Goal: Task Accomplishment & Management: Complete application form

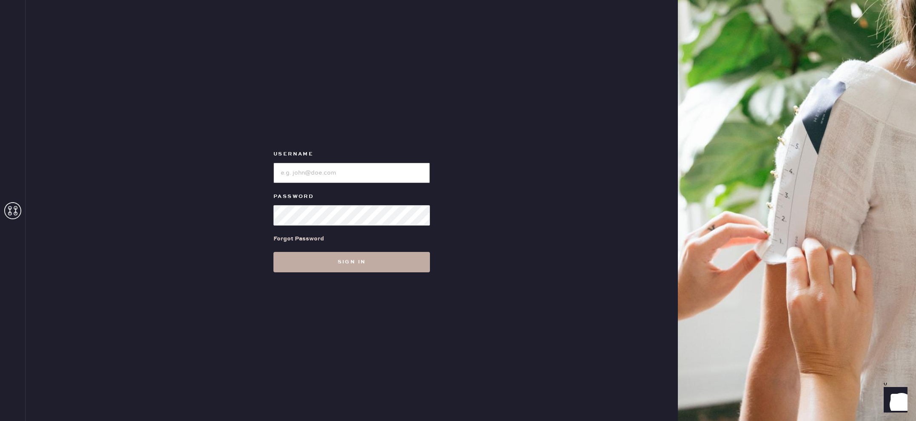
type input "reformationlajolla"
click at [385, 267] on button "Sign in" at bounding box center [351, 262] width 156 height 20
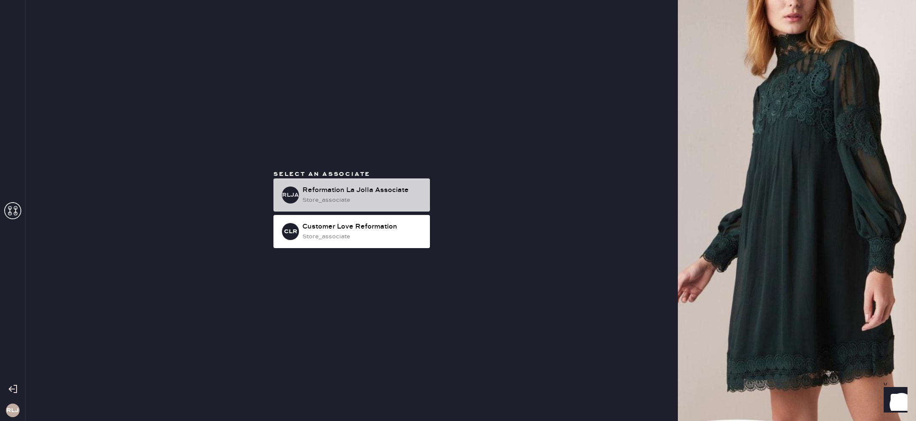
click at [358, 198] on div "store_associate" at bounding box center [362, 200] width 121 height 9
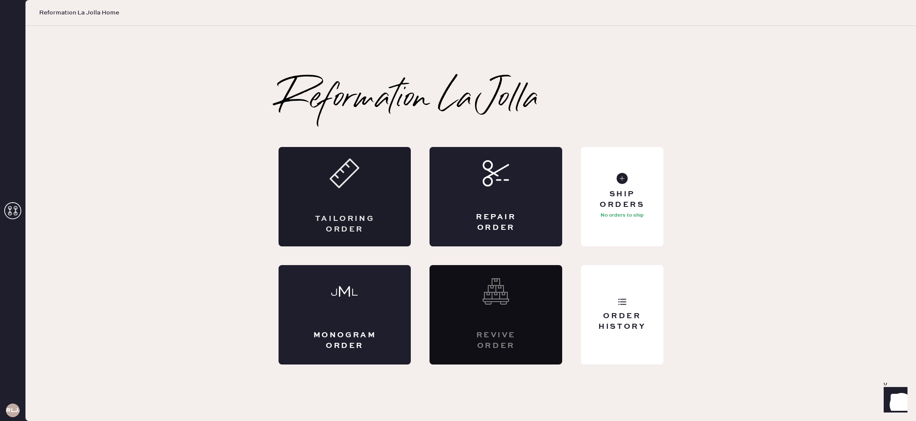
click at [354, 208] on div "Tailoring Order" at bounding box center [345, 197] width 133 height 100
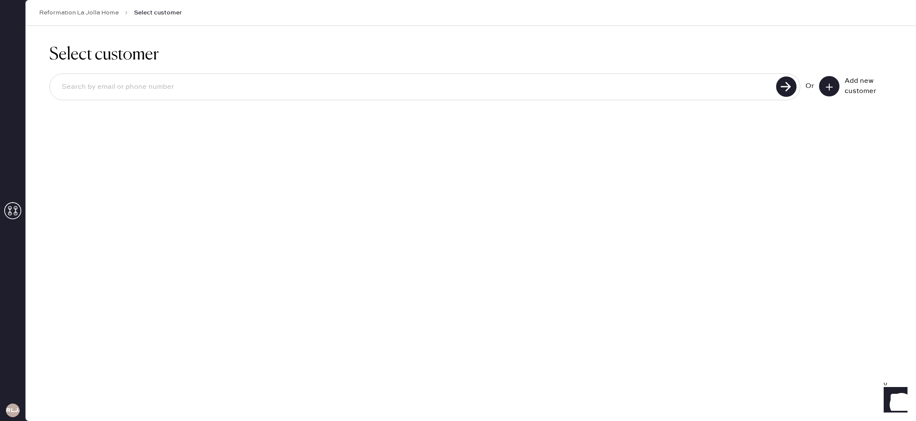
click at [825, 87] on button at bounding box center [829, 86] width 20 height 20
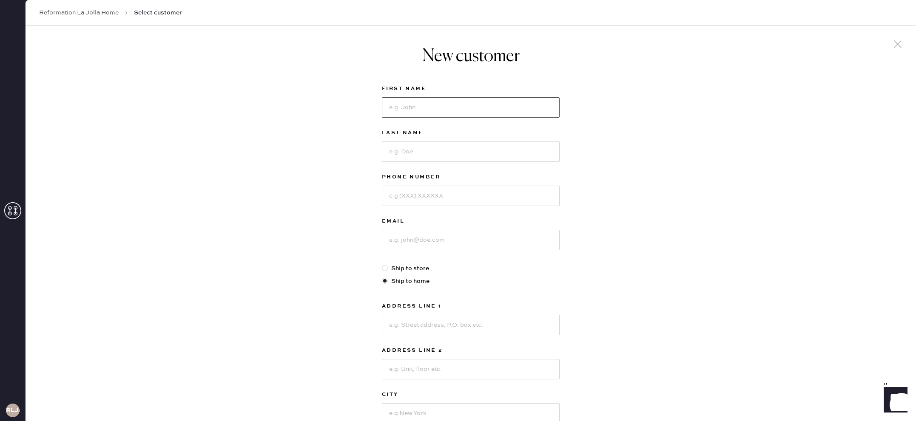
click at [489, 108] on input at bounding box center [471, 107] width 178 height 20
type input "Mia"
click at [481, 152] on input at bounding box center [471, 152] width 178 height 20
type input "Staples"
click at [508, 195] on input at bounding box center [471, 196] width 178 height 20
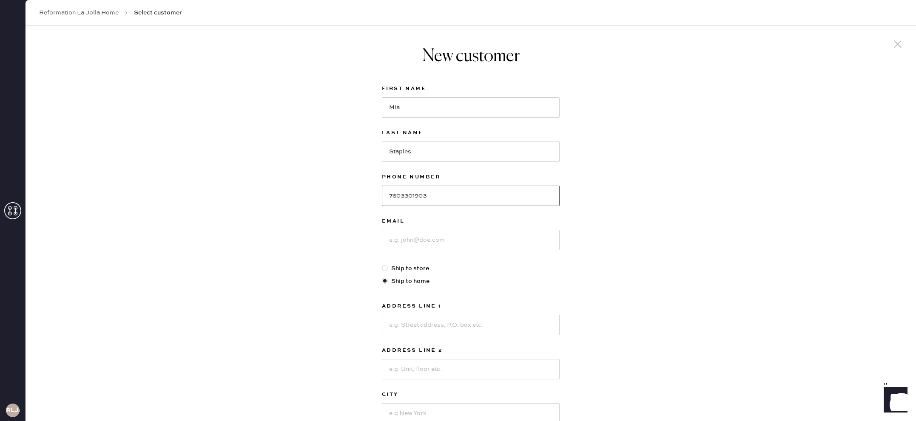
type input "7603301903"
click at [516, 242] on input at bounding box center [471, 240] width 178 height 20
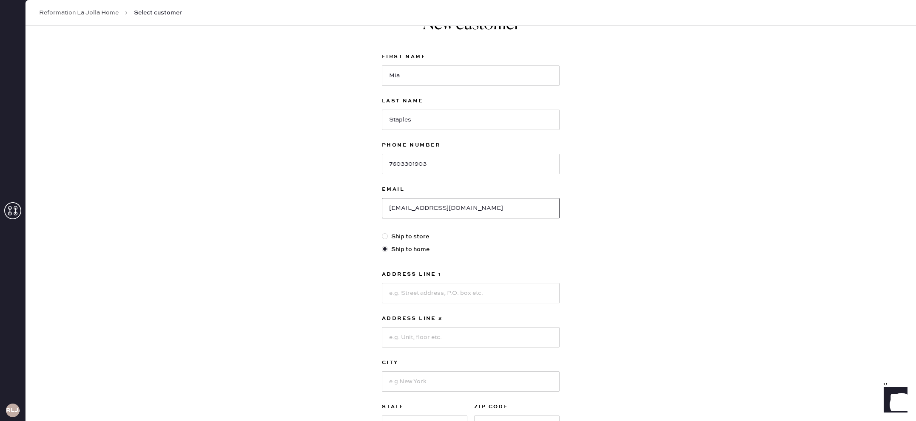
scroll to position [35, 0]
type input "[EMAIL_ADDRESS][DOMAIN_NAME]"
click at [452, 291] on input at bounding box center [471, 290] width 178 height 20
click at [633, 279] on div "New customer First Name [PERSON_NAME] Last Name [PERSON_NAME] Phone Number [PHO…" at bounding box center [471, 254] width 890 height 527
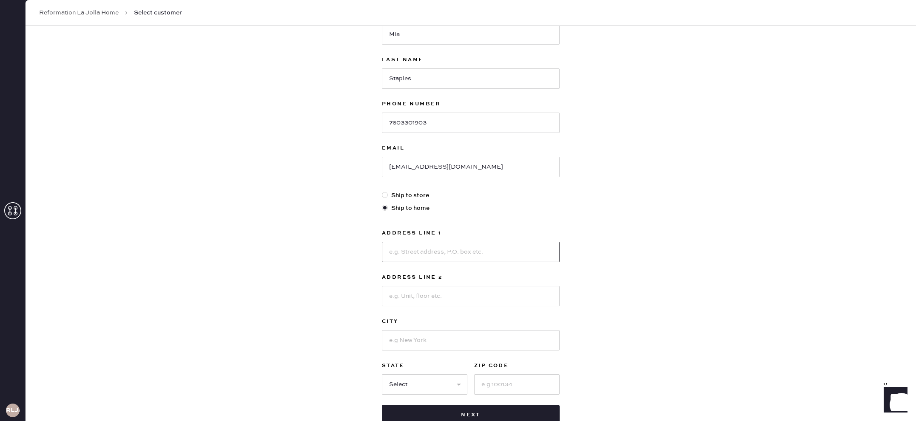
click at [438, 256] on input at bounding box center [471, 252] width 178 height 20
type input "[STREET_ADDRESS]"
click at [432, 297] on input at bounding box center [471, 296] width 178 height 20
type input "Apt 2L"
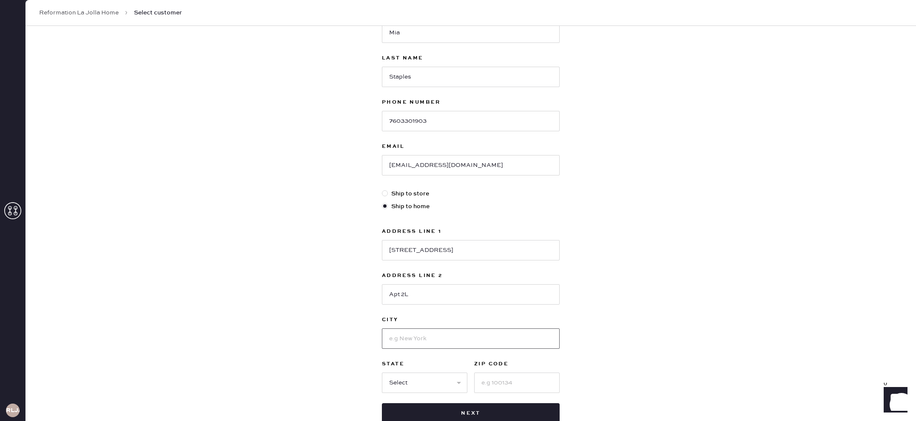
click at [449, 341] on input at bounding box center [471, 339] width 178 height 20
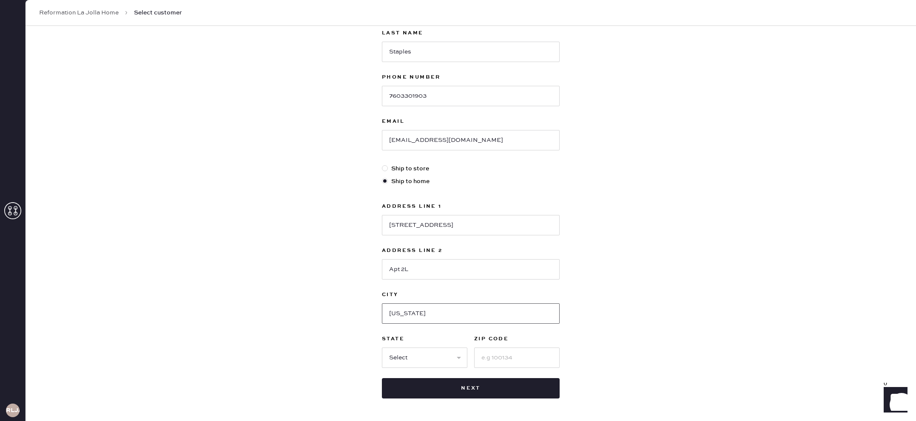
scroll to position [132, 0]
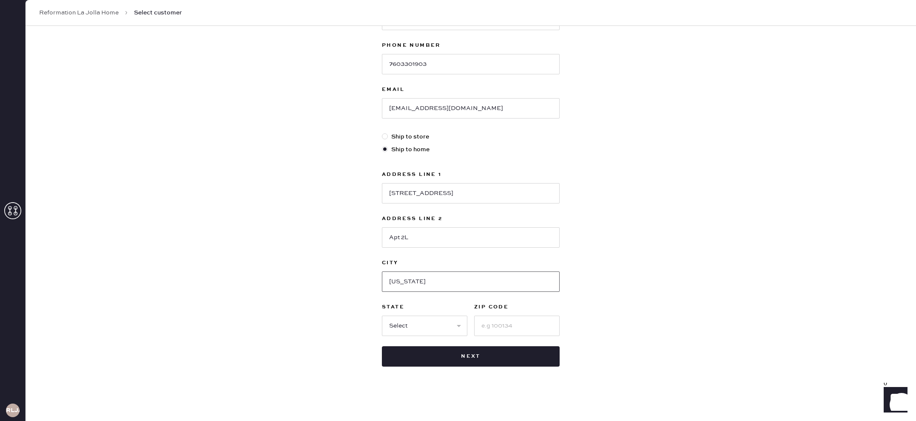
type input "[US_STATE]"
click at [435, 327] on select "Select AK AL AR AZ CA CO CT [GEOGRAPHIC_DATA] DE FL [GEOGRAPHIC_DATA] HI [GEOGR…" at bounding box center [424, 326] width 85 height 20
select select "NY"
click at [382, 316] on select "Select AK AL AR AZ CA CO CT [GEOGRAPHIC_DATA] DE FL [GEOGRAPHIC_DATA] HI [GEOGR…" at bounding box center [424, 326] width 85 height 20
click at [515, 324] on input at bounding box center [516, 326] width 85 height 20
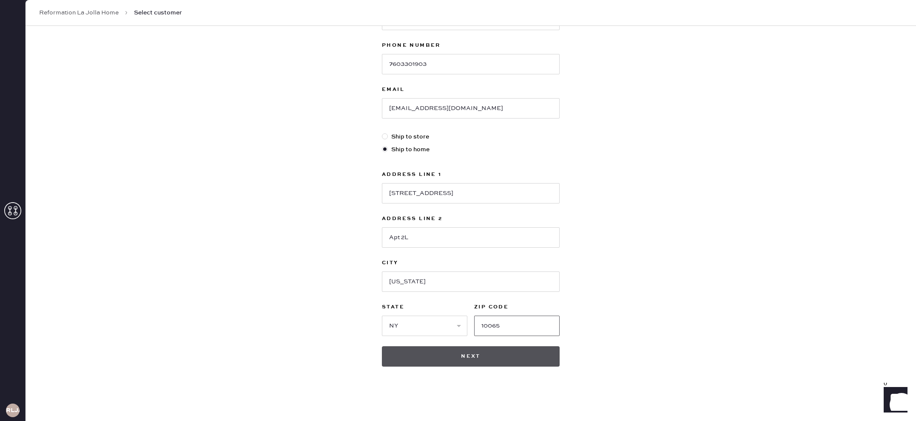
type input "10065"
click at [495, 365] on button "Next" at bounding box center [471, 357] width 178 height 20
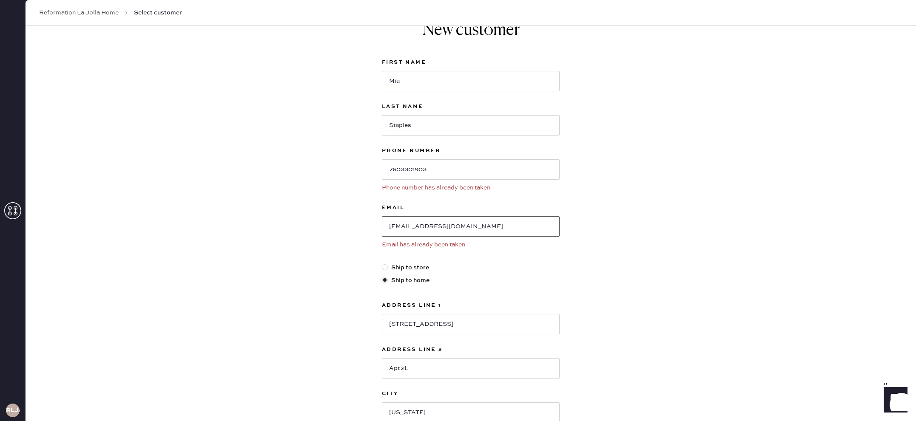
scroll to position [28, 0]
drag, startPoint x: 473, startPoint y: 222, endPoint x: 377, endPoint y: 218, distance: 96.2
click at [377, 218] on div "New customer First Name Mia Last Name [PERSON_NAME] Phone Number [PHONE_NUMBER]…" at bounding box center [470, 256] width 191 height 519
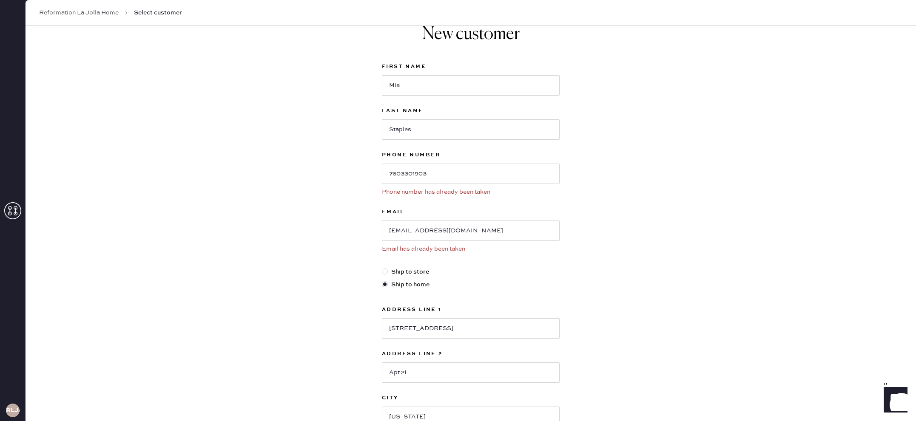
scroll to position [0, 0]
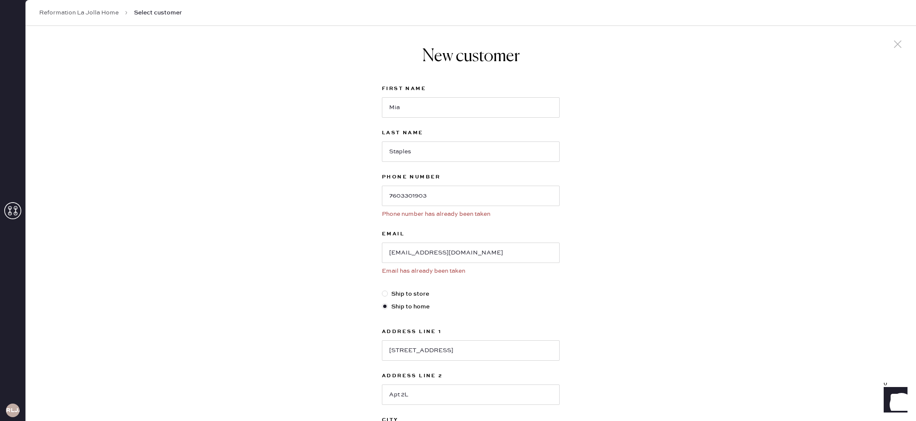
click at [895, 45] on icon at bounding box center [897, 44] width 13 height 13
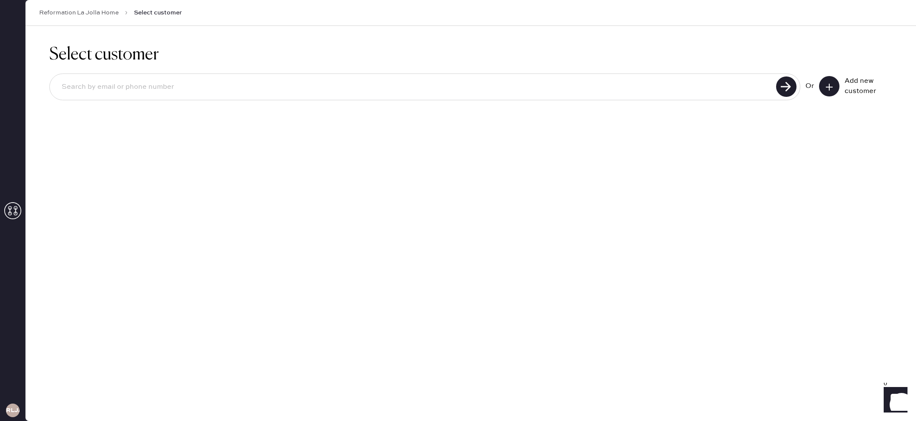
click at [451, 93] on input at bounding box center [414, 87] width 719 height 20
paste input "[EMAIL_ADDRESS][DOMAIN_NAME]"
type input "[EMAIL_ADDRESS][DOMAIN_NAME]"
click at [785, 82] on use at bounding box center [786, 87] width 20 height 20
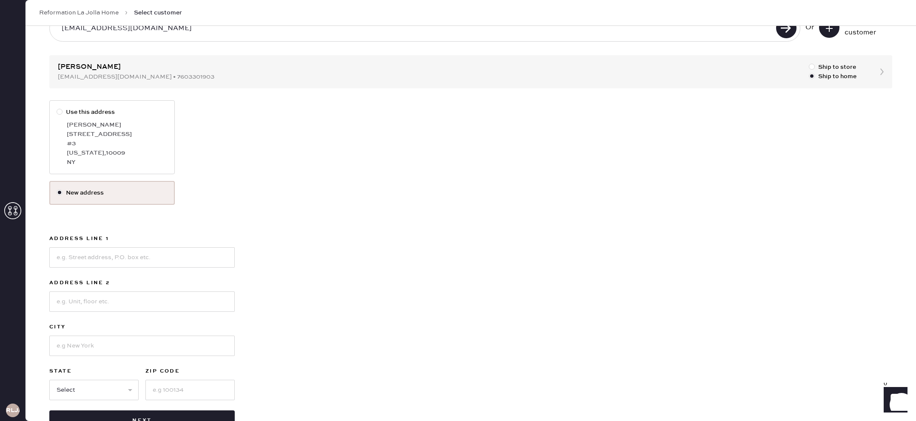
scroll to position [60, 0]
click at [122, 258] on input at bounding box center [141, 256] width 185 height 20
type input "[STREET_ADDRESS]"
click at [114, 298] on input at bounding box center [141, 300] width 185 height 20
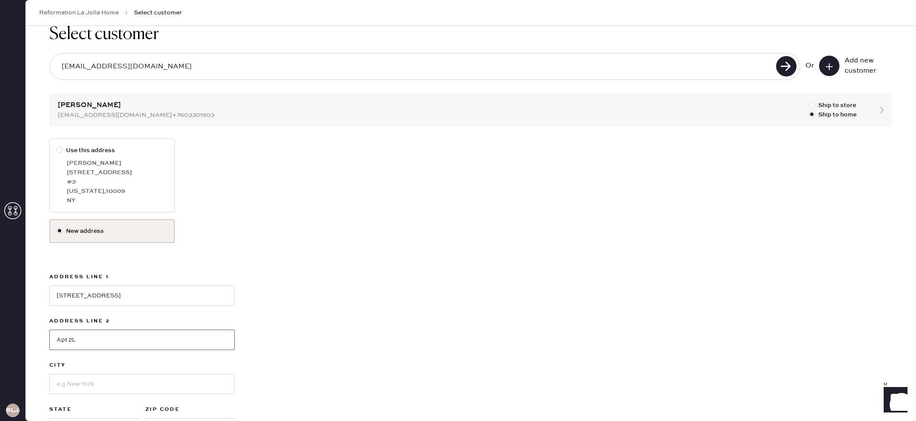
scroll to position [57, 0]
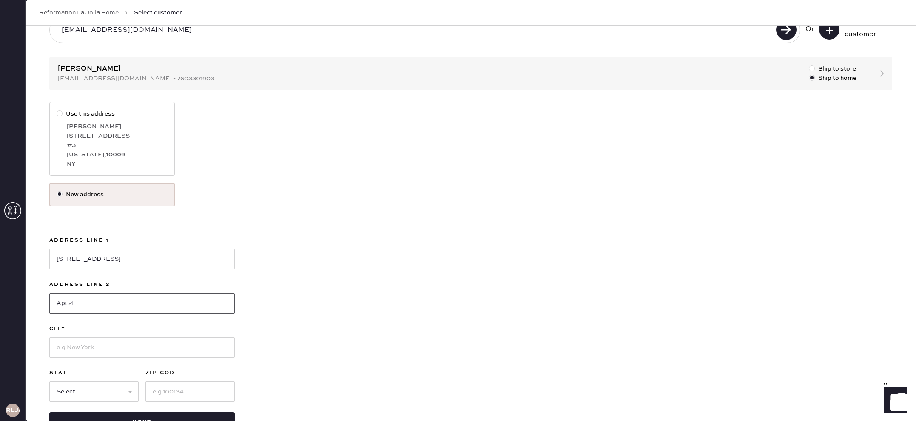
type input "Apt 2L"
click at [217, 347] on input at bounding box center [141, 348] width 185 height 20
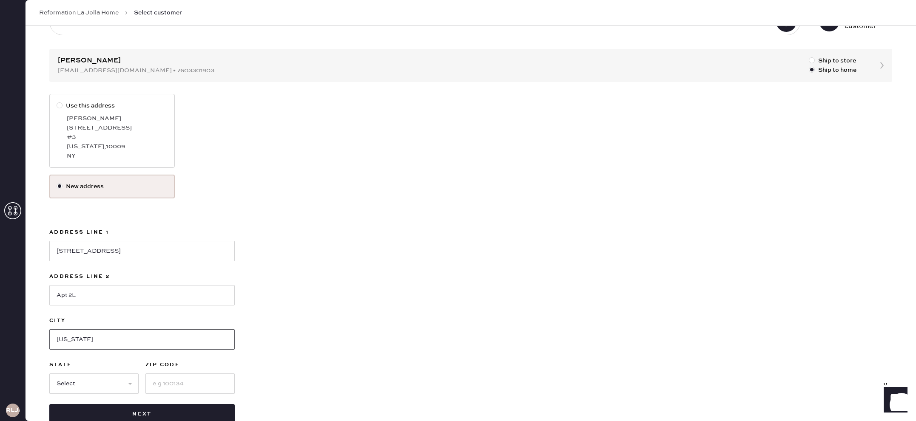
scroll to position [87, 0]
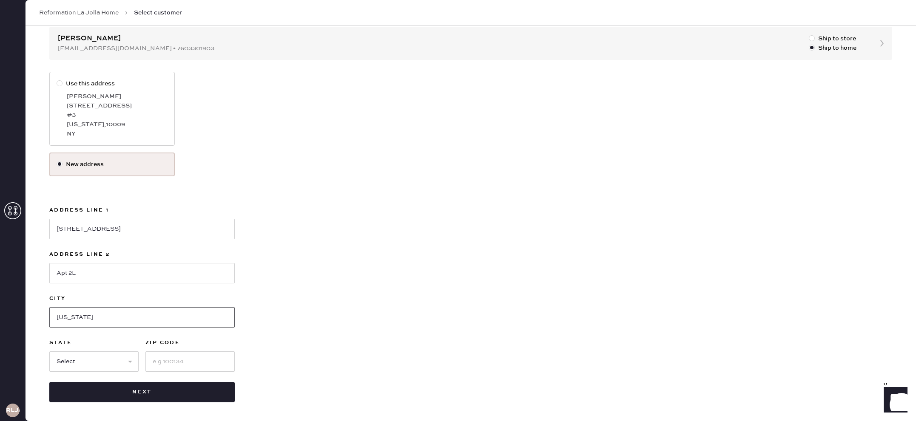
type input "[US_STATE]"
click at [68, 358] on select "Select AK AL AR AZ CA CO CT [GEOGRAPHIC_DATA] DE FL [GEOGRAPHIC_DATA] HI [GEOGR…" at bounding box center [93, 362] width 89 height 20
select select "NY"
click at [49, 352] on select "Select AK AL AR AZ CA CO CT [GEOGRAPHIC_DATA] DE FL [GEOGRAPHIC_DATA] HI [GEOGR…" at bounding box center [93, 362] width 89 height 20
click at [161, 364] on input at bounding box center [189, 362] width 89 height 20
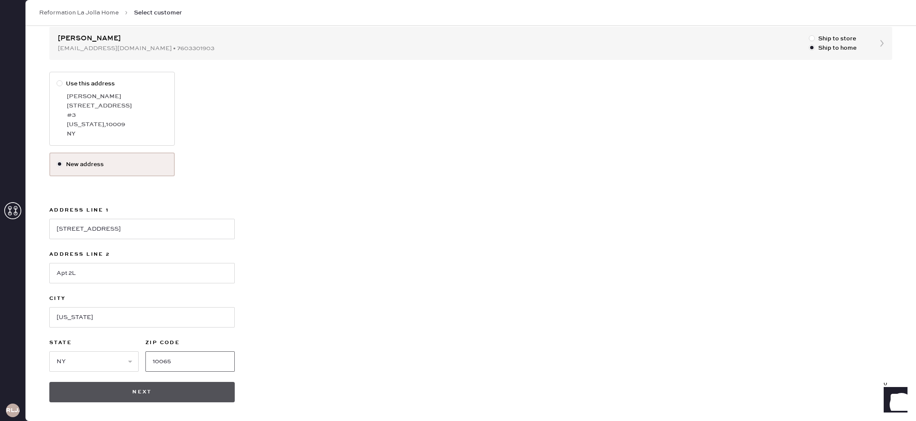
type input "10065"
click at [207, 396] on button "Next" at bounding box center [141, 392] width 185 height 20
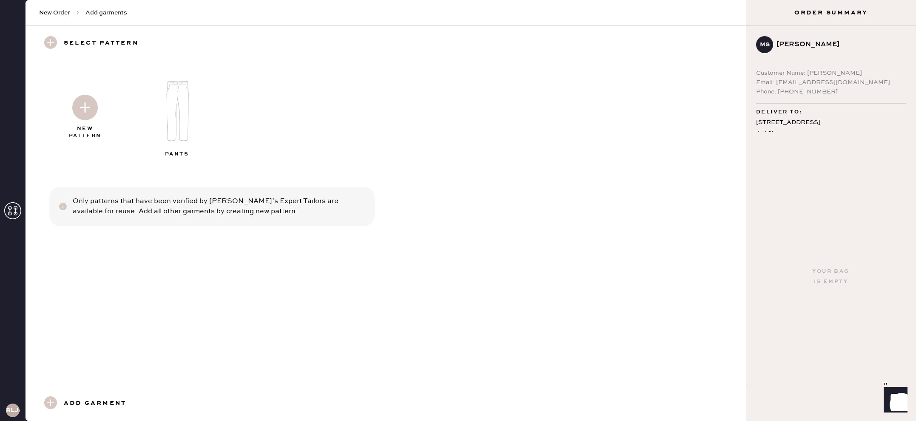
click at [179, 112] on img at bounding box center [178, 111] width 92 height 74
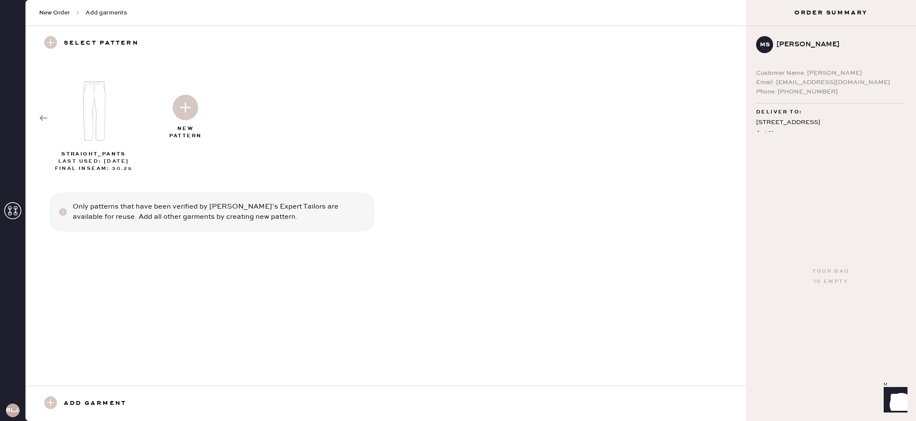
click at [185, 111] on img at bounding box center [186, 108] width 26 height 26
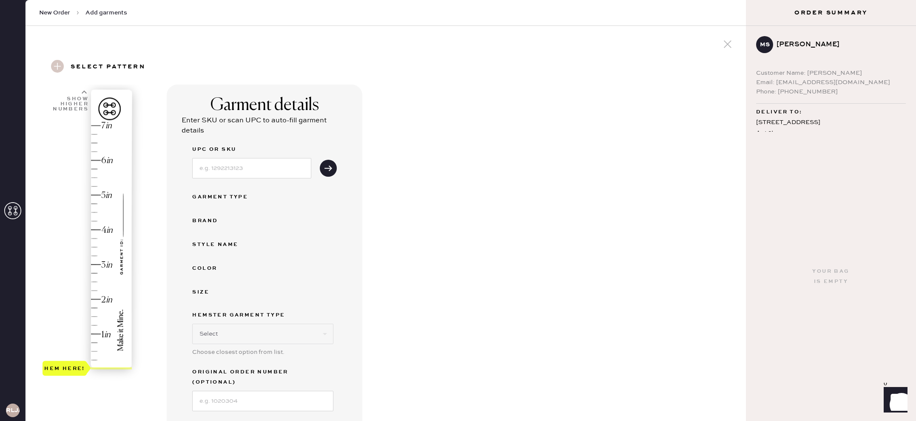
select select "4"
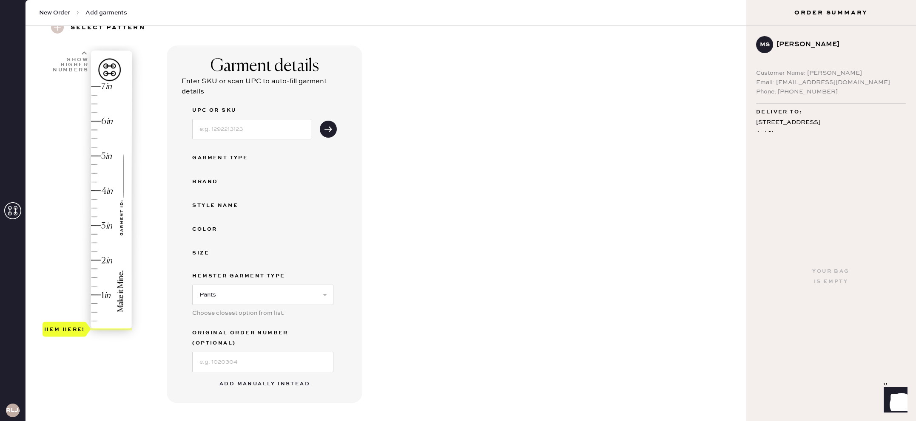
scroll to position [37, 0]
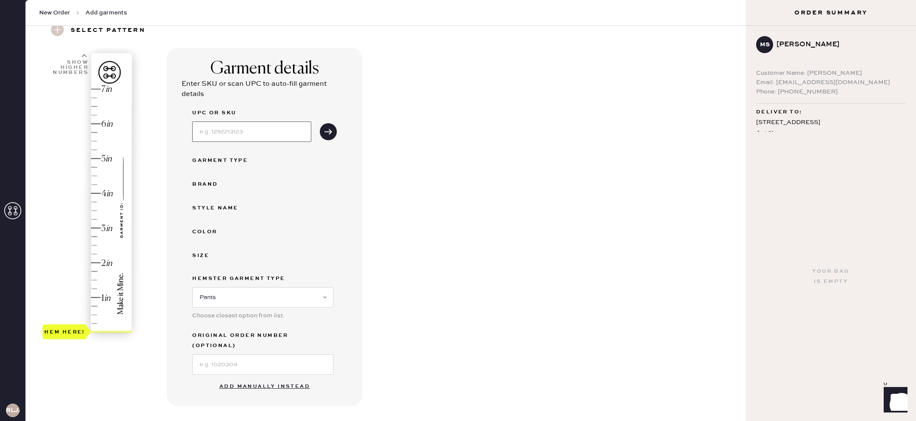
click at [227, 132] on input at bounding box center [251, 132] width 119 height 20
type input "1314838PIB004"
click at [333, 130] on button "submit" at bounding box center [328, 131] width 17 height 17
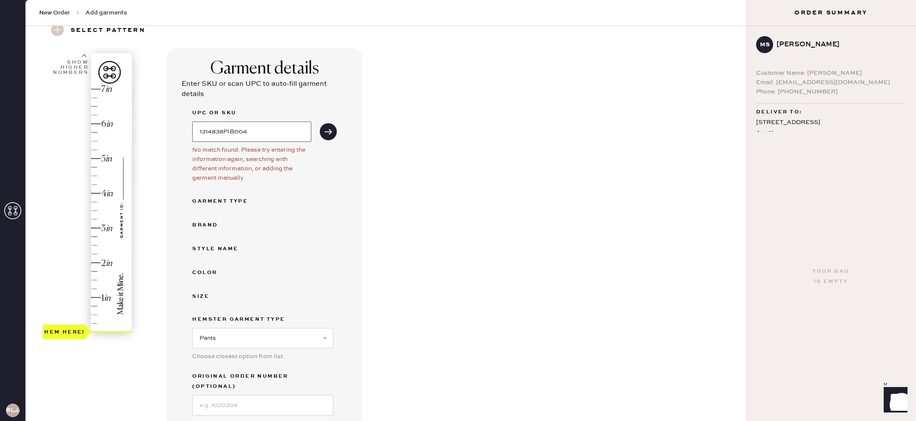
drag, startPoint x: 258, startPoint y: 132, endPoint x: 193, endPoint y: 130, distance: 65.1
click at [193, 130] on input "1314838PIB004" at bounding box center [251, 132] width 119 height 20
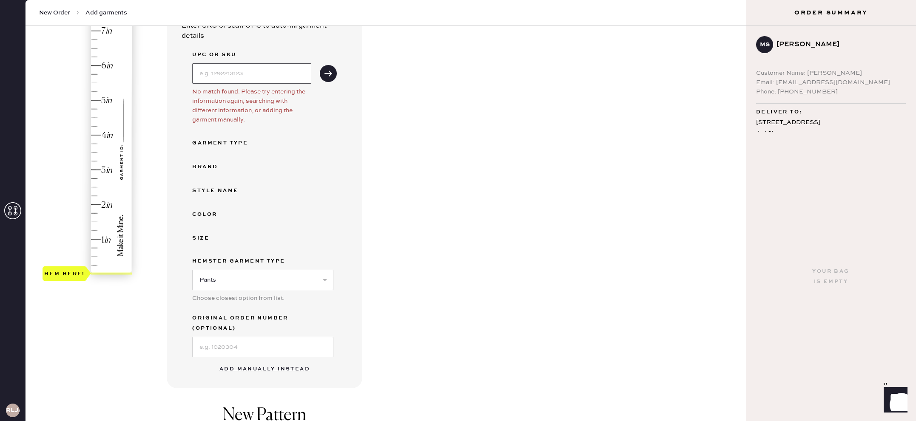
scroll to position [138, 0]
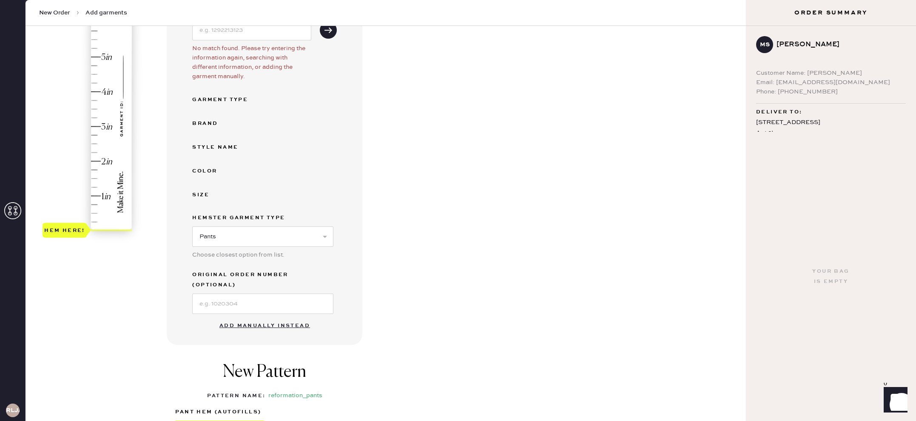
click at [262, 318] on button "Add manually instead" at bounding box center [264, 326] width 101 height 17
select select "4"
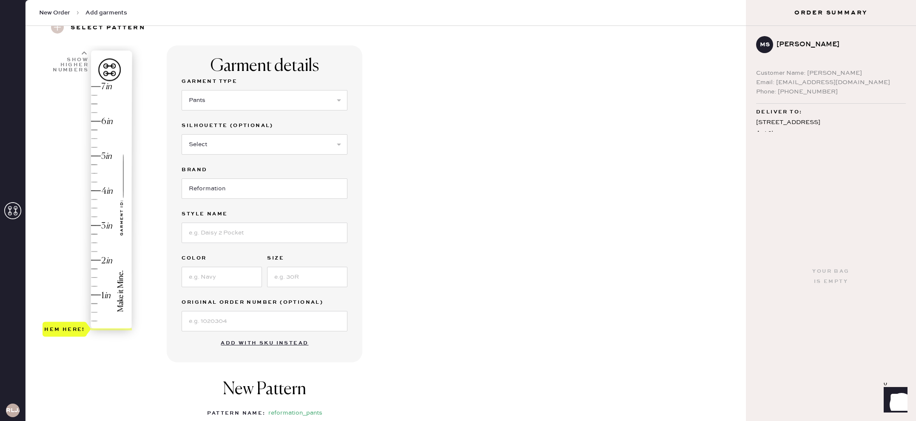
scroll to position [16, 0]
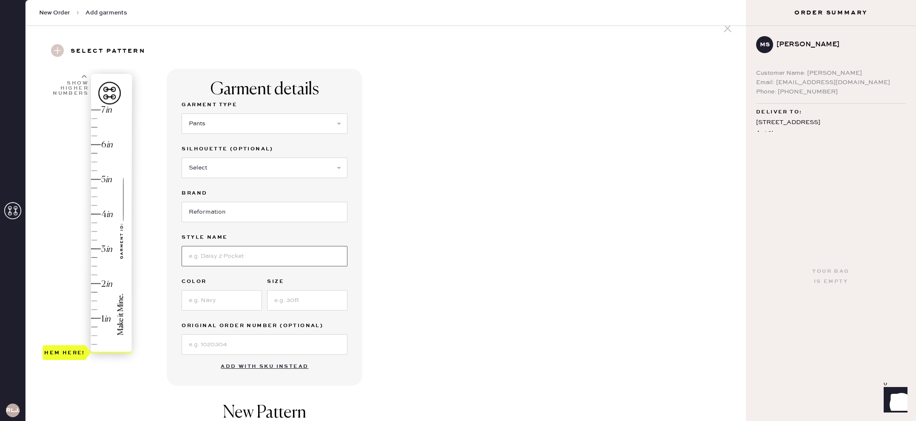
click at [263, 264] on input at bounding box center [265, 256] width 166 height 20
type input "Vida Low Rise Pant"
click at [225, 304] on input at bounding box center [222, 300] width 80 height 20
type input "Pitch Black"
click at [298, 303] on input at bounding box center [307, 300] width 80 height 20
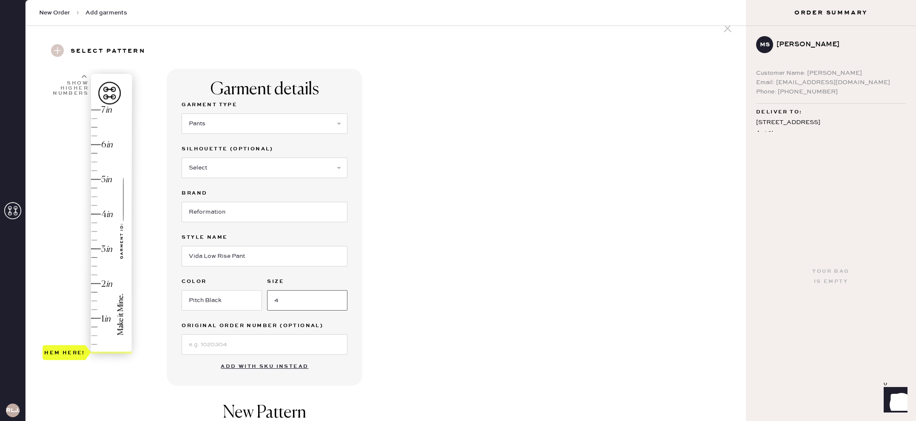
scroll to position [16, 0]
type input "4"
click at [404, 325] on div "Garment details Garment Type Select Basic Skirt Jeans Leggings Pants Shorts Bas…" at bounding box center [453, 309] width 572 height 483
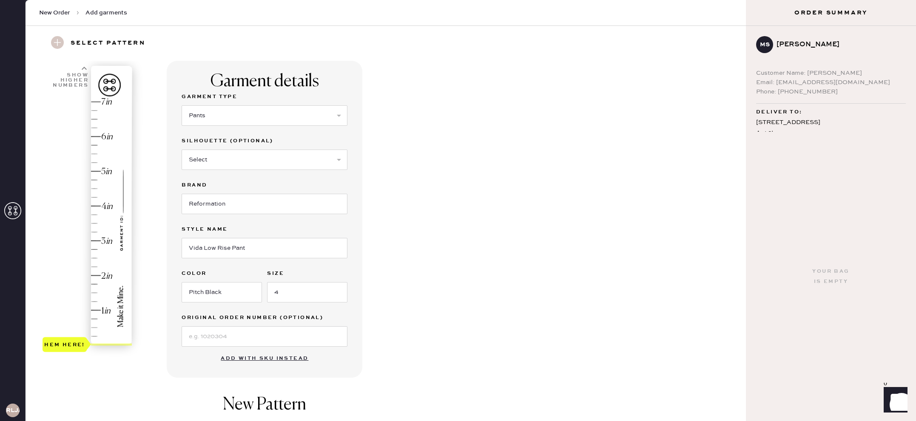
scroll to position [19, 0]
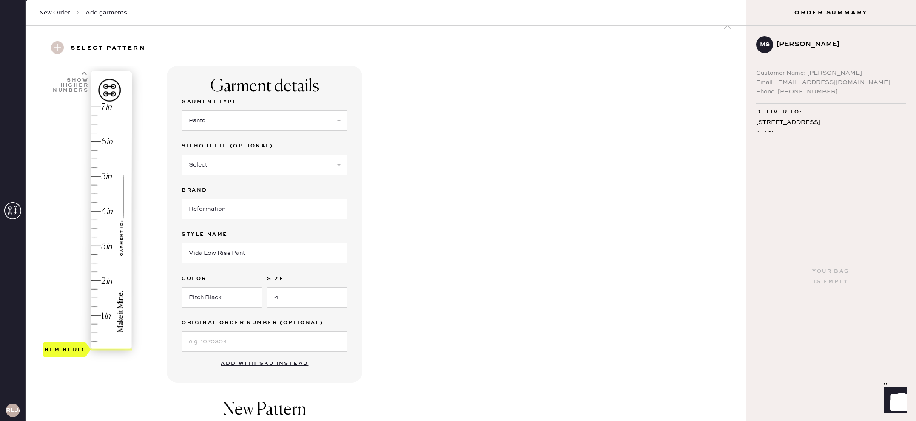
type input "1.5"
click at [94, 299] on div "Hem here!" at bounding box center [88, 228] width 91 height 251
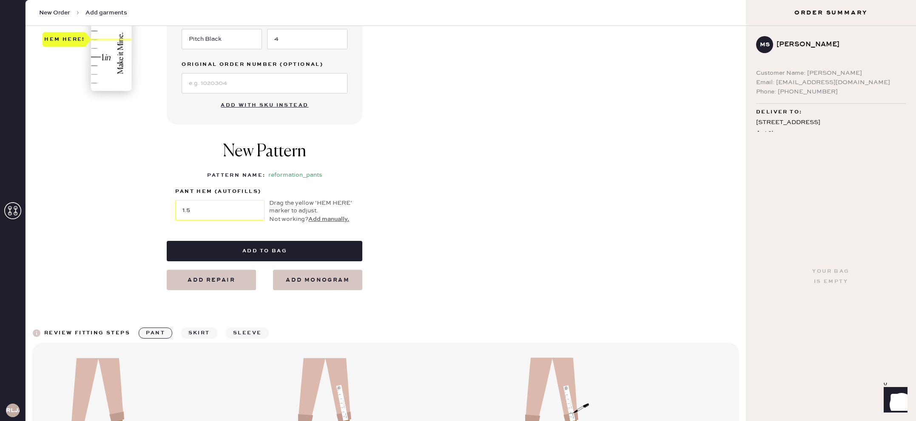
scroll to position [290, 0]
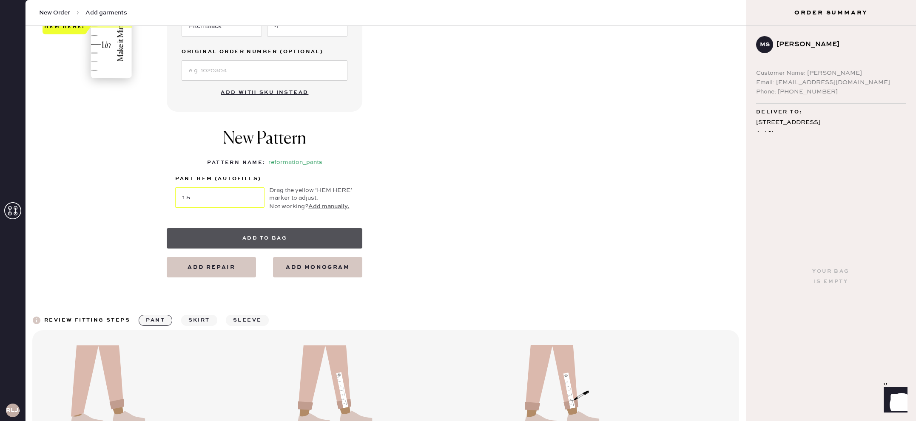
click at [279, 236] on button "Add to bag" at bounding box center [265, 238] width 196 height 20
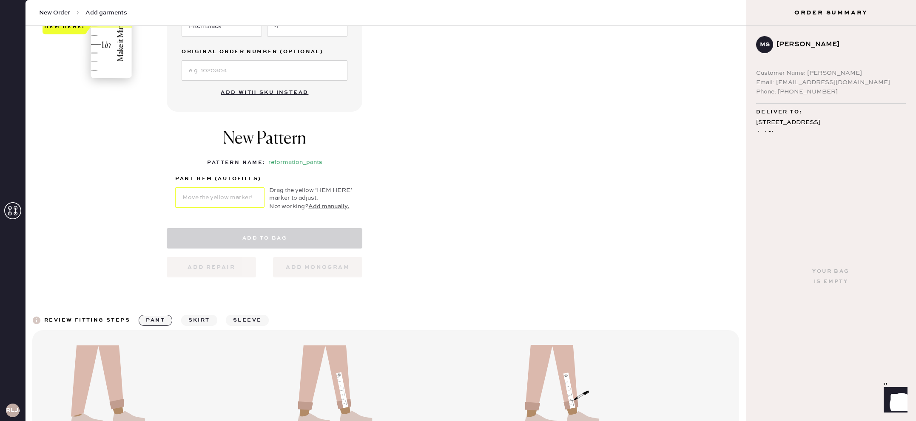
select select "4"
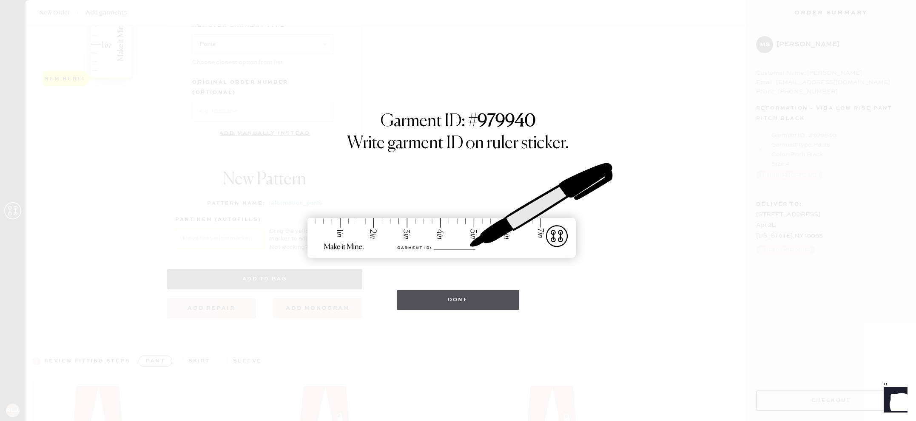
click at [452, 299] on button "Done" at bounding box center [458, 300] width 123 height 20
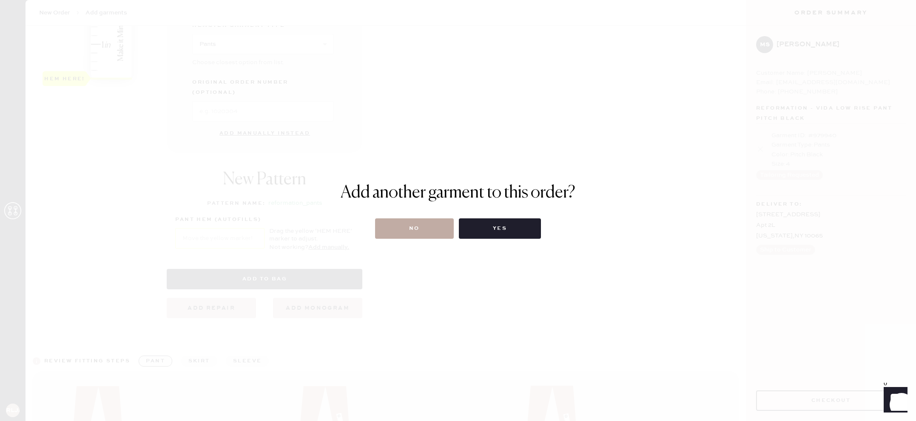
click at [423, 233] on button "No" at bounding box center [414, 229] width 79 height 20
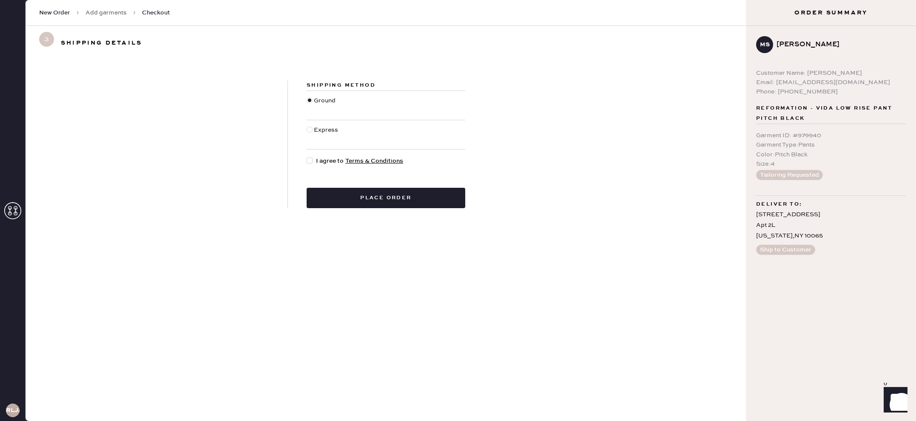
click at [311, 159] on div at bounding box center [310, 161] width 6 height 6
click at [307, 157] on input "I agree to Terms & Conditions" at bounding box center [307, 156] width 0 height 0
checkbox input "true"
click at [401, 205] on button "Place order" at bounding box center [386, 198] width 159 height 20
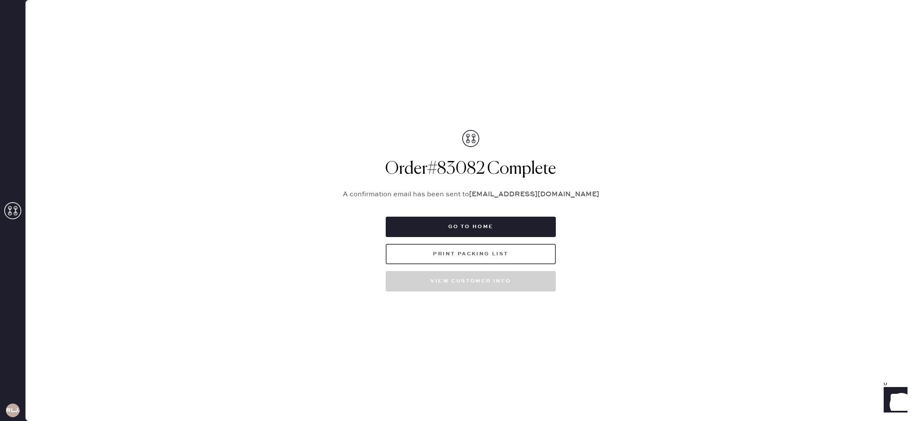
click at [504, 252] on button "Print Packing List" at bounding box center [471, 254] width 170 height 20
click at [511, 225] on button "Go to home" at bounding box center [471, 227] width 170 height 20
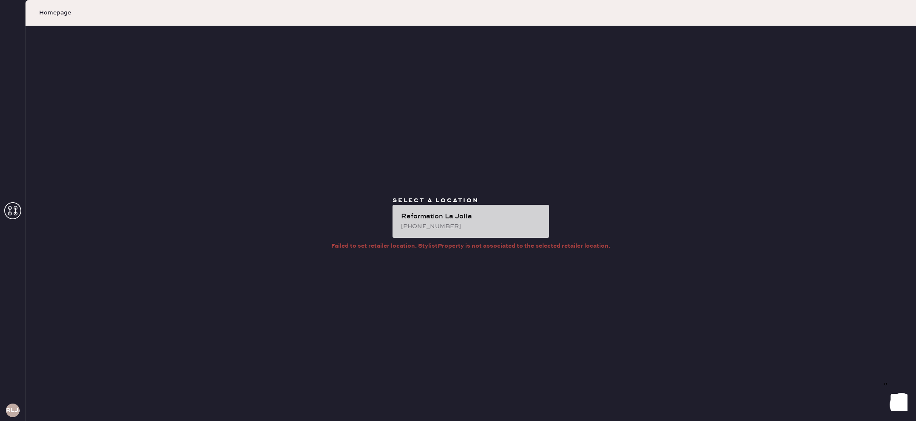
click at [457, 219] on div "Reformation La Jolla" at bounding box center [471, 217] width 141 height 10
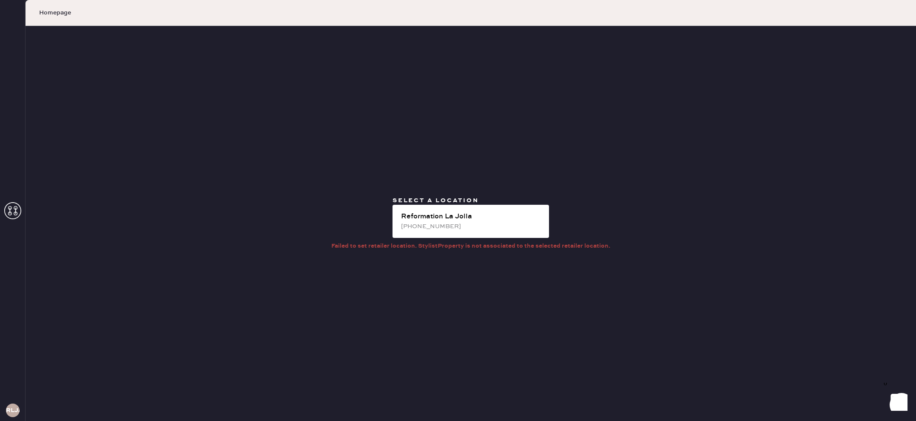
click at [6, 208] on icon at bounding box center [12, 210] width 17 height 17
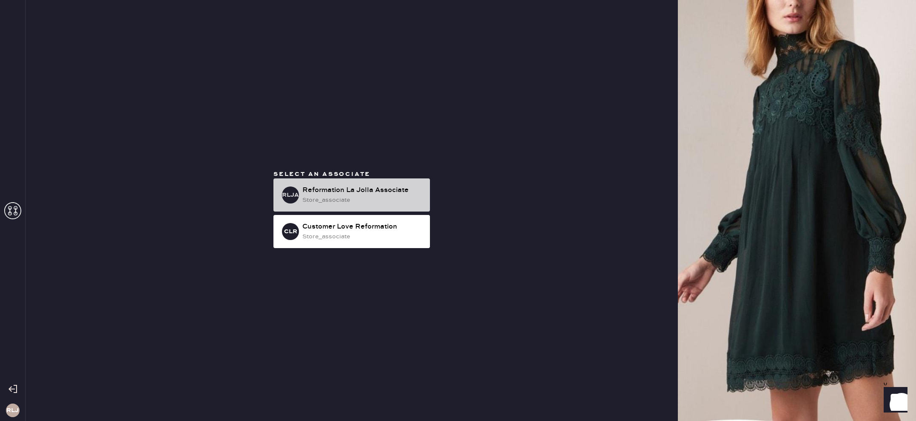
click at [352, 196] on div "store_associate" at bounding box center [362, 200] width 121 height 9
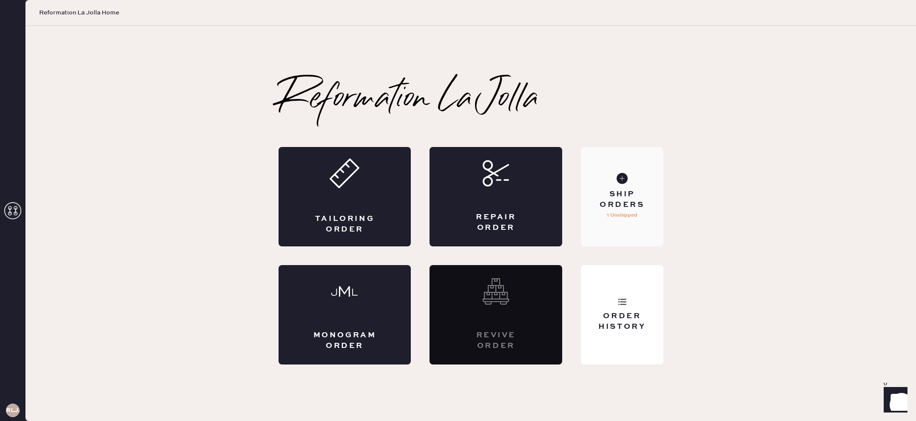
click at [623, 196] on div "Ship Orders" at bounding box center [622, 199] width 68 height 21
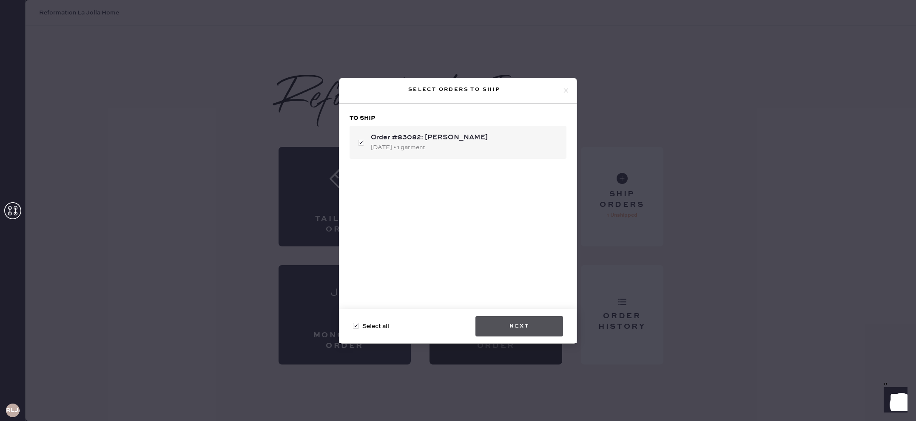
click at [523, 331] on button "Next" at bounding box center [519, 326] width 88 height 20
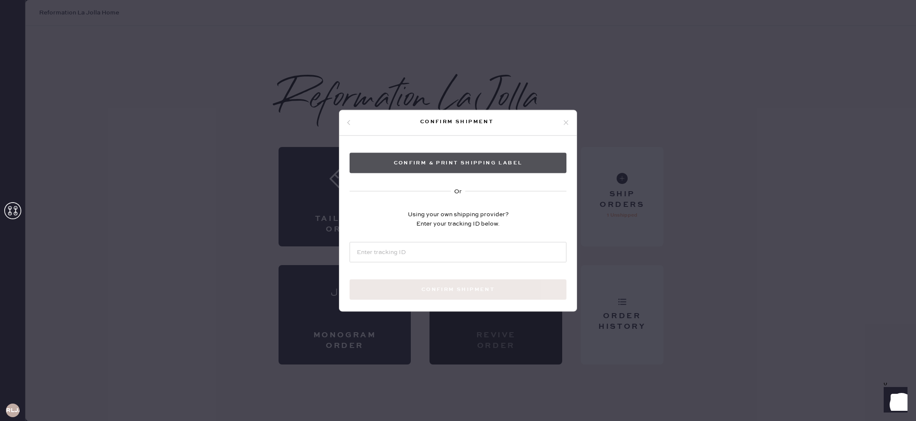
click at [477, 164] on button "Confirm & Print shipping label" at bounding box center [458, 163] width 217 height 20
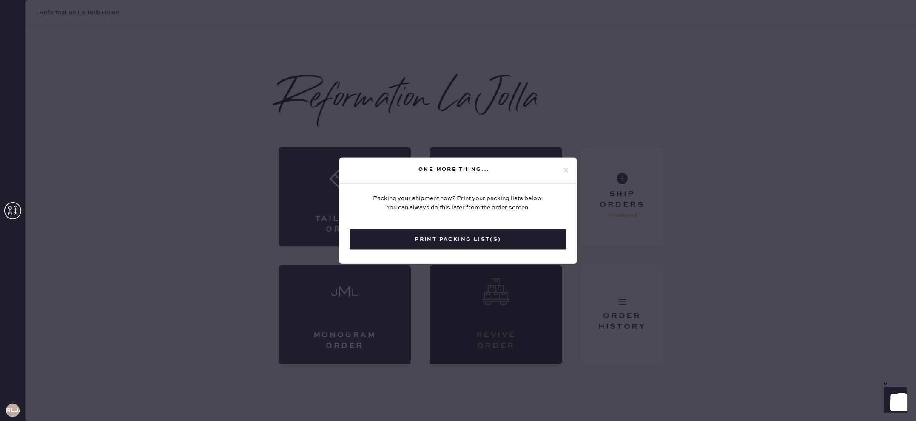
click at [566, 168] on icon at bounding box center [566, 171] width 8 height 8
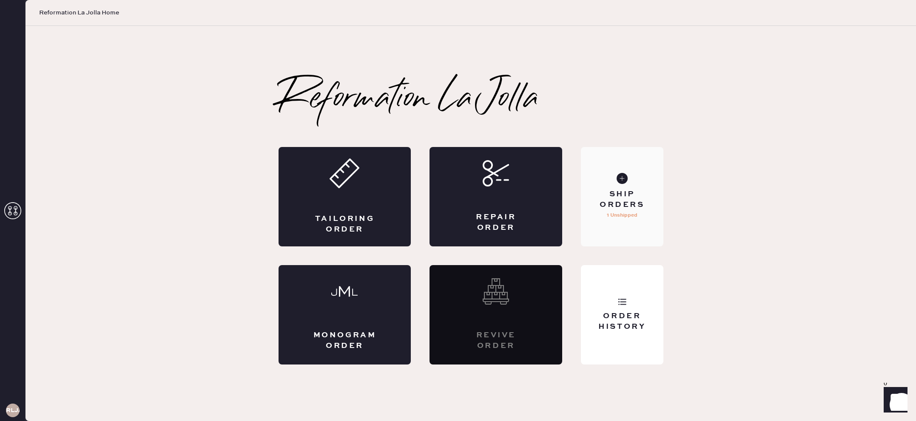
click at [614, 203] on div "Ship Orders" at bounding box center [622, 199] width 68 height 21
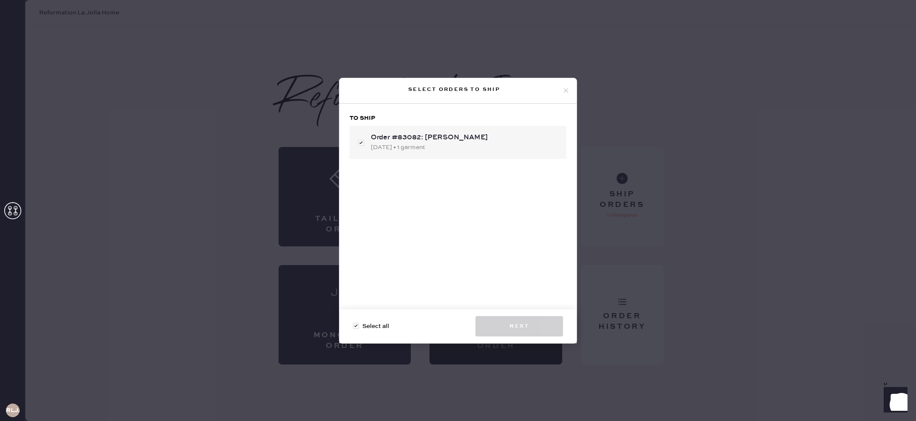
checkbox input "true"
click at [520, 331] on button "Next" at bounding box center [519, 326] width 88 height 20
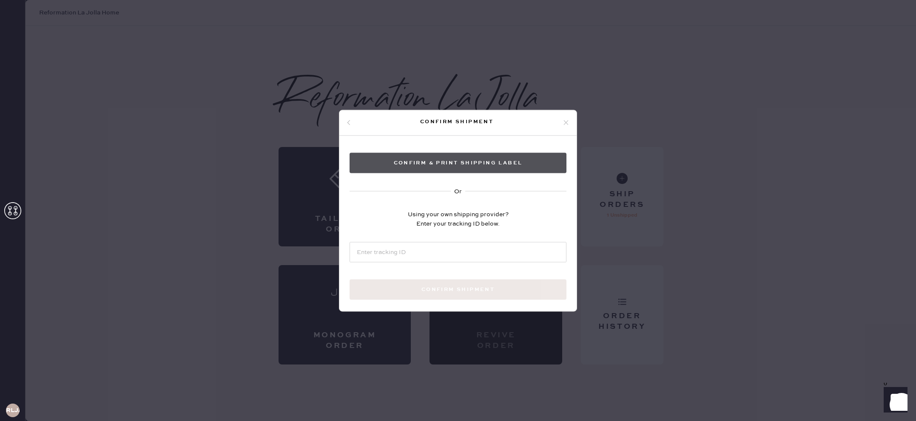
click at [449, 164] on button "Confirm & Print shipping label" at bounding box center [458, 163] width 217 height 20
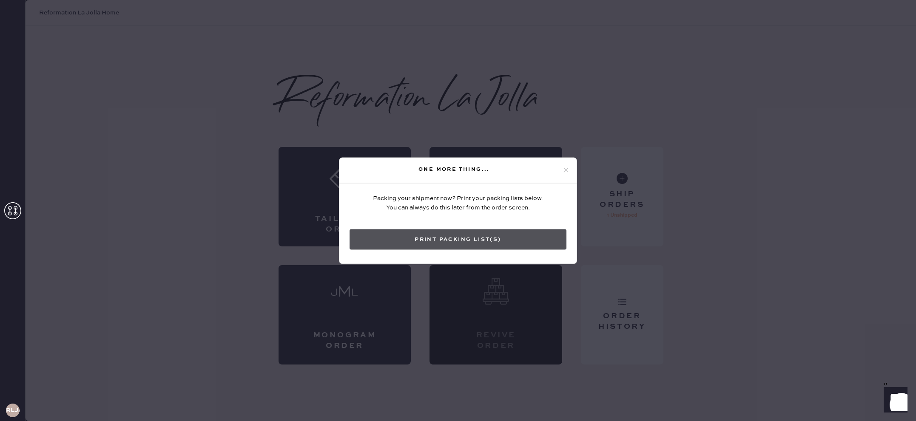
click at [459, 236] on button "Print Packing List(s)" at bounding box center [458, 239] width 217 height 20
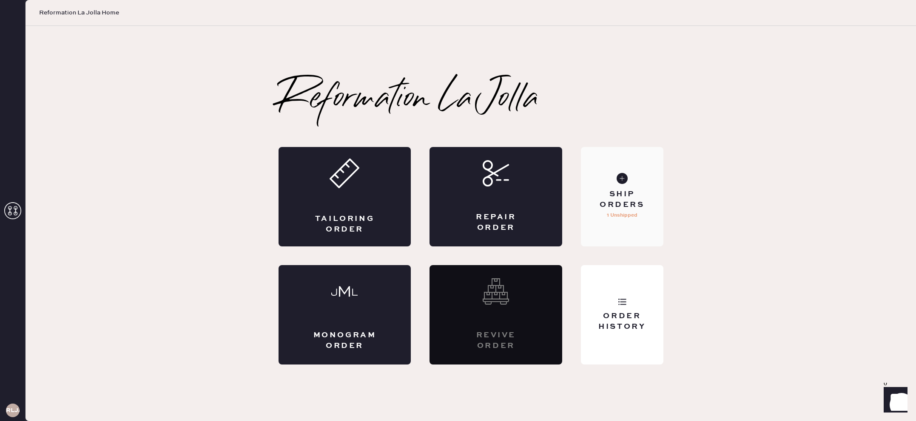
click at [630, 200] on div "Ship Orders" at bounding box center [622, 199] width 68 height 21
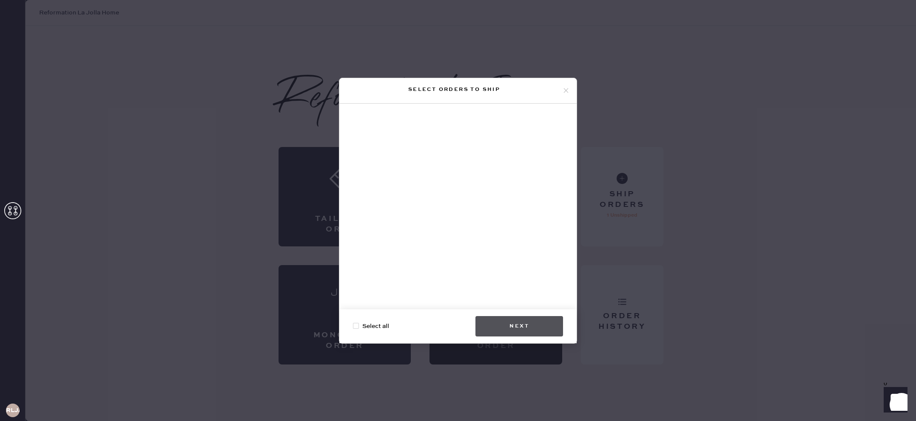
click at [529, 321] on button "Next" at bounding box center [519, 326] width 88 height 20
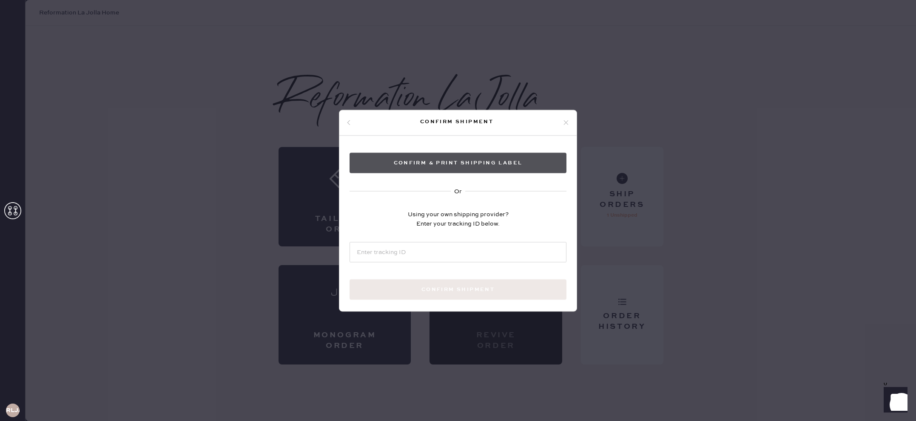
click at [452, 168] on button "Confirm & Print shipping label" at bounding box center [458, 163] width 217 height 20
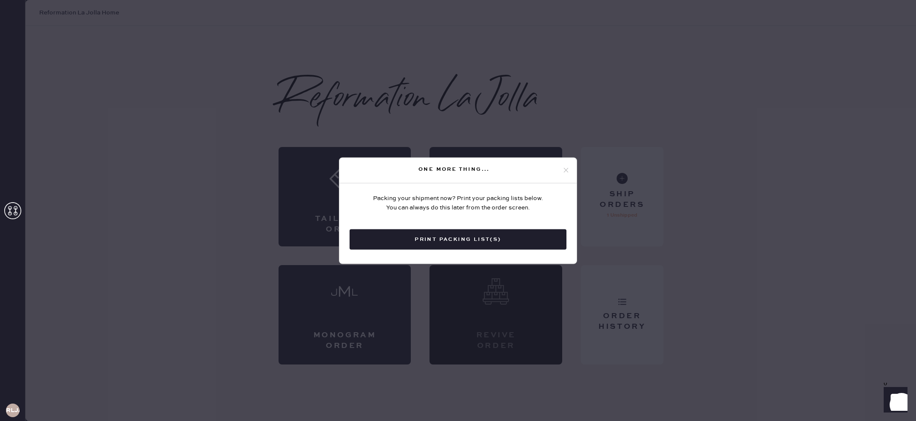
click at [563, 170] on icon at bounding box center [566, 171] width 8 height 8
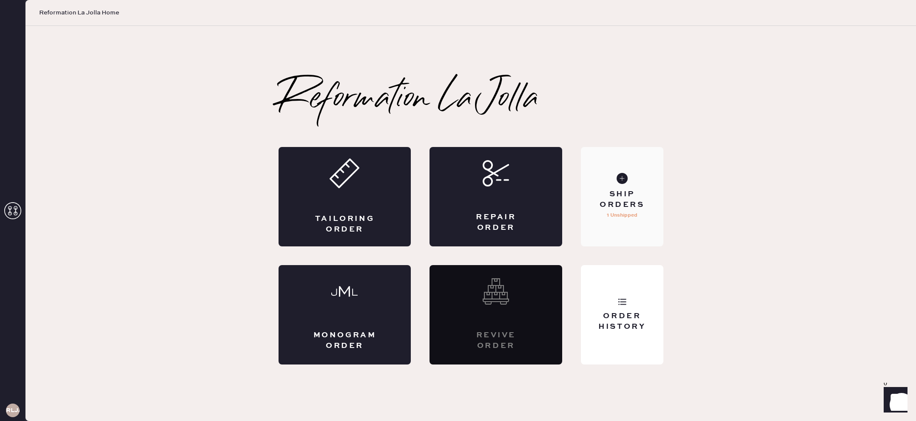
click at [626, 205] on div "Ship Orders" at bounding box center [622, 199] width 68 height 21
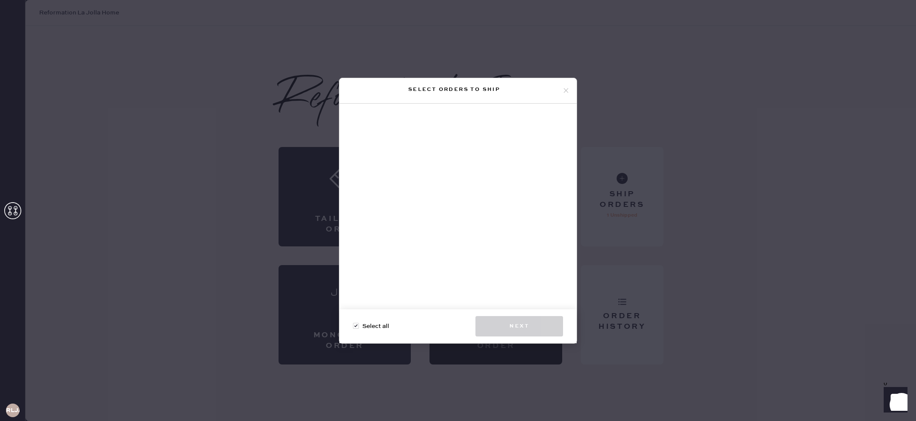
click at [566, 91] on icon at bounding box center [566, 91] width 8 height 8
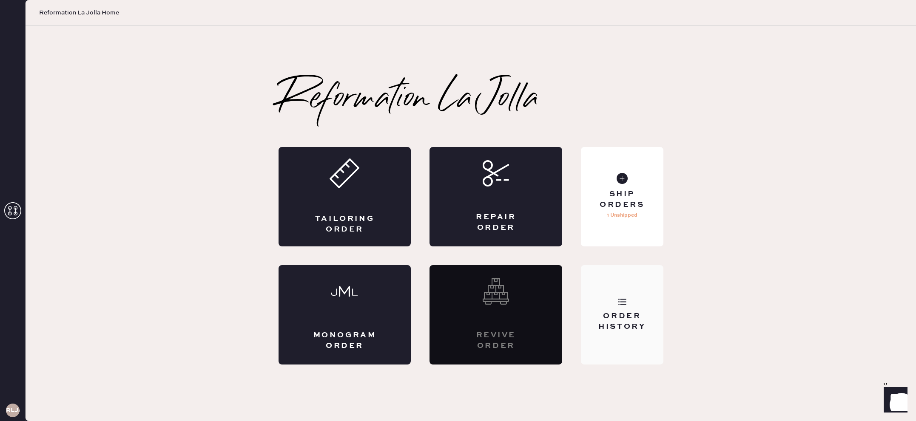
click at [623, 303] on icon at bounding box center [622, 302] width 9 height 9
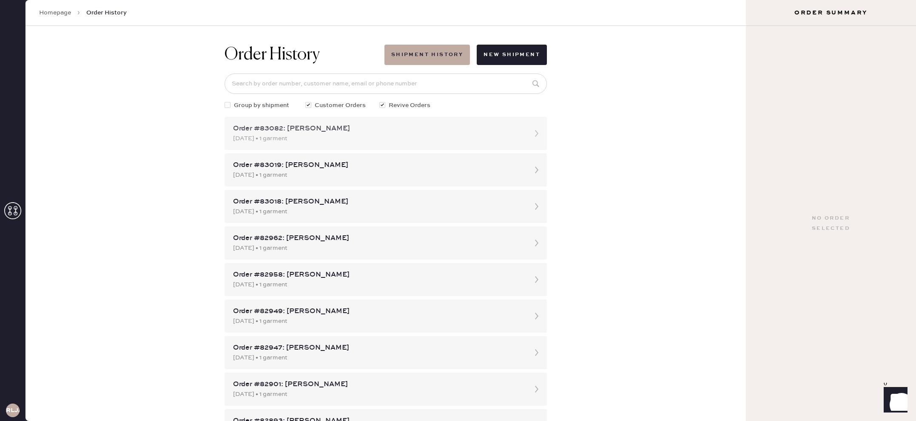
click at [460, 134] on div "[DATE] • 1 garment" at bounding box center [378, 138] width 290 height 9
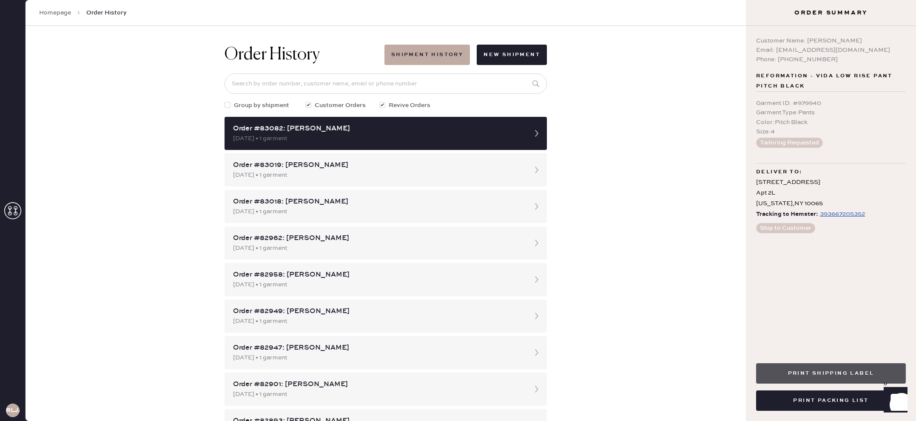
click at [780, 371] on button "Print Shipping Label" at bounding box center [831, 374] width 150 height 20
click at [19, 215] on icon at bounding box center [12, 210] width 17 height 17
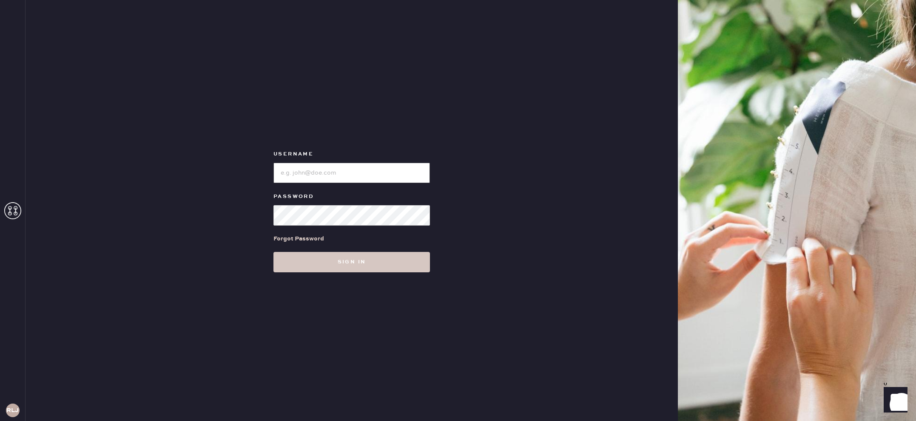
type input "reformationlajolla"
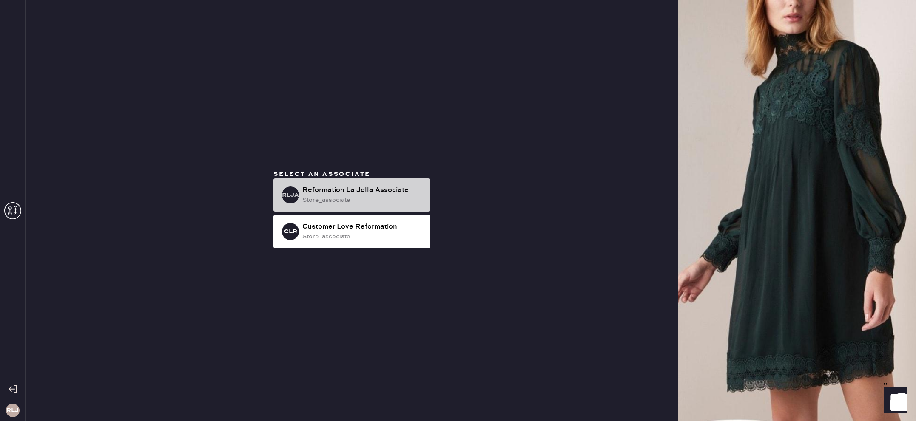
click at [324, 189] on div "Reformation La Jolla Associate" at bounding box center [362, 190] width 121 height 10
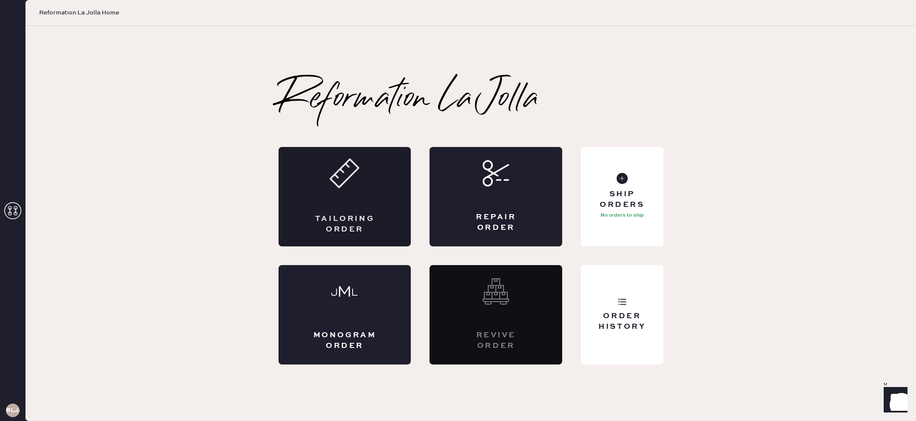
click at [361, 201] on div "Tailoring Order" at bounding box center [345, 197] width 133 height 100
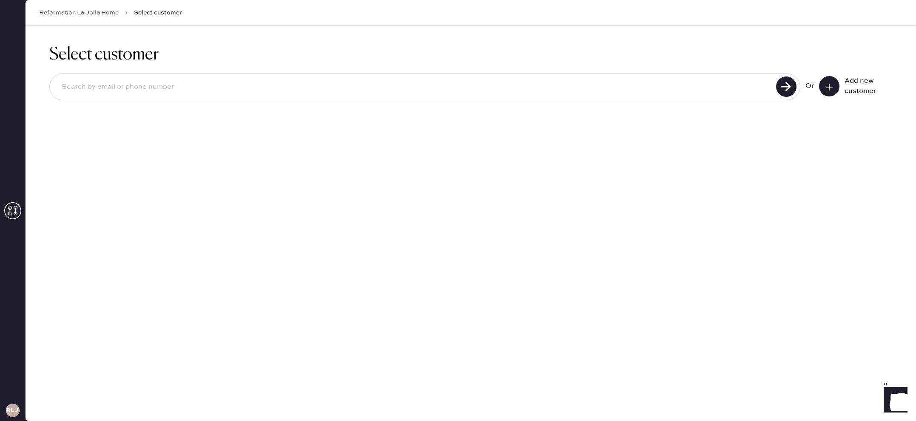
click at [307, 85] on input at bounding box center [414, 87] width 719 height 20
type input "[EMAIL_ADDRESS][DOMAIN_NAME]"
click at [782, 88] on use at bounding box center [786, 87] width 20 height 20
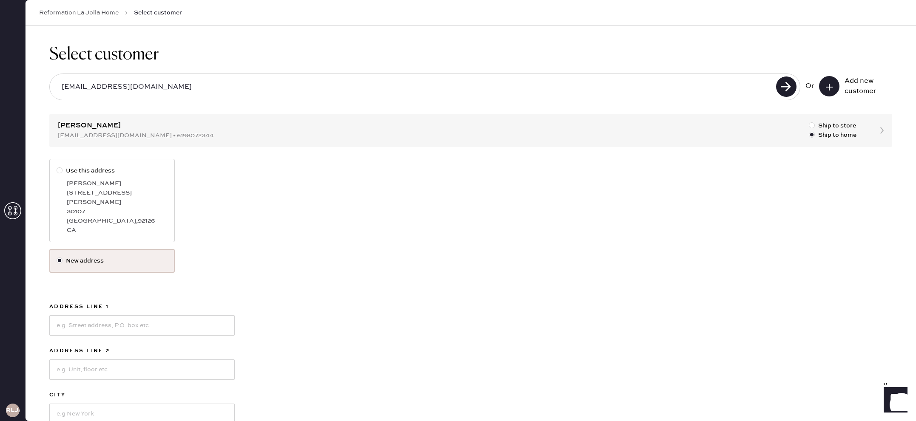
click at [130, 216] on div "[GEOGRAPHIC_DATA]" at bounding box center [117, 220] width 101 height 9
click at [57, 167] on input "Use this address" at bounding box center [57, 166] width 0 height 0
radio input "true"
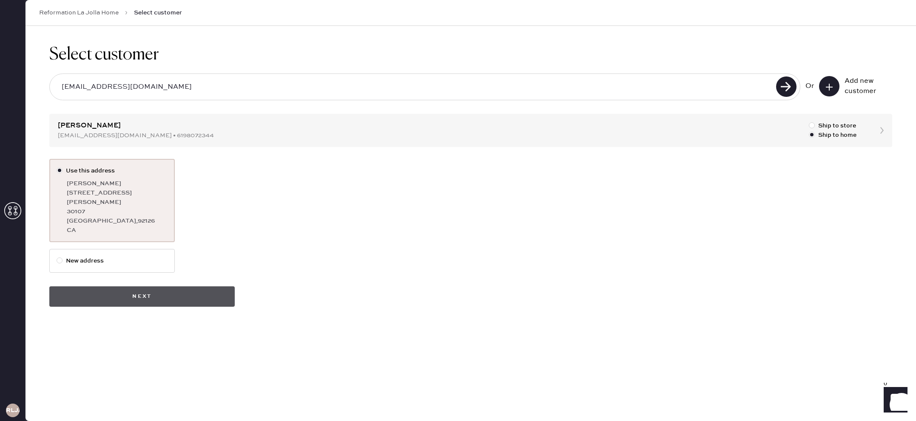
click at [184, 289] on button "Next" at bounding box center [141, 297] width 185 height 20
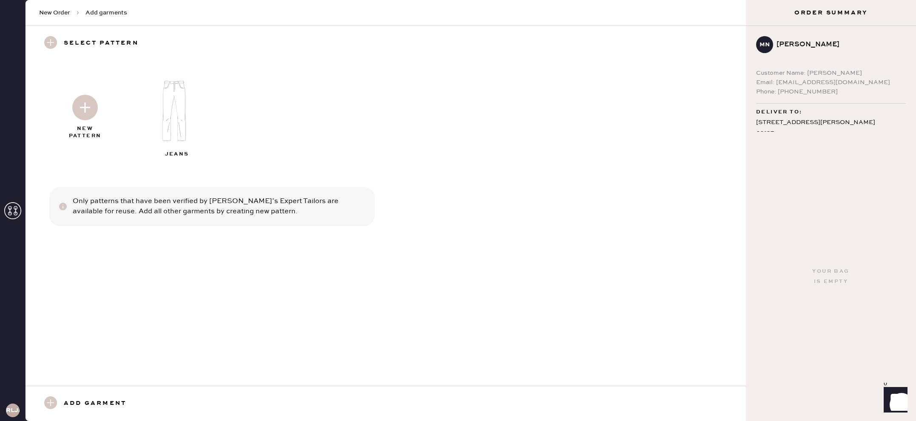
click at [87, 105] on img at bounding box center [85, 108] width 26 height 26
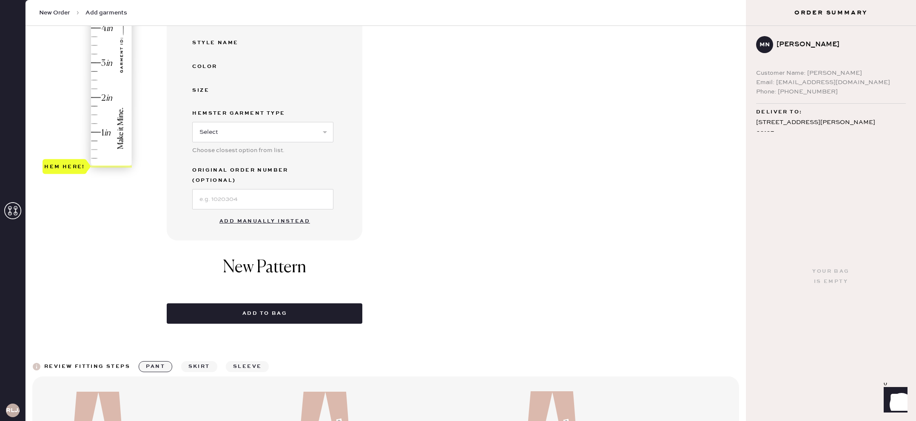
scroll to position [251, 0]
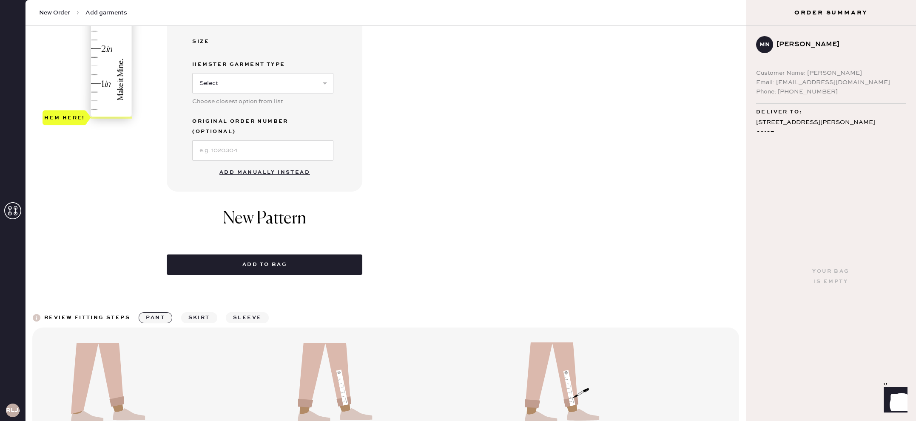
click at [247, 164] on button "Add manually instead" at bounding box center [264, 172] width 101 height 17
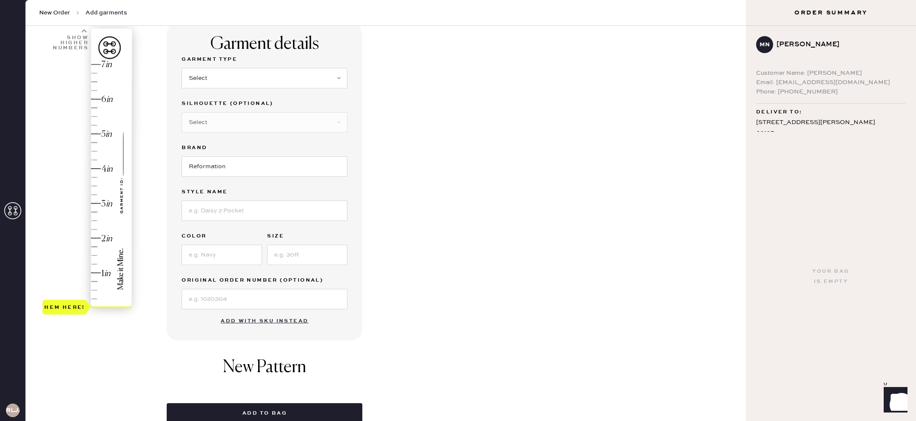
scroll to position [0, 0]
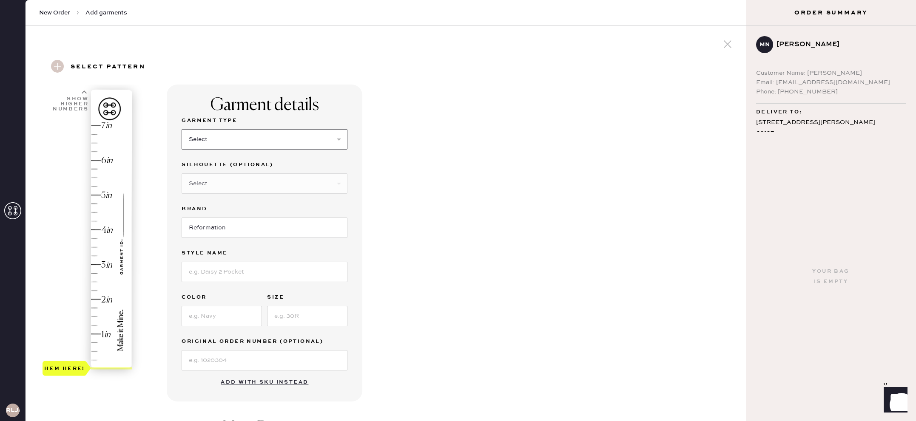
click at [278, 146] on select "Select Basic Skirt Jeans Leggings Pants Shorts Basic Sleeved Dress Basic Sleeve…" at bounding box center [265, 139] width 166 height 20
select select "2"
click at [182, 129] on select "Select Basic Skirt Jeans Leggings Pants Shorts Basic Sleeved Dress Basic Sleeve…" at bounding box center [265, 139] width 166 height 20
click at [238, 277] on input at bounding box center [265, 272] width 166 height 20
type input "[PERSON_NAME] High Rise Slouchy Wide Leg [PERSON_NAME]"
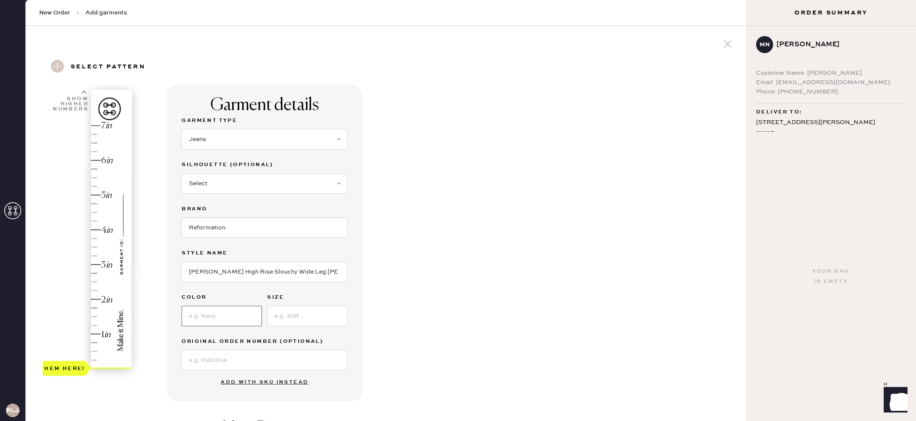
click at [227, 324] on input at bounding box center [222, 316] width 80 height 20
type input "Shasta"
click at [307, 318] on input at bounding box center [307, 316] width 80 height 20
type input "26"
drag, startPoint x: 483, startPoint y: 334, endPoint x: 483, endPoint y: 339, distance: 5.1
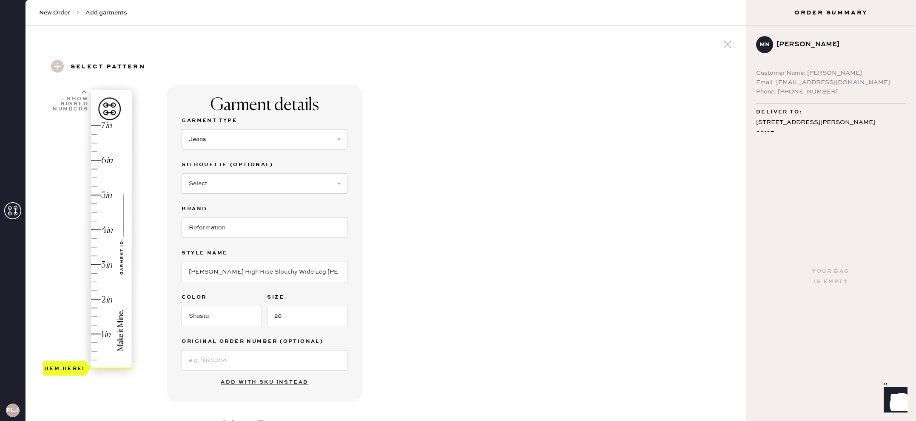
click at [483, 334] on div "Garment details Garment Type Select Basic Skirt Jeans Leggings Pants Shorts Bas…" at bounding box center [453, 326] width 572 height 483
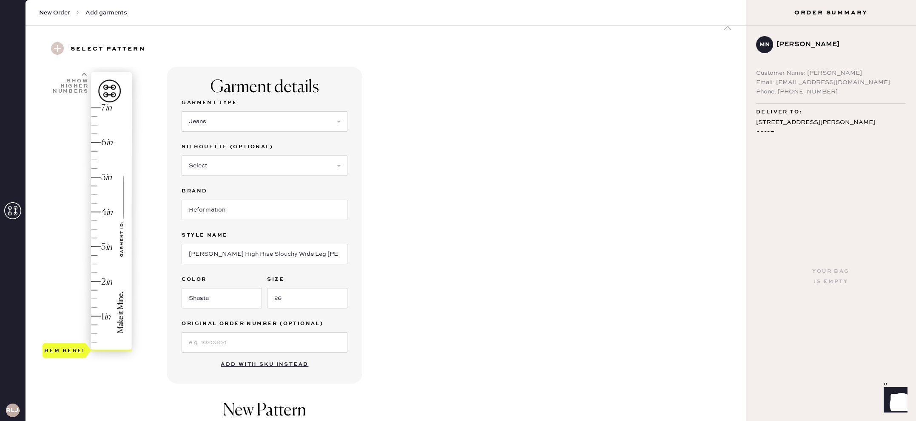
scroll to position [17, 0]
click at [74, 88] on div "Show higher numbers" at bounding box center [70, 87] width 37 height 15
type input "7.5"
click at [95, 125] on div "Hem here!" at bounding box center [88, 230] width 91 height 251
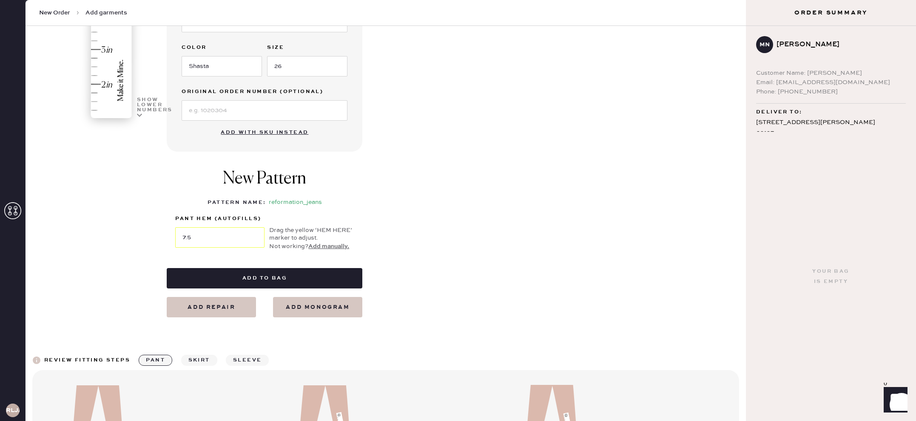
scroll to position [253, 0]
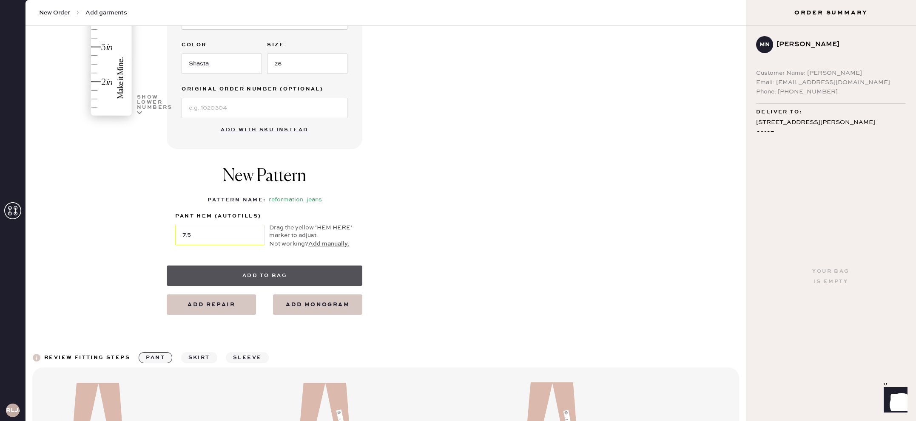
click at [257, 276] on button "Add to bag" at bounding box center [265, 276] width 196 height 20
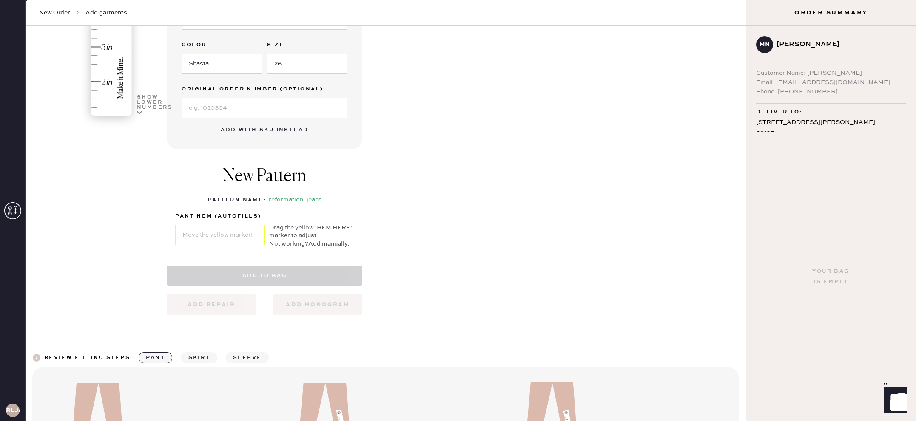
select select "2"
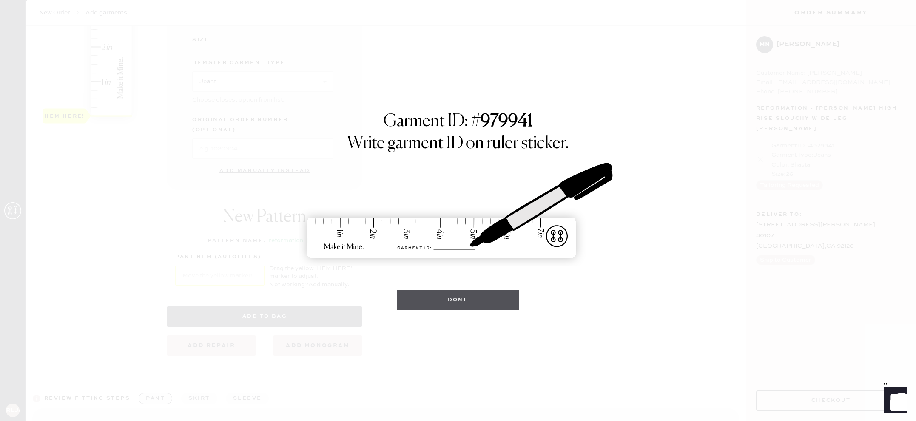
click at [478, 292] on button "Done" at bounding box center [458, 300] width 123 height 20
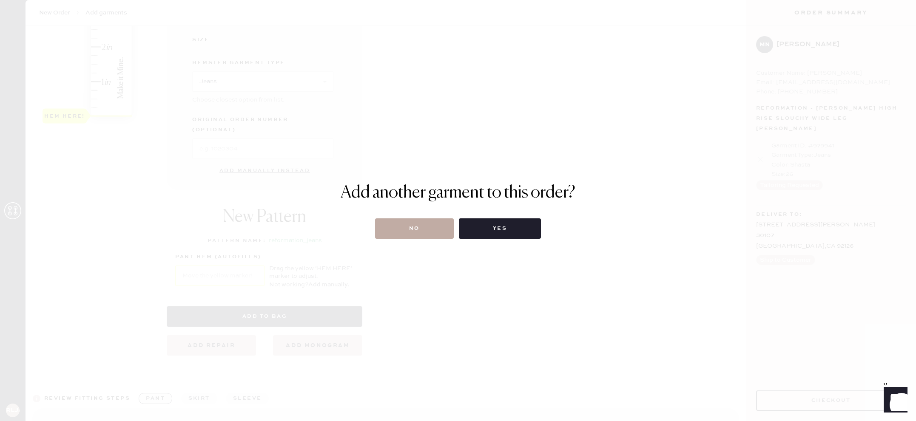
click at [417, 227] on button "No" at bounding box center [414, 229] width 79 height 20
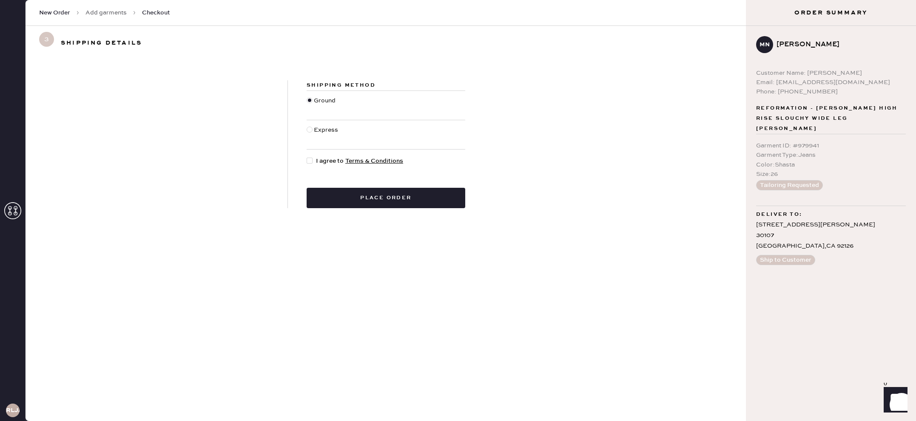
drag, startPoint x: 305, startPoint y: 162, endPoint x: 311, endPoint y: 159, distance: 6.3
click at [305, 162] on div "Shipping Method Ground Express I agree to Terms & Conditions Place order" at bounding box center [386, 144] width 196 height 128
click at [311, 159] on div at bounding box center [310, 161] width 6 height 6
click at [307, 157] on input "I agree to Terms & Conditions" at bounding box center [307, 156] width 0 height 0
checkbox input "true"
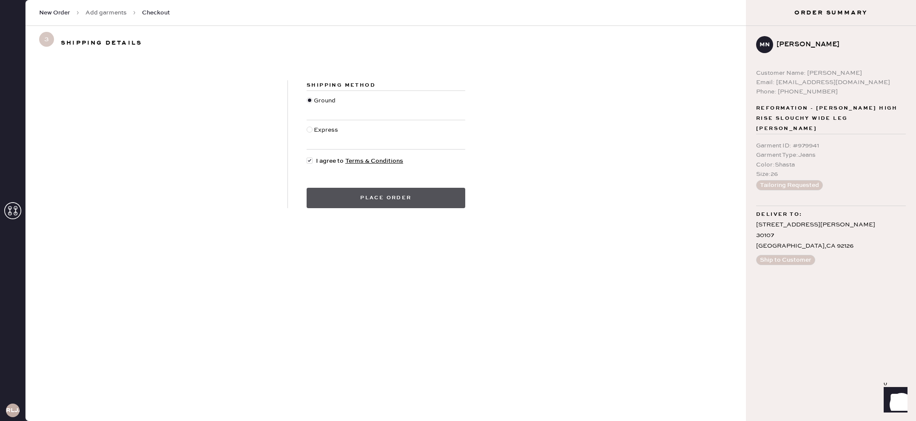
click at [348, 204] on button "Place order" at bounding box center [386, 198] width 159 height 20
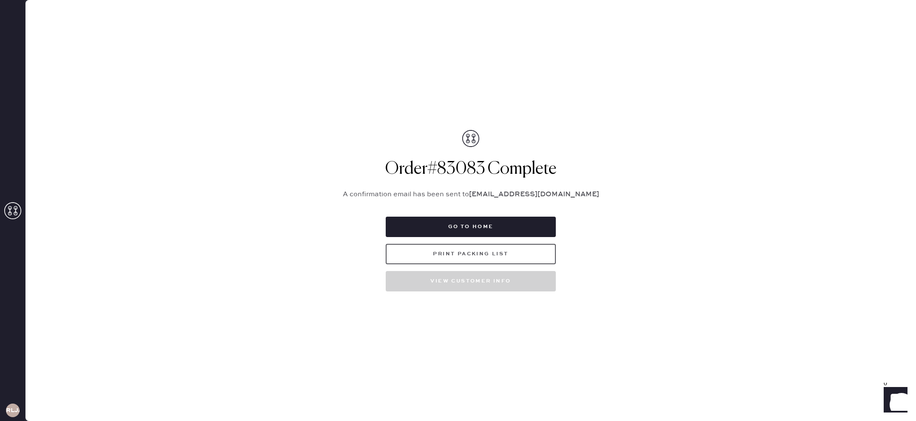
click at [523, 257] on button "Print Packing List" at bounding box center [471, 254] width 170 height 20
click at [515, 234] on button "Go to home" at bounding box center [471, 227] width 170 height 20
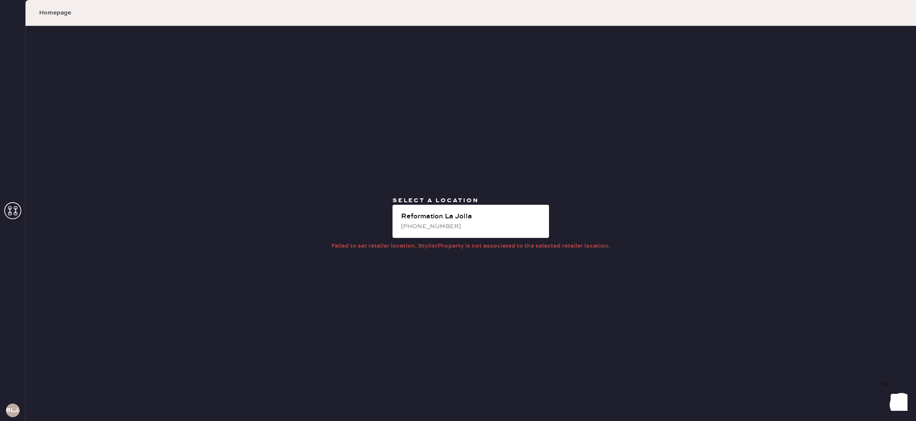
click at [9, 207] on use at bounding box center [12, 210] width 17 height 17
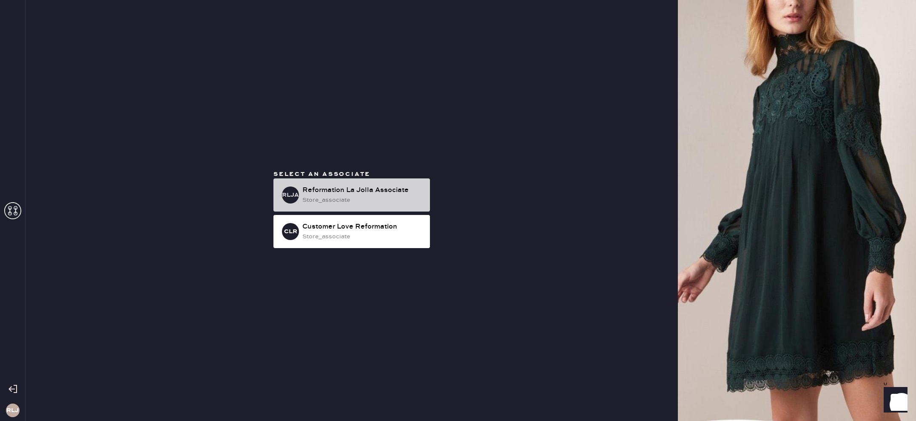
click at [378, 187] on div "Reformation La Jolla Associate" at bounding box center [362, 190] width 121 height 10
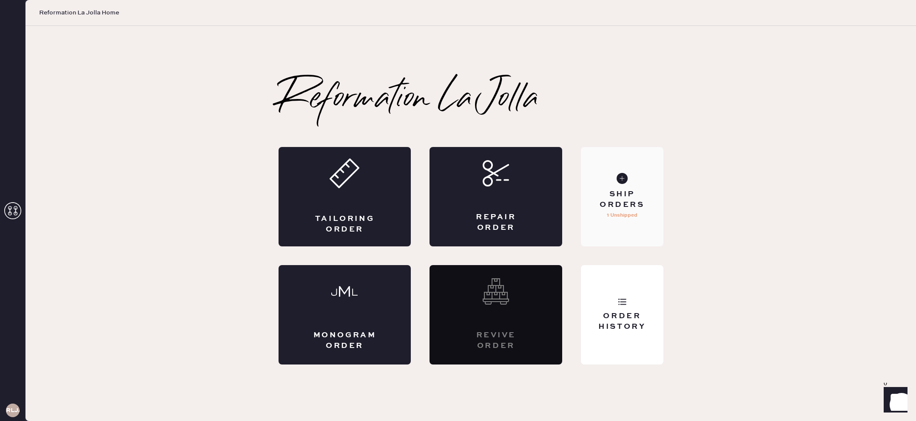
click at [624, 199] on div "Ship Orders" at bounding box center [622, 199] width 68 height 21
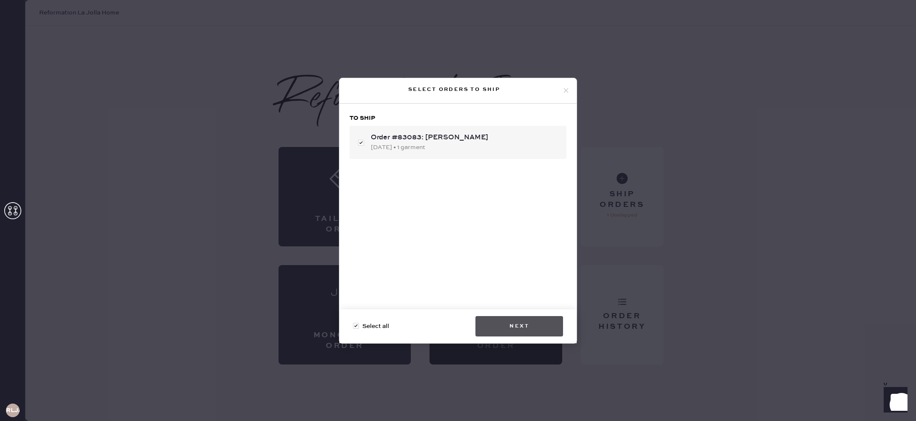
click at [515, 320] on button "Next" at bounding box center [519, 326] width 88 height 20
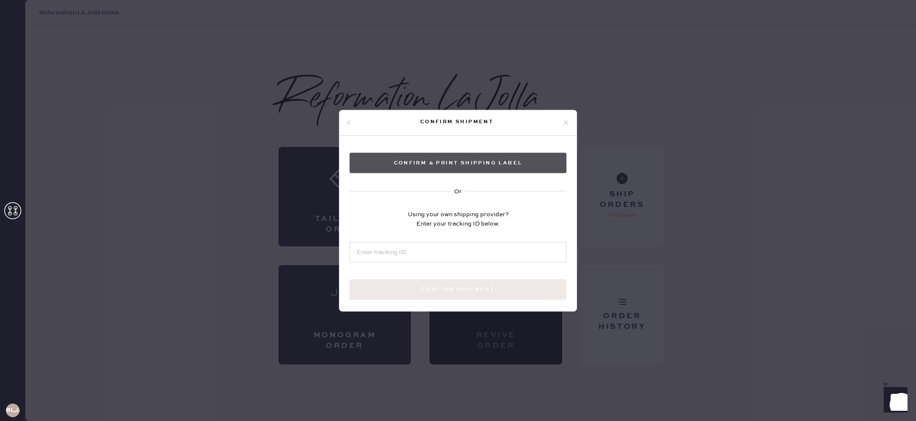
click at [457, 159] on button "Confirm & Print shipping label" at bounding box center [458, 163] width 217 height 20
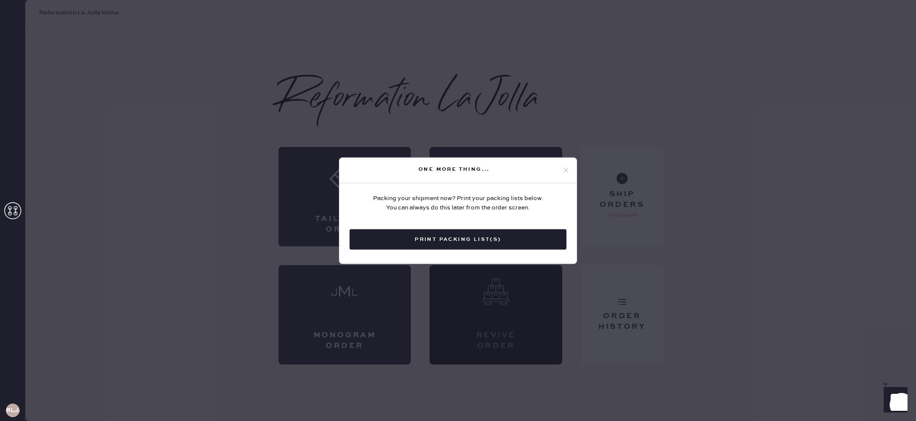
click at [567, 171] on use at bounding box center [566, 170] width 5 height 5
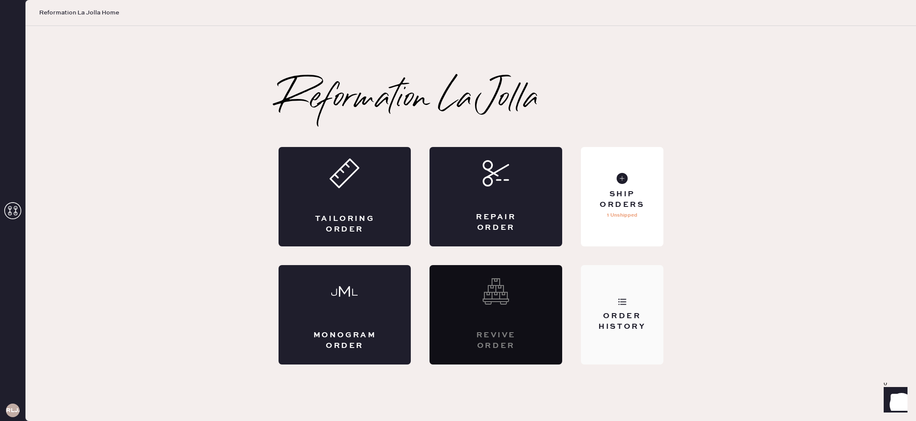
click at [647, 304] on div "Order History" at bounding box center [622, 315] width 82 height 100
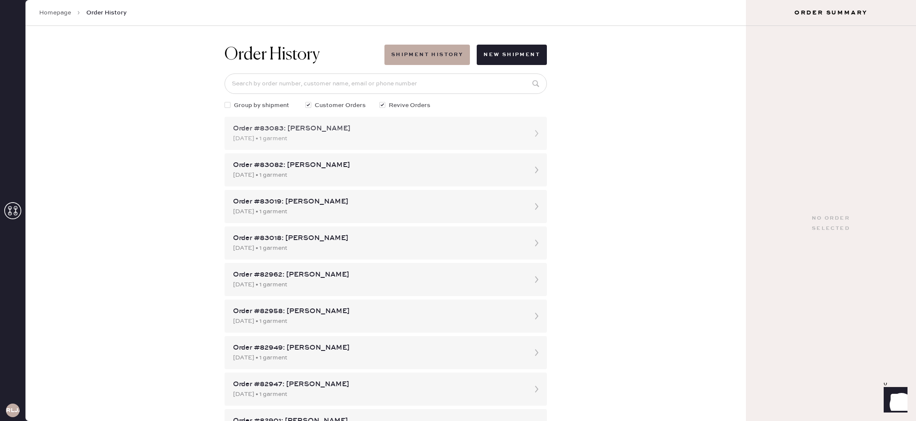
click at [438, 132] on div "Order #83083: [PERSON_NAME]" at bounding box center [378, 129] width 290 height 10
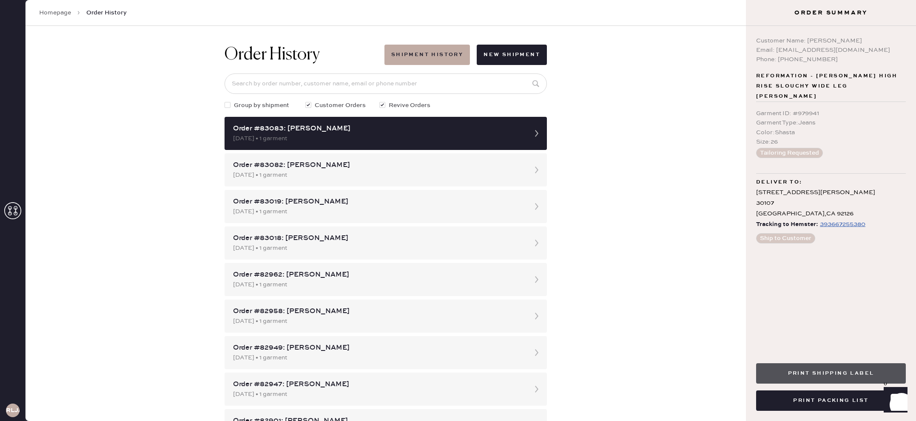
click at [803, 375] on button "Print Shipping Label" at bounding box center [831, 374] width 150 height 20
drag, startPoint x: 12, startPoint y: 204, endPoint x: 20, endPoint y: 200, distance: 8.9
click at [14, 203] on icon at bounding box center [12, 210] width 17 height 17
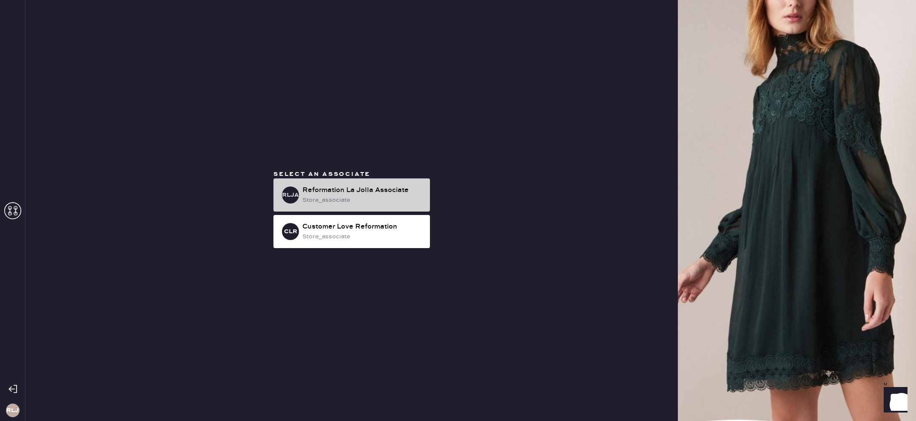
click at [362, 196] on div "store_associate" at bounding box center [362, 200] width 121 height 9
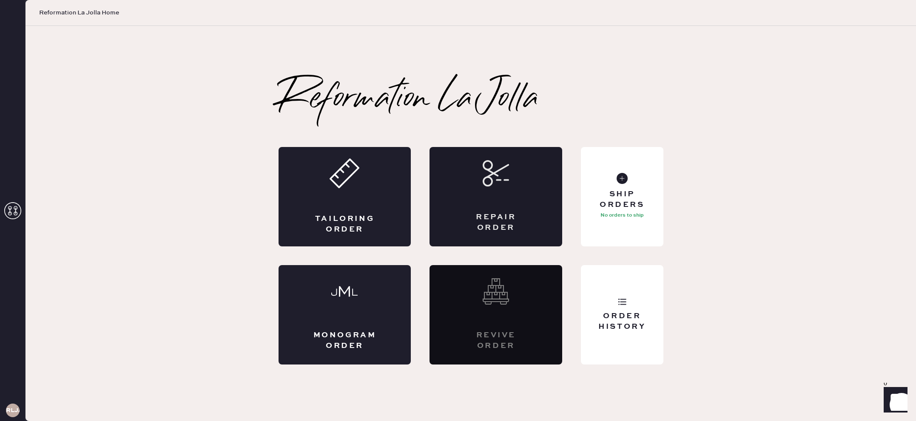
click at [491, 198] on div "Repair Order" at bounding box center [495, 197] width 133 height 100
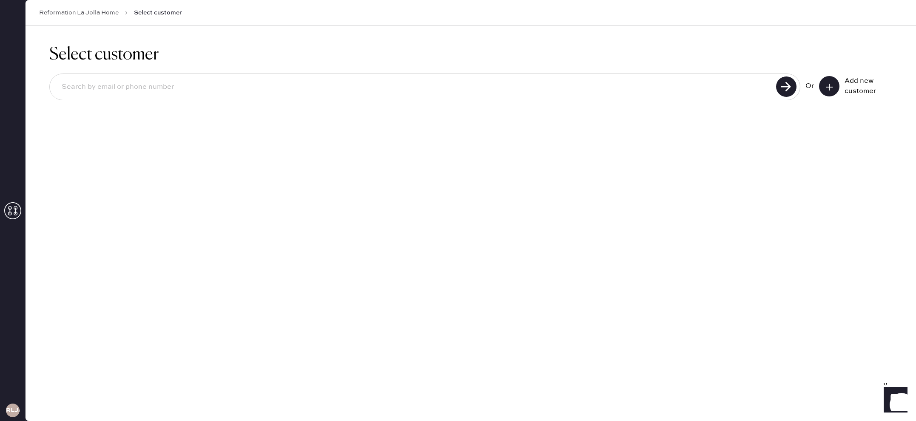
click at [570, 92] on input at bounding box center [414, 87] width 719 height 20
type input "[EMAIL_ADDRESS][DOMAIN_NAME]"
click at [788, 88] on use at bounding box center [786, 87] width 20 height 20
click at [839, 88] on button at bounding box center [829, 86] width 20 height 20
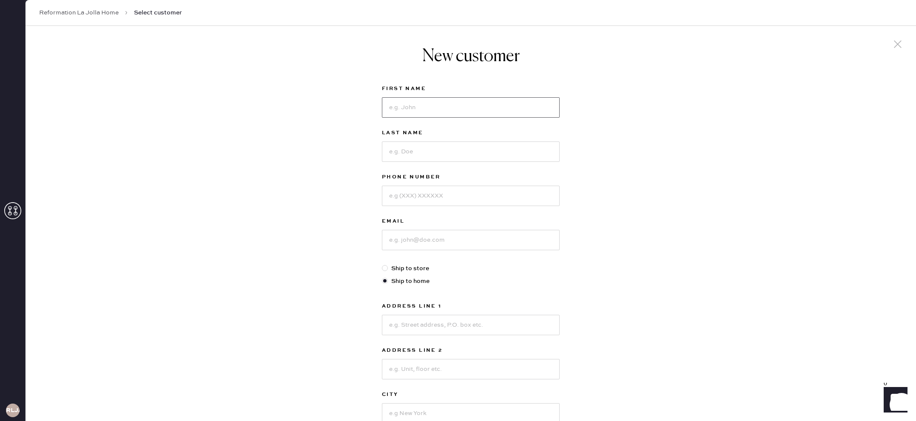
click at [522, 114] on input at bounding box center [471, 107] width 178 height 20
type input "[GEOGRAPHIC_DATA]"
click at [509, 148] on input at bounding box center [471, 152] width 178 height 20
type input "Page"
click at [505, 200] on input at bounding box center [471, 196] width 178 height 20
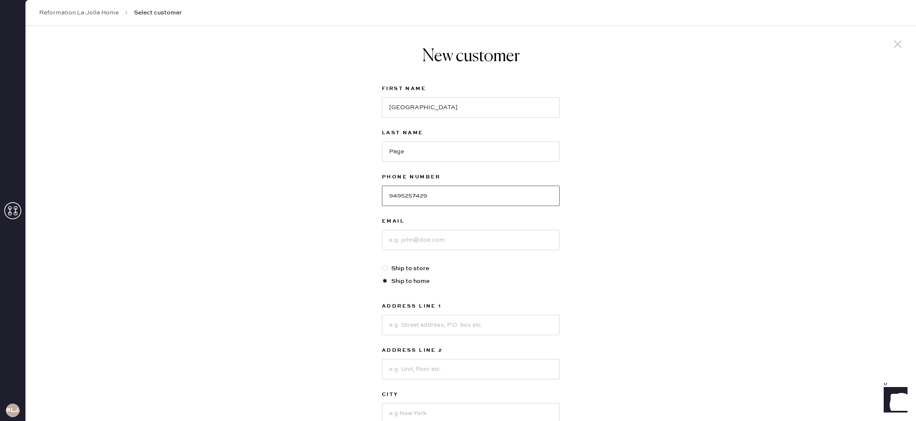
type input "9495257429"
click at [506, 243] on input at bounding box center [471, 240] width 178 height 20
type input "[EMAIL_ADDRESS][DOMAIN_NAME]"
drag, startPoint x: 481, startPoint y: 327, endPoint x: 487, endPoint y: 327, distance: 6.0
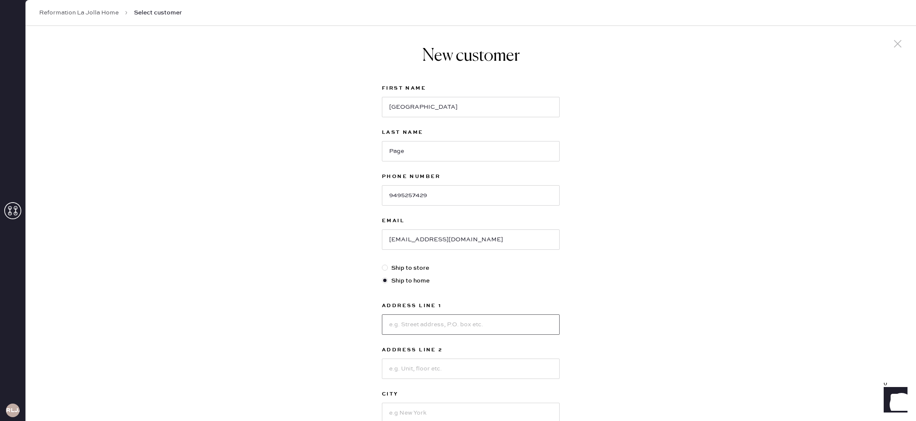
click at [481, 327] on input at bounding box center [471, 325] width 178 height 20
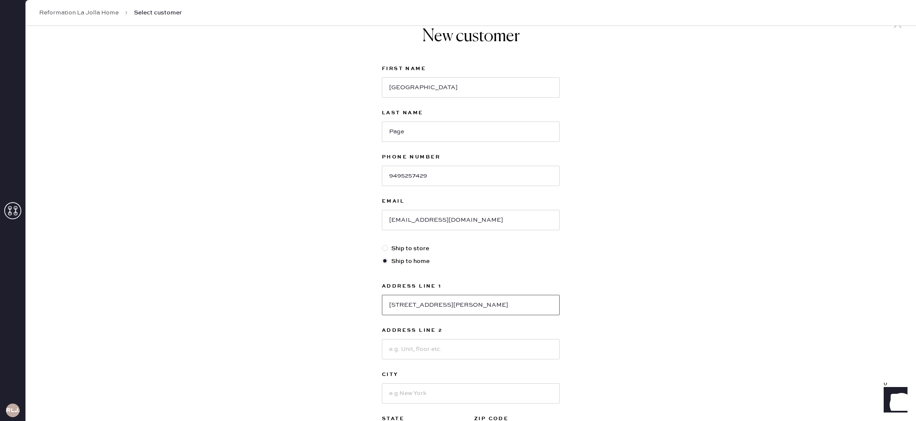
scroll to position [23, 0]
type input "[STREET_ADDRESS][PERSON_NAME]"
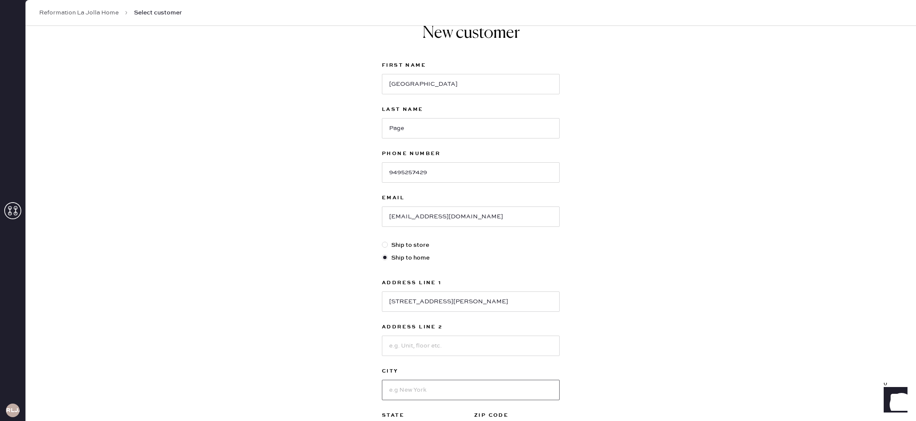
click at [418, 392] on input at bounding box center [471, 390] width 178 height 20
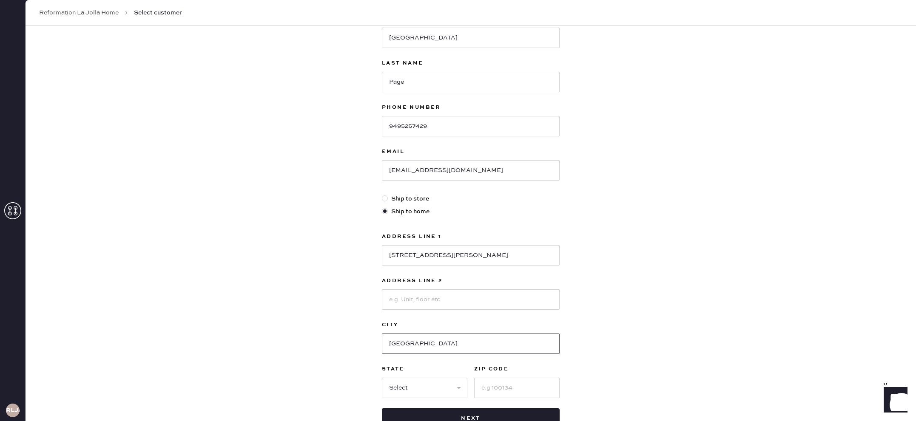
scroll to position [132, 0]
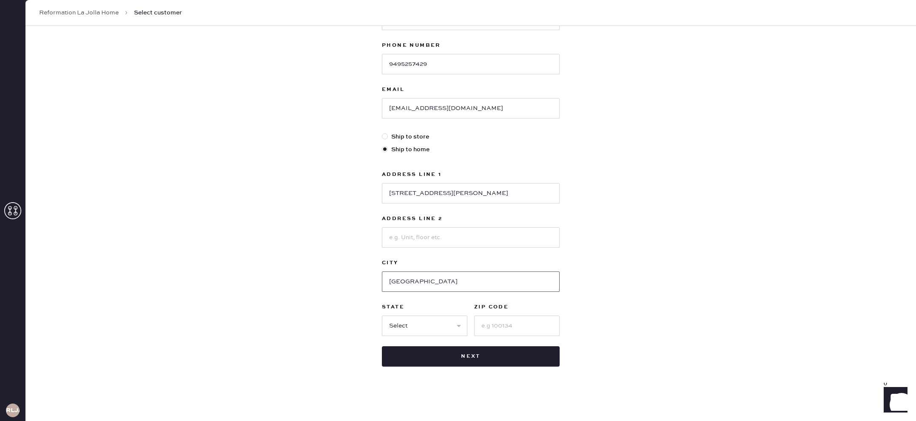
type input "[GEOGRAPHIC_DATA]"
click at [400, 327] on select "Select AK AL AR AZ CA CO CT [GEOGRAPHIC_DATA] DE FL [GEOGRAPHIC_DATA] HI [GEOGR…" at bounding box center [424, 326] width 85 height 20
select select "CA"
click at [382, 316] on select "Select AK AL AR AZ CA CO CT [GEOGRAPHIC_DATA] DE FL [GEOGRAPHIC_DATA] HI [GEOGR…" at bounding box center [424, 326] width 85 height 20
click at [497, 324] on input at bounding box center [516, 326] width 85 height 20
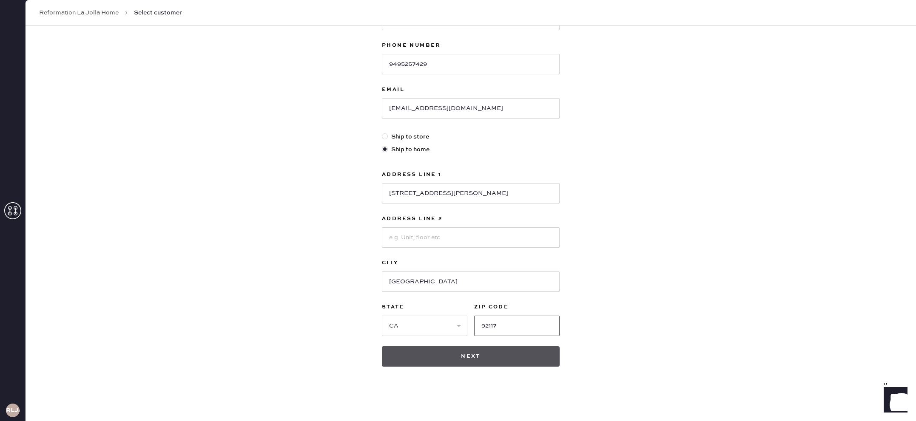
type input "92117"
click at [492, 358] on button "Next" at bounding box center [471, 357] width 178 height 20
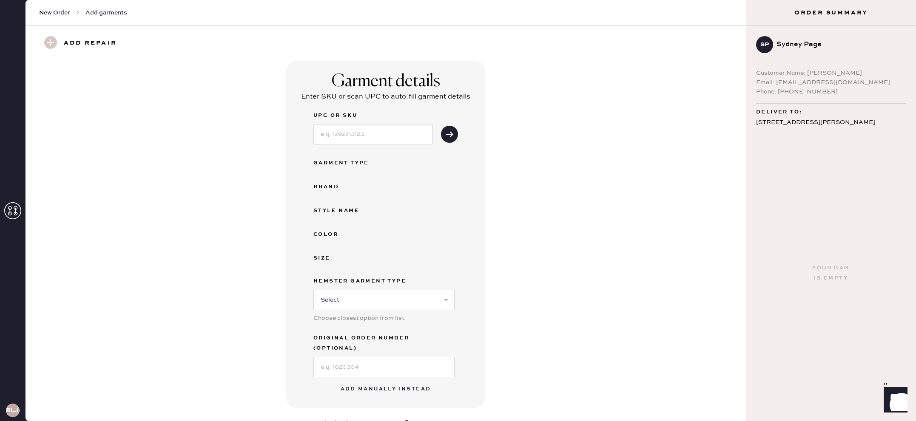
click at [421, 381] on button "Add manually instead" at bounding box center [386, 389] width 101 height 17
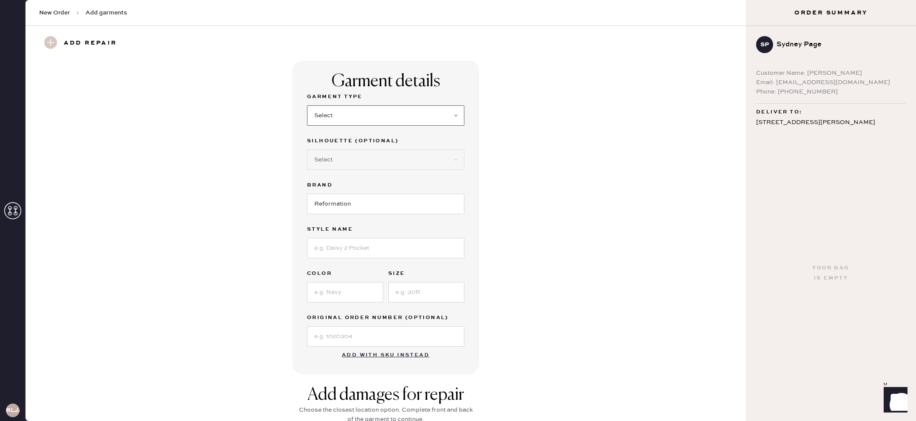
click at [424, 118] on select "Select Basic Skirt Jeans Leggings Pants Shorts Basic Sleeved Dress Basic Sleeve…" at bounding box center [385, 115] width 157 height 20
select select "7"
click at [307, 105] on select "Select Basic Skirt Jeans Leggings Pants Shorts Basic Sleeved Dress Basic Sleeve…" at bounding box center [385, 115] width 157 height 20
click at [379, 161] on select "Select Maxi Dress Midi Dress Mini Dress Other" at bounding box center [385, 160] width 157 height 20
select select "33"
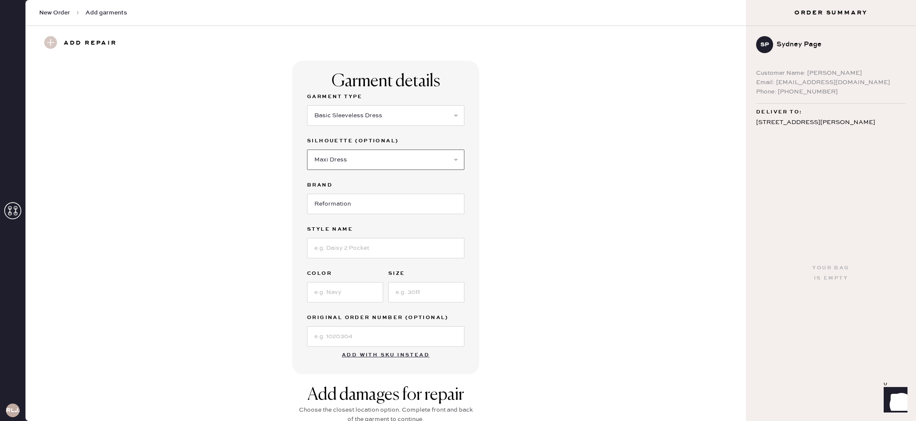
click at [307, 150] on select "Select Maxi Dress Midi Dress Mini Dress Other" at bounding box center [385, 160] width 157 height 20
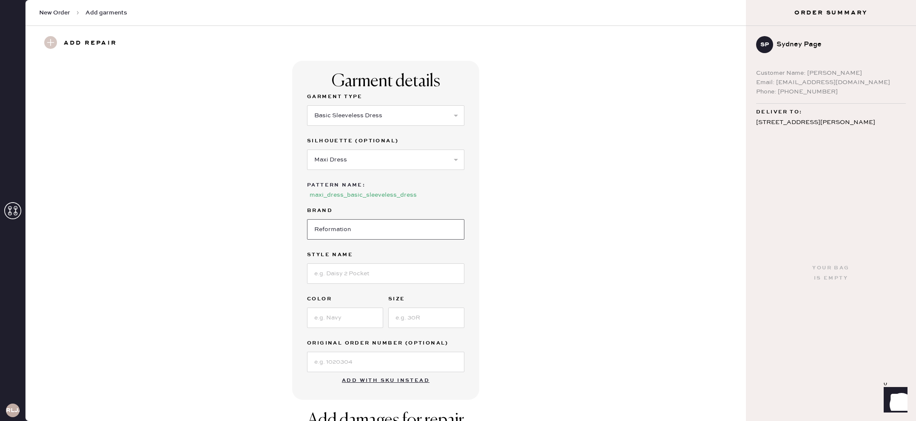
click at [387, 230] on input "Reformation" at bounding box center [385, 229] width 157 height 20
click at [389, 278] on input at bounding box center [385, 274] width 157 height 20
type input "Pernille Silk Dress"
click at [365, 322] on input at bounding box center [345, 318] width 76 height 20
type input "Dried Rose"
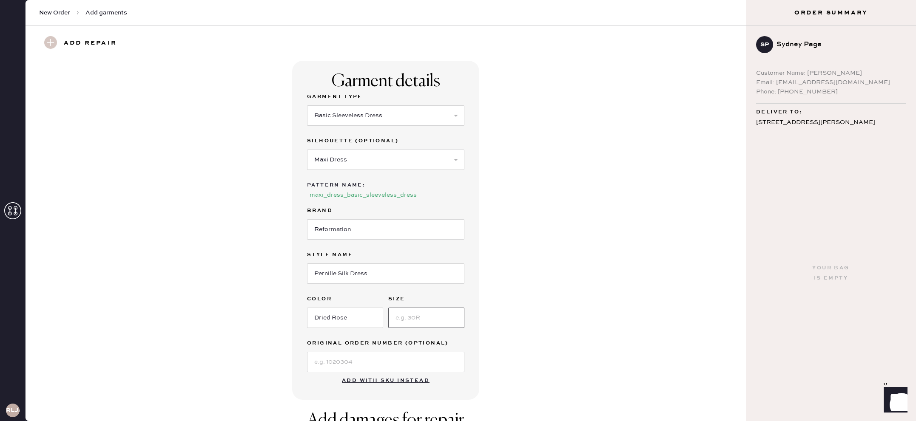
click at [413, 325] on input at bounding box center [426, 318] width 76 height 20
type input "xs"
click at [126, 217] on div "Garment details Garment Type Select Basic Skirt Jeans Leggings Pants Shorts Bas…" at bounding box center [386, 230] width 690 height 339
click at [62, 13] on span "New Order" at bounding box center [54, 13] width 31 height 9
click at [91, 13] on span "Add garments" at bounding box center [106, 13] width 42 height 9
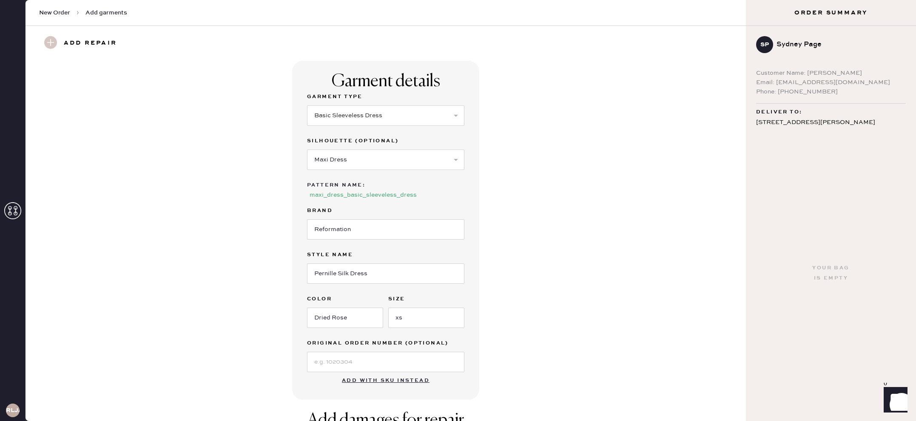
click at [101, 45] on h3 "Add repair" at bounding box center [90, 43] width 53 height 14
click at [57, 11] on span "New Order" at bounding box center [54, 13] width 31 height 9
click at [10, 210] on use at bounding box center [12, 210] width 17 height 17
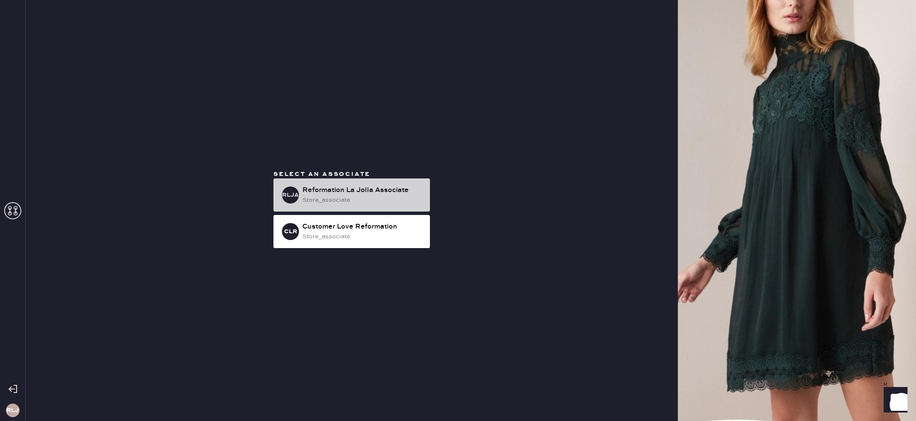
click at [350, 190] on div "Reformation La Jolla Associate" at bounding box center [362, 190] width 121 height 10
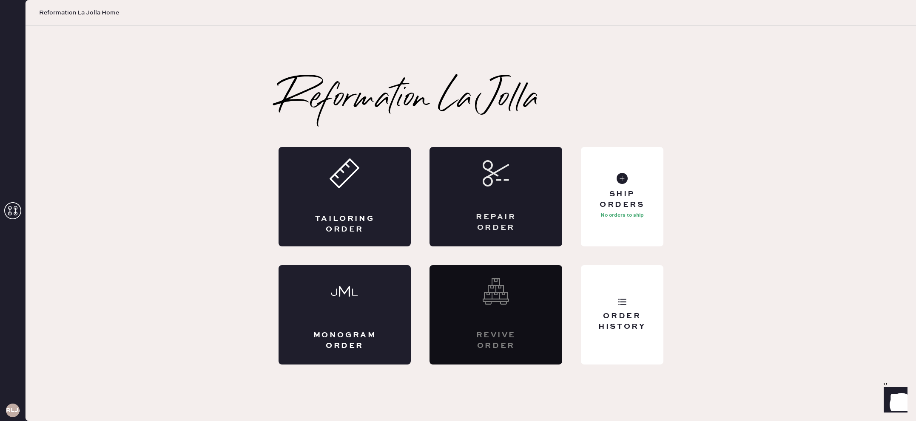
click at [540, 218] on div "Repair Order" at bounding box center [495, 197] width 133 height 100
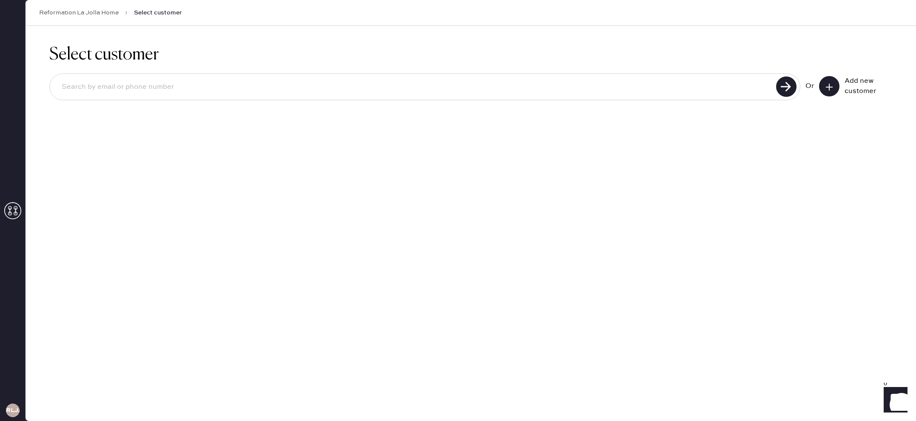
click at [465, 92] on input at bounding box center [414, 87] width 719 height 20
type input "Sydney Page"
click at [783, 88] on use at bounding box center [786, 87] width 20 height 20
drag, startPoint x: 96, startPoint y: 85, endPoint x: 54, endPoint y: 79, distance: 42.0
click at [55, 79] on input "Sydney Page" at bounding box center [414, 87] width 719 height 20
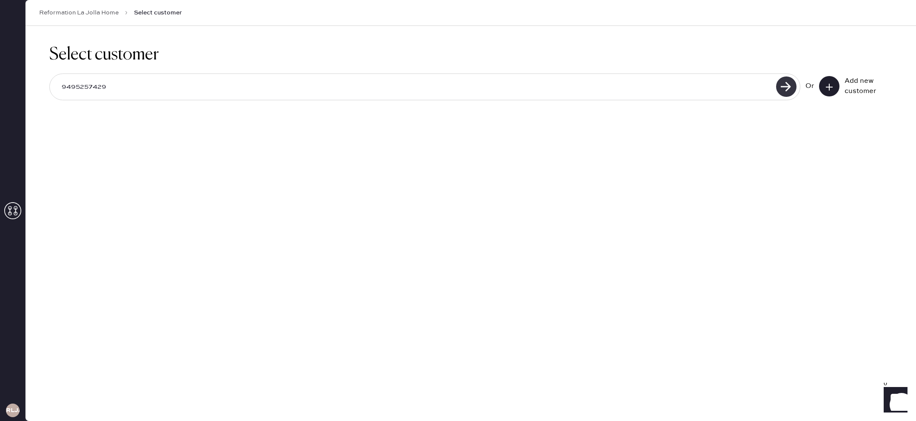
type input "9495257429"
click at [785, 86] on use at bounding box center [786, 87] width 20 height 20
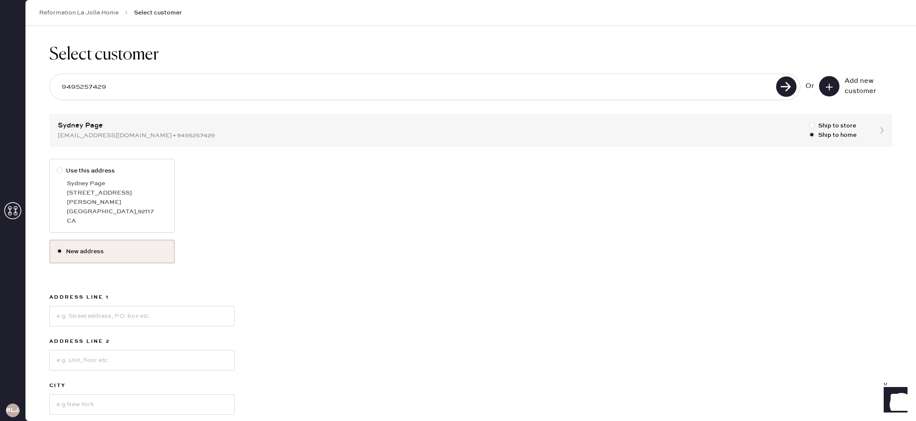
click at [105, 189] on div "[STREET_ADDRESS][PERSON_NAME]" at bounding box center [117, 197] width 101 height 19
click at [57, 167] on input "Use this address" at bounding box center [57, 166] width 0 height 0
radio input "true"
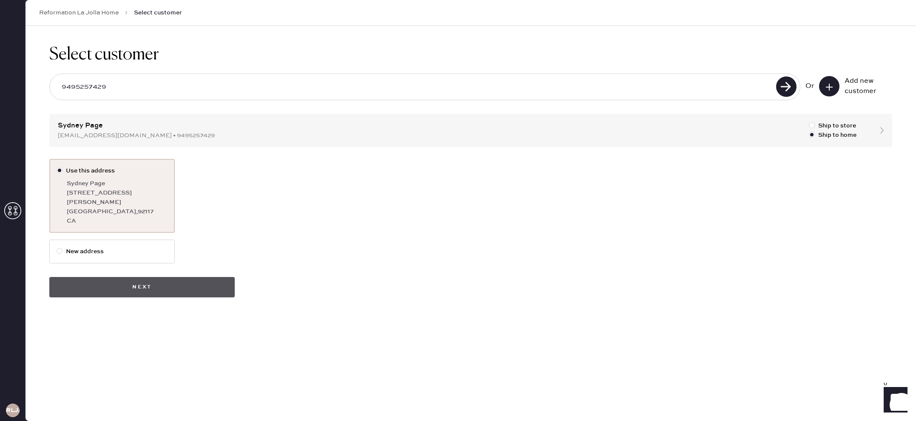
click at [200, 281] on button "Next" at bounding box center [141, 287] width 185 height 20
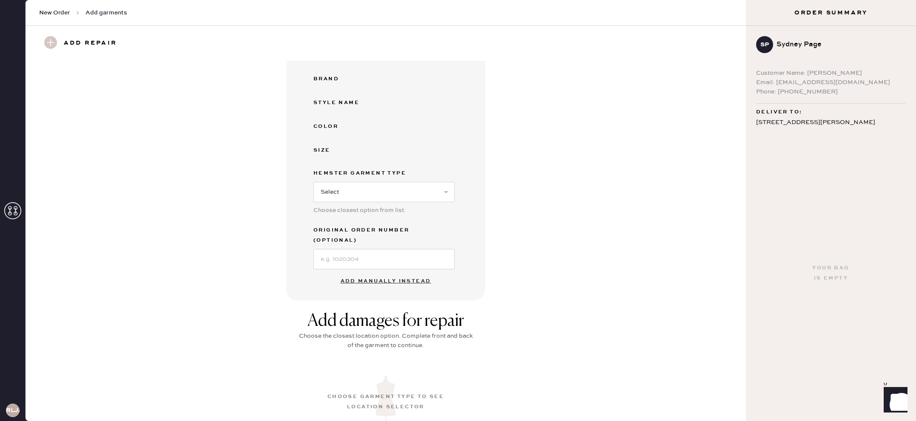
click at [389, 273] on button "Add manually instead" at bounding box center [386, 281] width 101 height 17
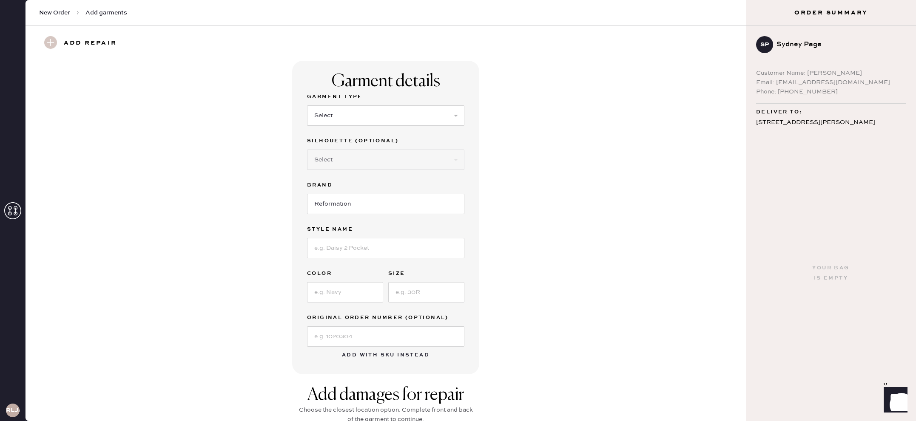
scroll to position [0, 0]
click at [68, 12] on span "New Order" at bounding box center [54, 13] width 31 height 9
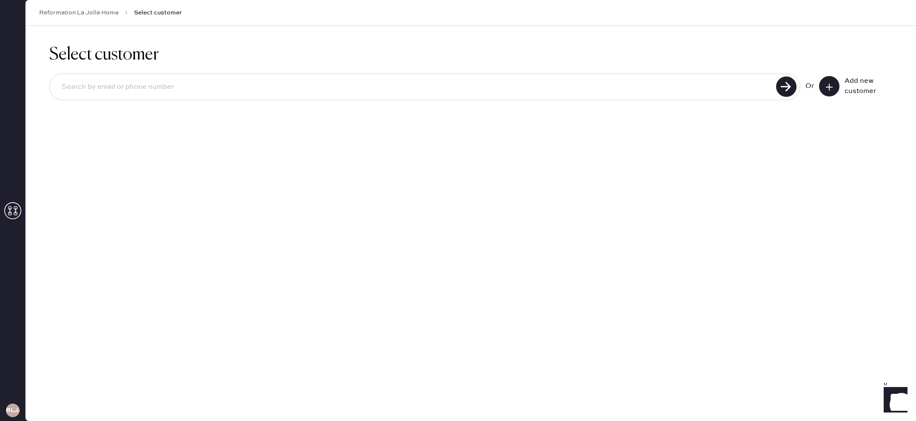
click at [830, 86] on use at bounding box center [829, 87] width 7 height 7
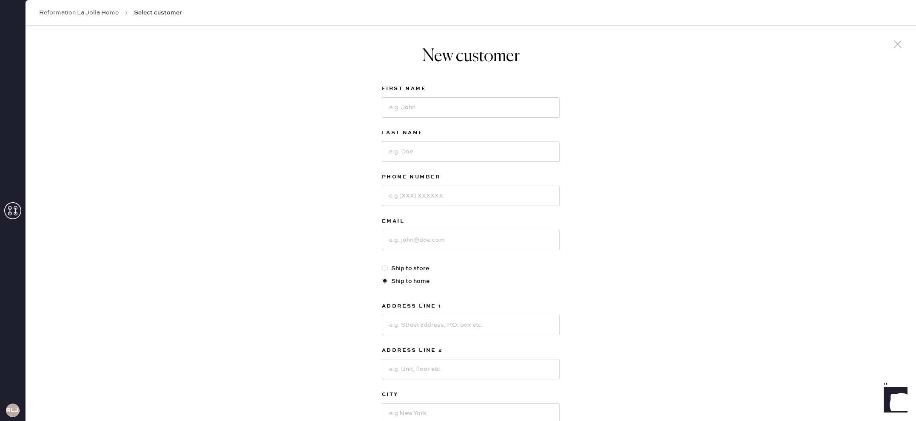
click at [95, 13] on link "Reformation La Jolla Home" at bounding box center [79, 13] width 80 height 9
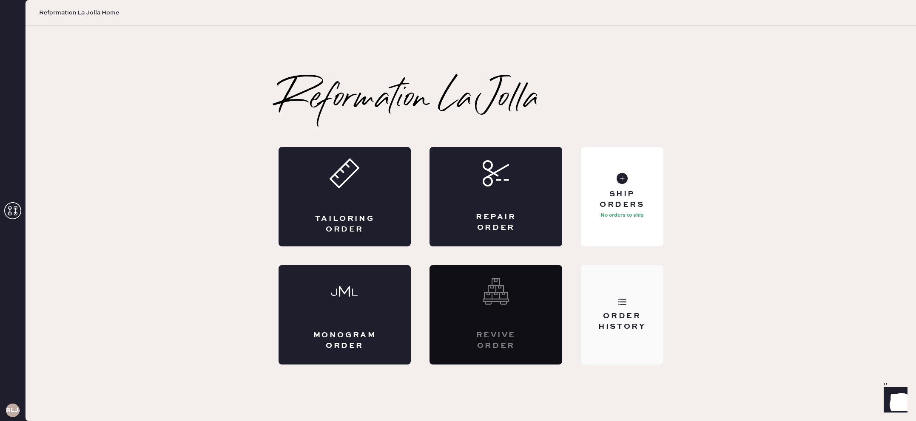
click at [631, 303] on div "Order History" at bounding box center [622, 315] width 82 height 100
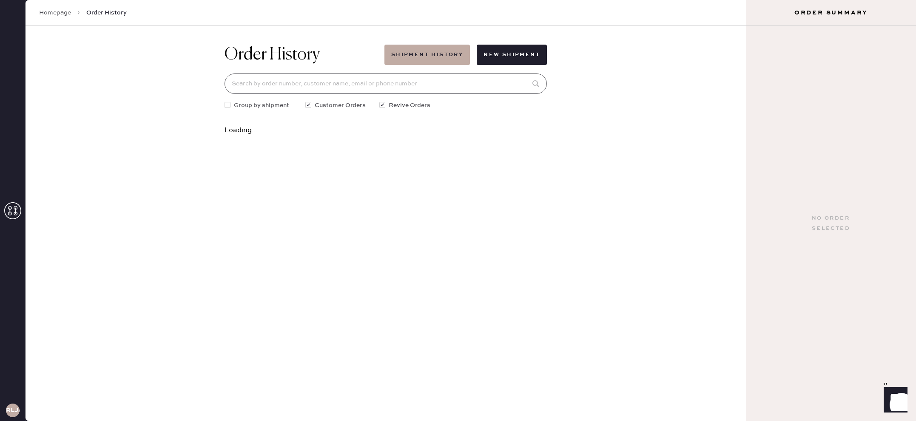
click at [260, 91] on input at bounding box center [386, 84] width 322 height 20
type input "9495257429"
click at [509, 58] on button "New Shipment" at bounding box center [512, 55] width 70 height 20
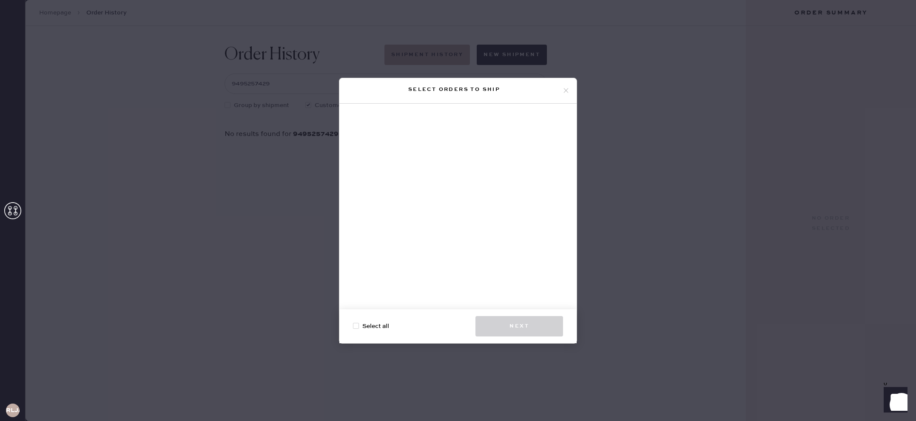
click at [566, 89] on icon at bounding box center [566, 91] width 8 height 8
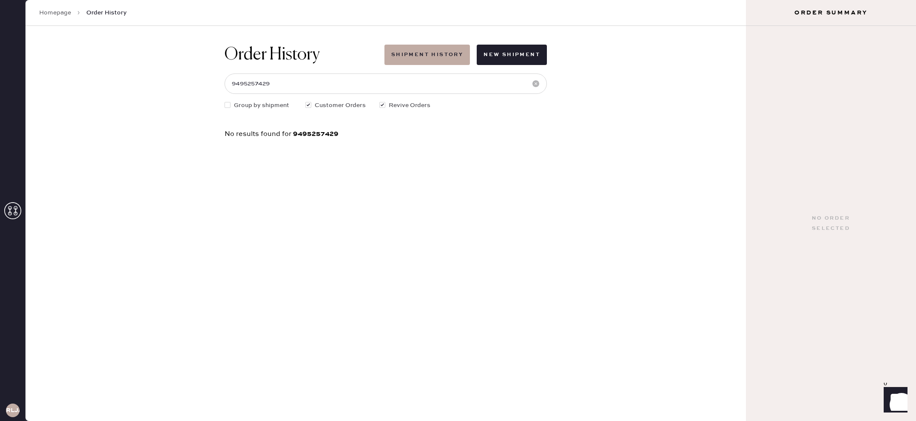
click at [57, 12] on link "Homepage" at bounding box center [55, 13] width 32 height 9
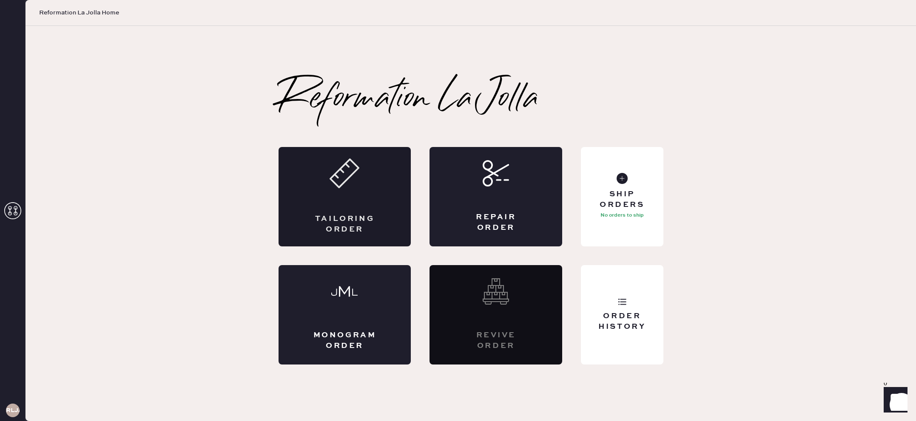
click at [377, 189] on div "Tailoring Order" at bounding box center [345, 197] width 133 height 100
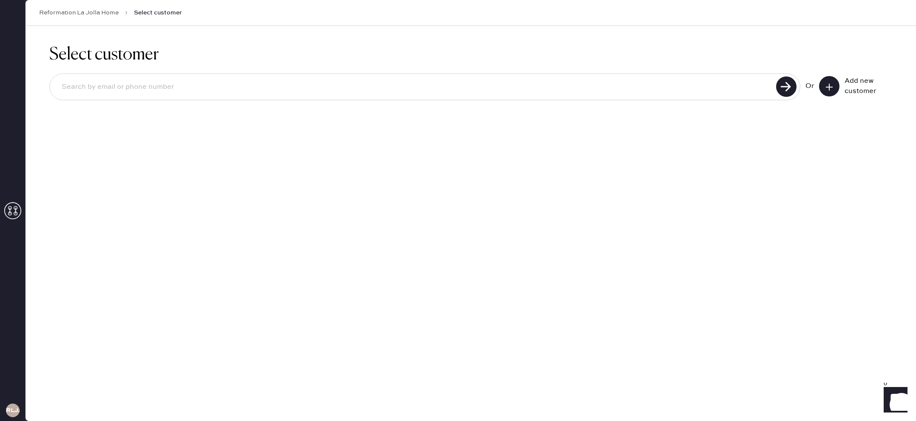
click at [833, 90] on button at bounding box center [829, 86] width 20 height 20
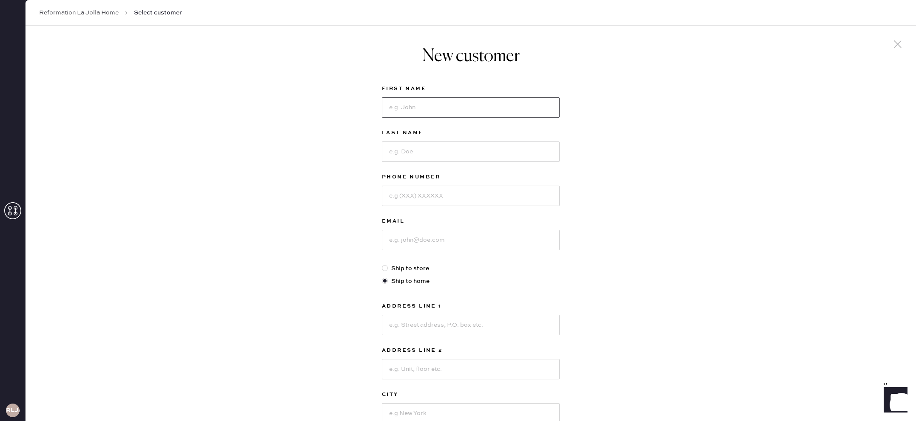
click at [467, 110] on input at bounding box center [471, 107] width 178 height 20
type input "[GEOGRAPHIC_DATA]"
click at [471, 151] on input at bounding box center [471, 152] width 178 height 20
type input "Page"
click at [482, 192] on input at bounding box center [471, 196] width 178 height 20
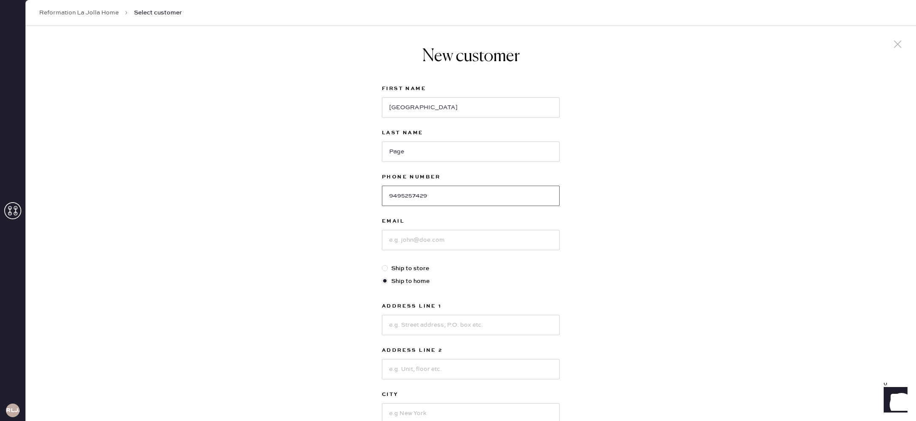
type input "9495257429"
click at [491, 244] on input at bounding box center [471, 240] width 178 height 20
type input "[EMAIL_ADDRESS][DOMAIN_NAME]"
click at [506, 326] on input at bounding box center [471, 325] width 178 height 20
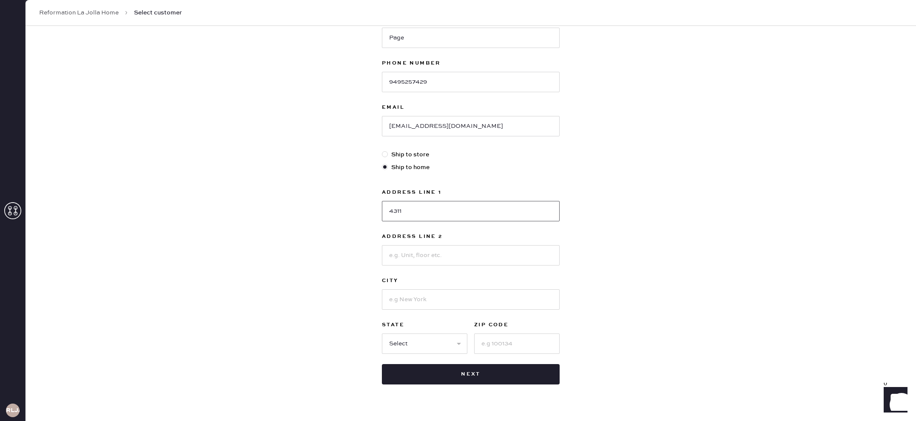
type input "[STREET_ADDRESS][PERSON_NAME]"
click at [461, 256] on input at bounding box center [471, 255] width 178 height 20
click at [392, 300] on input at bounding box center [471, 300] width 178 height 20
type input "[GEOGRAPHIC_DATA]"
click at [398, 345] on select "Select AK AL AR AZ CA CO CT [GEOGRAPHIC_DATA] DE FL [GEOGRAPHIC_DATA] HI [GEOGR…" at bounding box center [424, 344] width 85 height 20
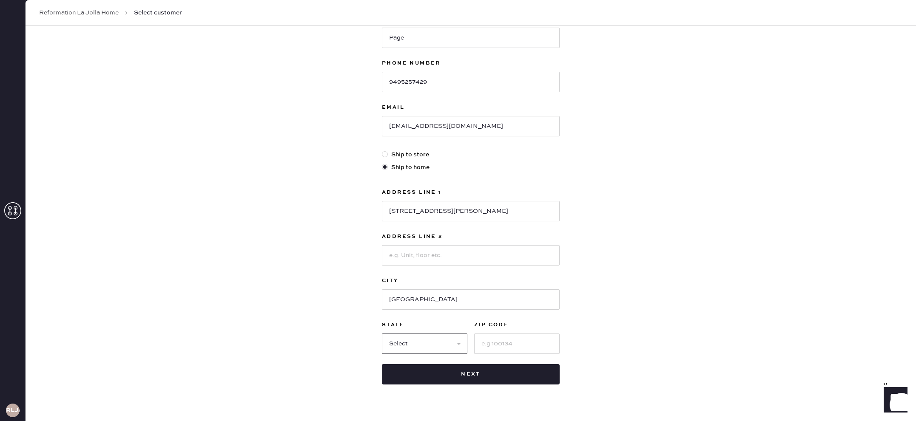
select select "CA"
click at [382, 334] on select "Select AK AL AR AZ CA CO CT [GEOGRAPHIC_DATA] DE FL [GEOGRAPHIC_DATA] HI [GEOGR…" at bounding box center [424, 344] width 85 height 20
click at [516, 345] on input at bounding box center [516, 344] width 85 height 20
type input "92117"
click at [483, 377] on button "Next" at bounding box center [471, 374] width 178 height 20
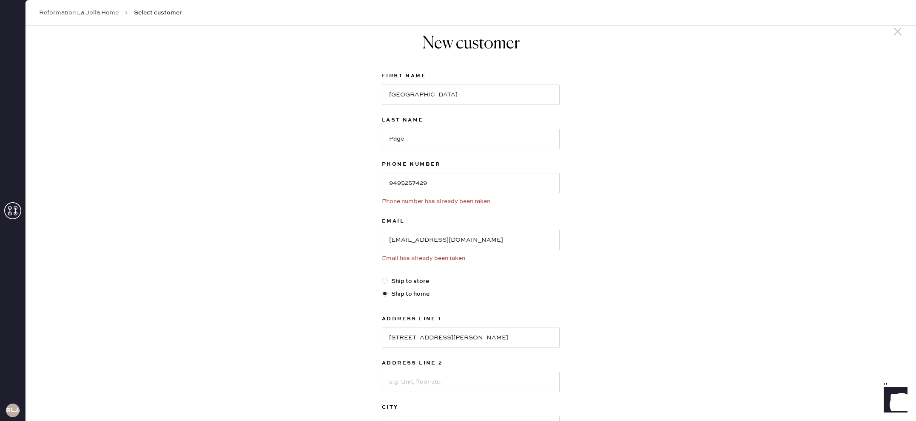
scroll to position [0, 0]
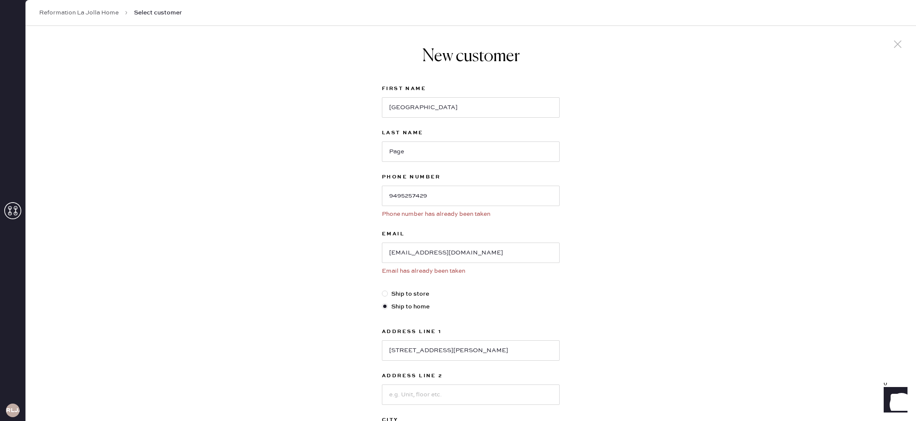
click at [88, 14] on link "Reformation La Jolla Home" at bounding box center [79, 13] width 80 height 9
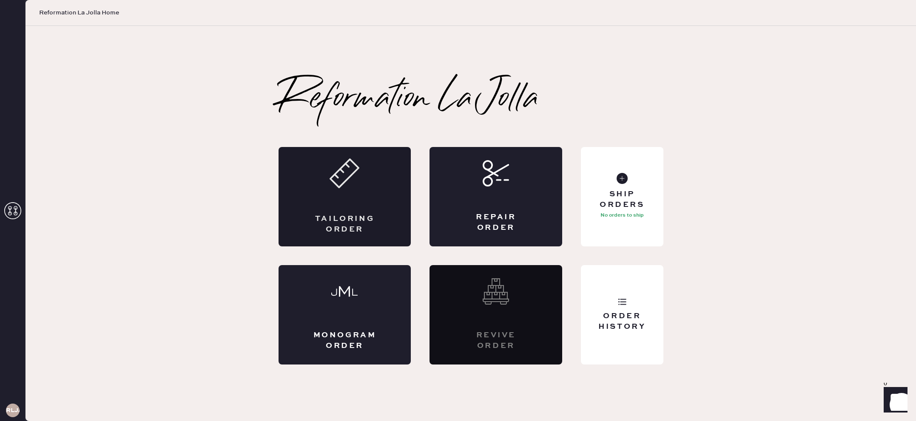
click at [302, 205] on div "Tailoring Order" at bounding box center [345, 197] width 133 height 100
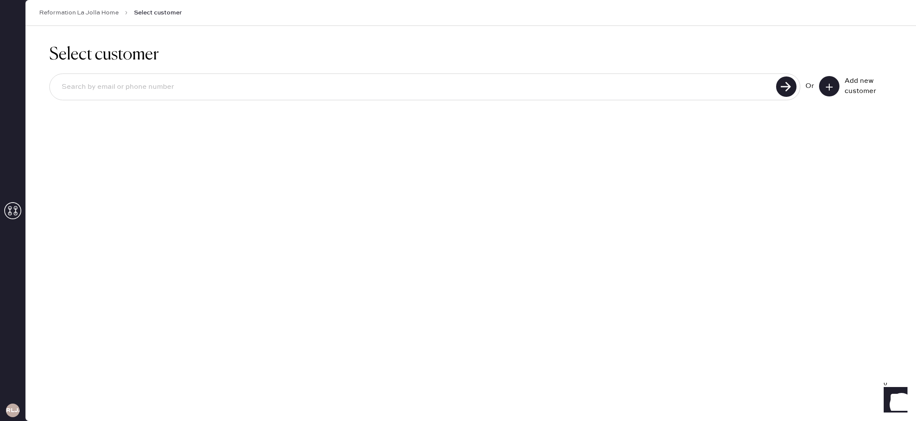
click at [580, 100] on div "Or Add new customer" at bounding box center [470, 87] width 843 height 45
click at [574, 92] on input at bounding box center [414, 87] width 719 height 20
type input "9495257429"
click at [783, 90] on use at bounding box center [786, 87] width 20 height 20
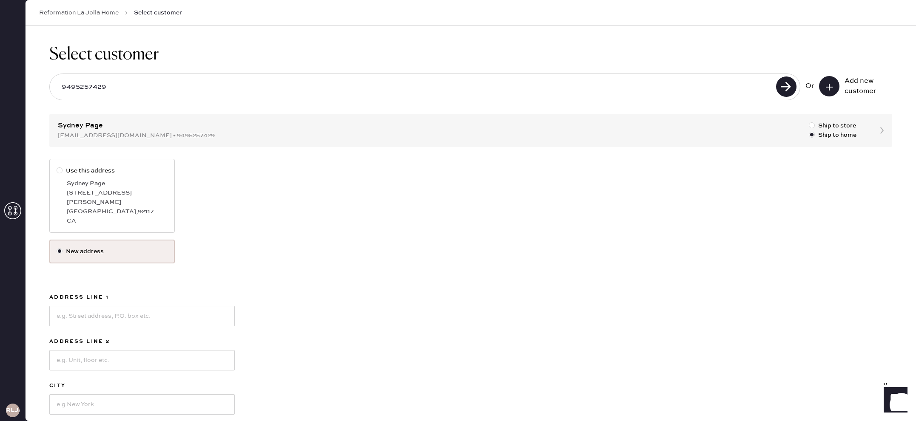
click at [98, 197] on div "[STREET_ADDRESS][PERSON_NAME]" at bounding box center [117, 197] width 101 height 19
click at [57, 167] on input "Use this address" at bounding box center [57, 166] width 0 height 0
radio input "true"
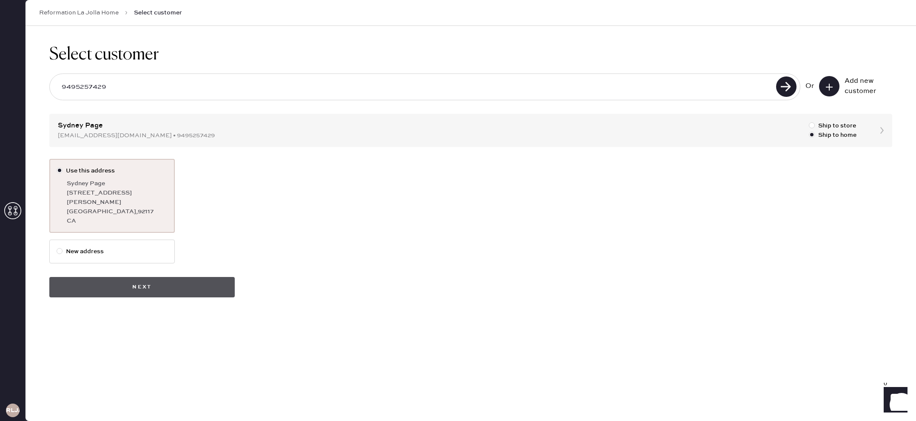
click at [148, 280] on button "Next" at bounding box center [141, 287] width 185 height 20
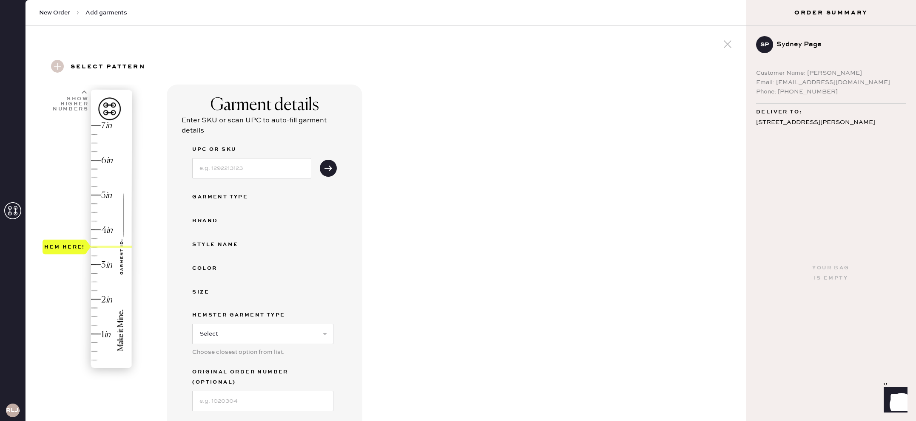
click at [96, 246] on div "Hem here!" at bounding box center [88, 247] width 91 height 251
click at [240, 169] on input at bounding box center [251, 168] width 119 height 20
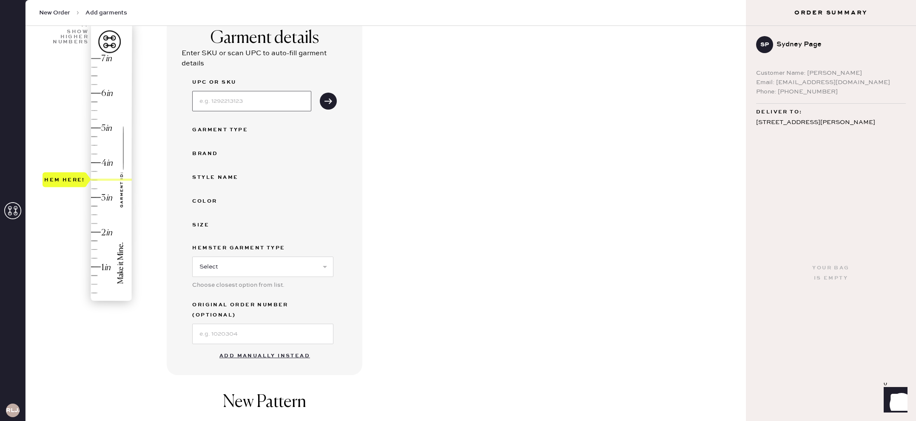
scroll to position [76, 0]
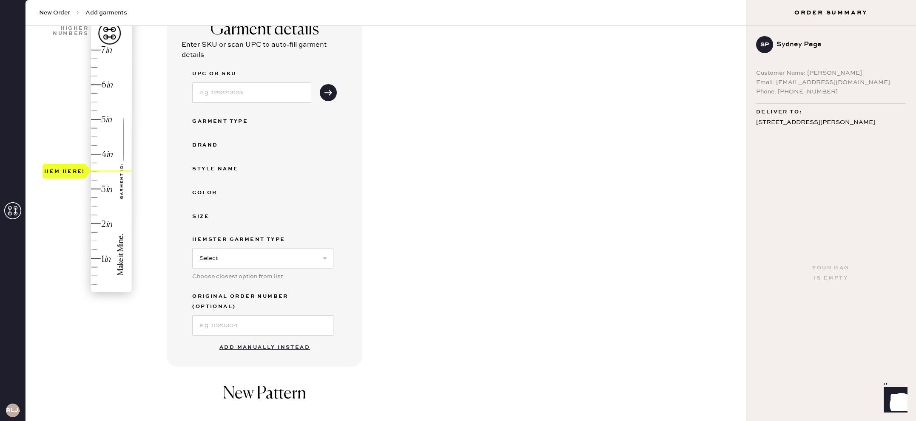
click at [292, 339] on button "Add manually instead" at bounding box center [264, 347] width 101 height 17
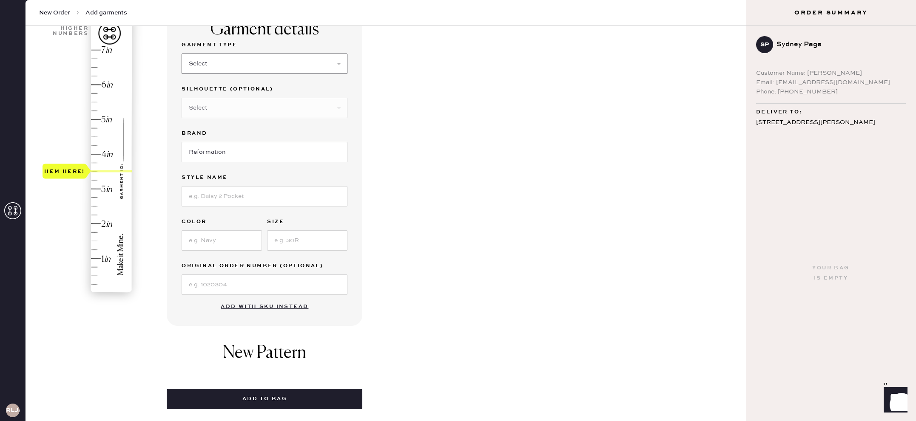
click at [248, 65] on select "Select Basic Skirt Jeans Leggings Pants Shorts Basic Sleeved Dress Basic Sleeve…" at bounding box center [265, 64] width 166 height 20
select select "7"
click at [182, 54] on select "Select Basic Skirt Jeans Leggings Pants Shorts Basic Sleeved Dress Basic Sleeve…" at bounding box center [265, 64] width 166 height 20
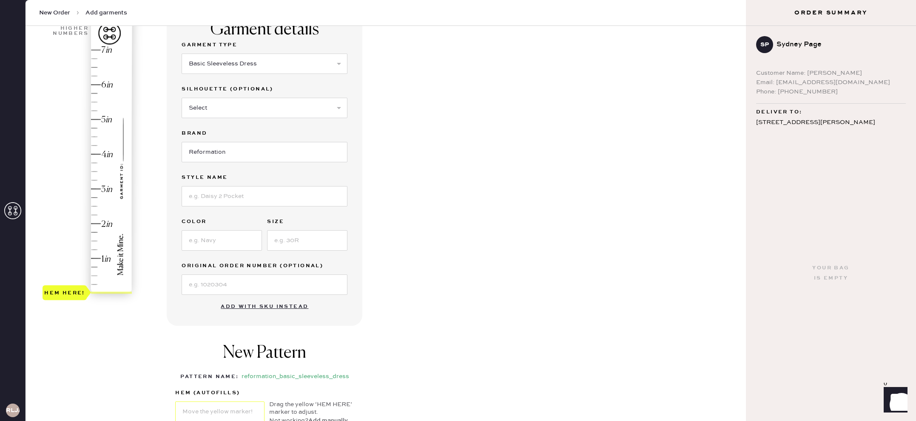
type input "3.5"
click at [93, 171] on div "Hem here!" at bounding box center [88, 171] width 91 height 251
click at [267, 197] on input at bounding box center [265, 196] width 166 height 20
type input "Pernille Silk Dress"
click at [241, 250] on input at bounding box center [222, 240] width 80 height 20
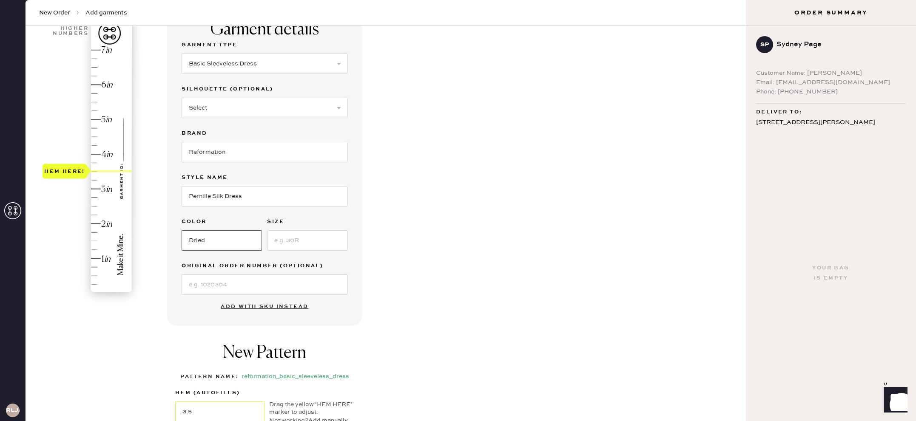
type input "Dried Rose"
click at [284, 243] on input at bounding box center [307, 240] width 80 height 20
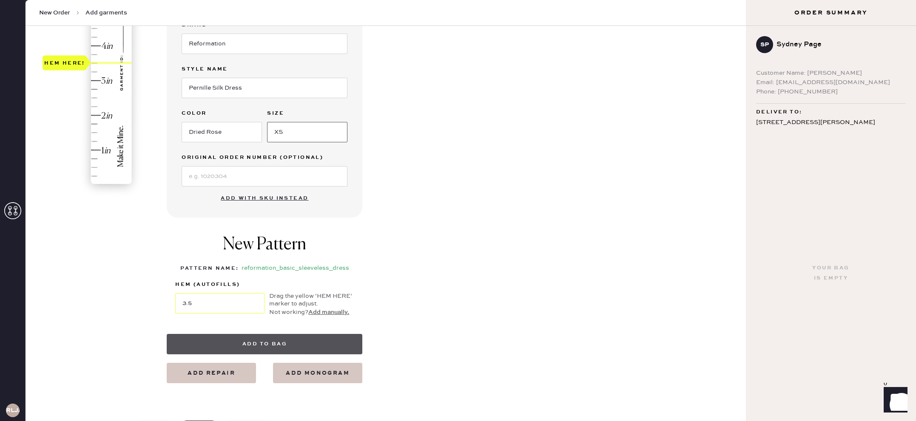
scroll to position [186, 0]
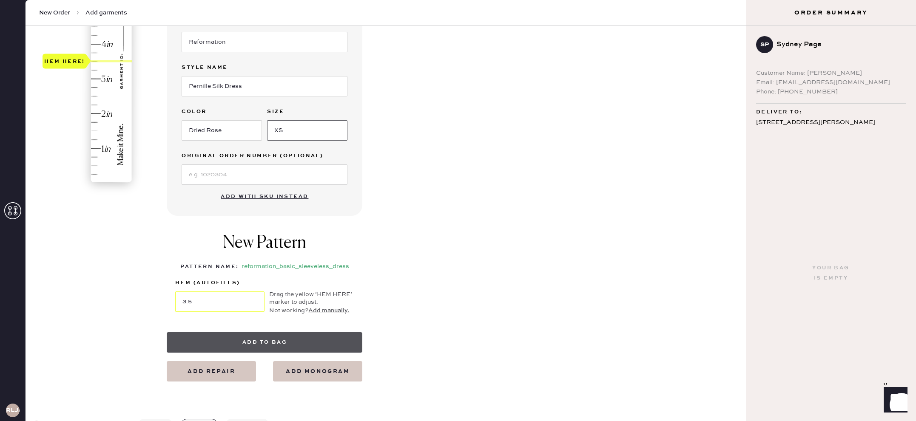
type input "XS"
click at [267, 339] on button "Add to bag" at bounding box center [265, 343] width 196 height 20
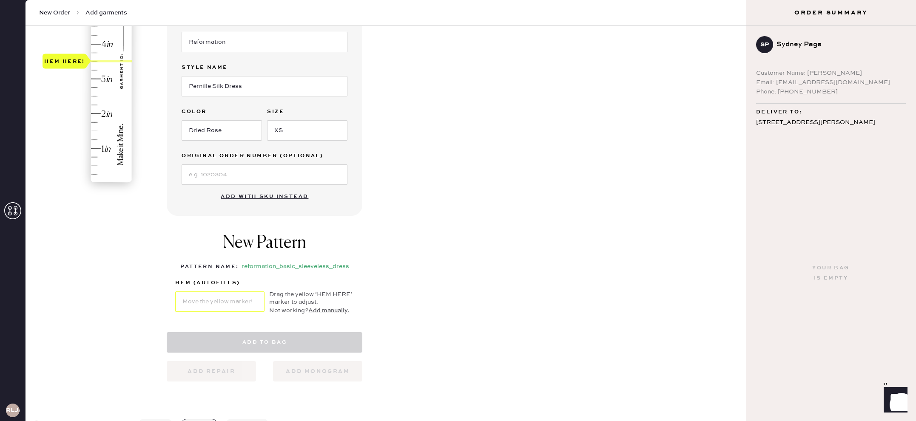
select select "7"
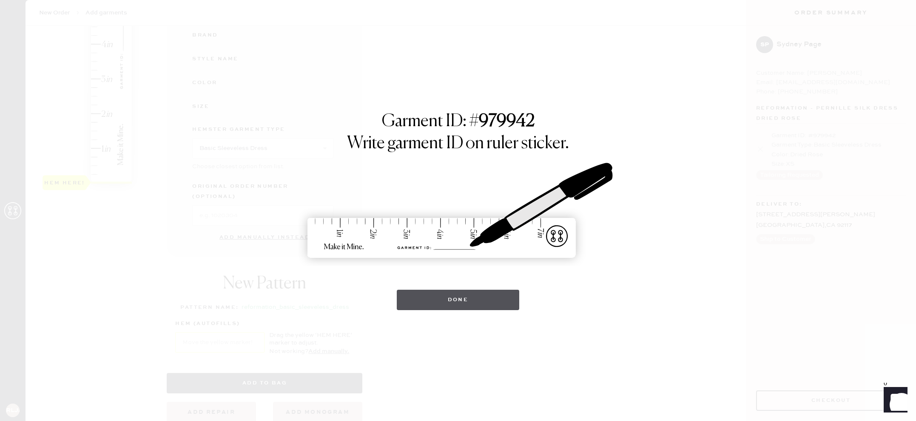
click at [509, 298] on button "Done" at bounding box center [458, 300] width 123 height 20
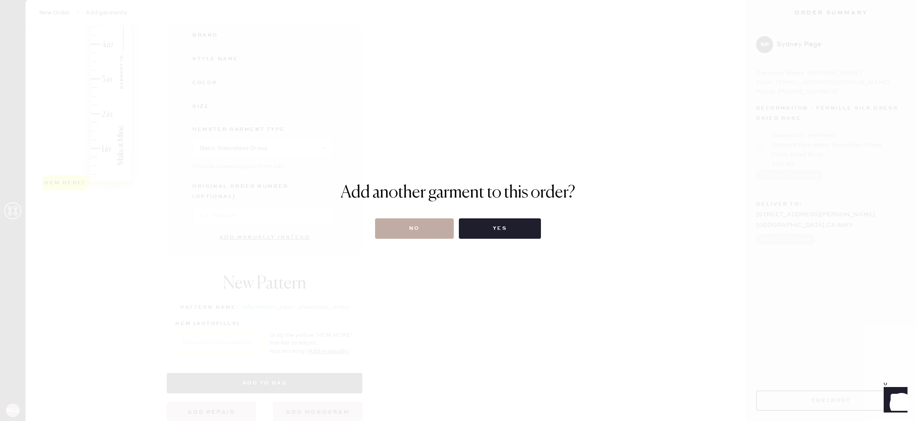
click at [424, 227] on button "No" at bounding box center [414, 229] width 79 height 20
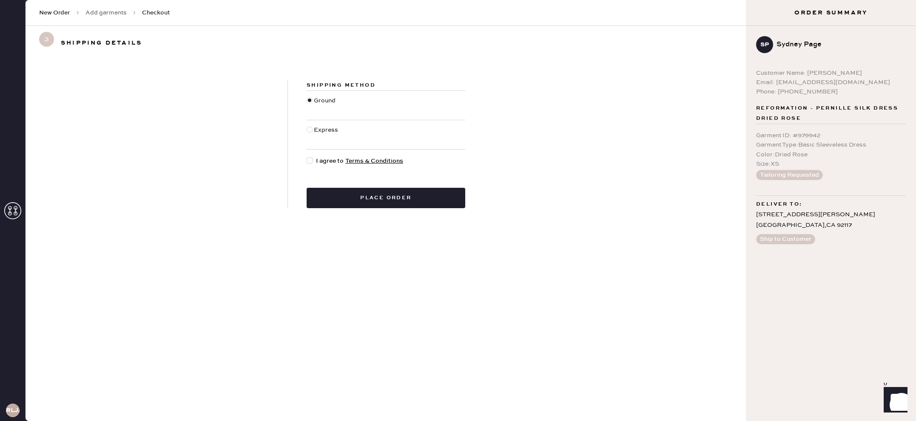
drag, startPoint x: 308, startPoint y: 159, endPoint x: 316, endPoint y: 165, distance: 9.4
click at [309, 159] on div at bounding box center [310, 161] width 6 height 6
click at [307, 157] on input "I agree to Terms & Conditions" at bounding box center [307, 156] width 0 height 0
checkbox input "true"
click at [416, 200] on button "Place order" at bounding box center [386, 198] width 159 height 20
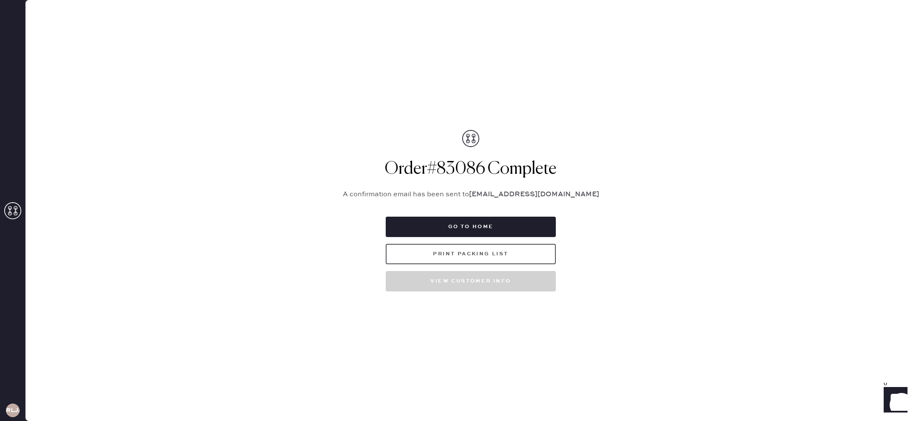
click at [487, 256] on button "Print Packing List" at bounding box center [471, 254] width 170 height 20
click at [10, 209] on icon at bounding box center [12, 210] width 17 height 17
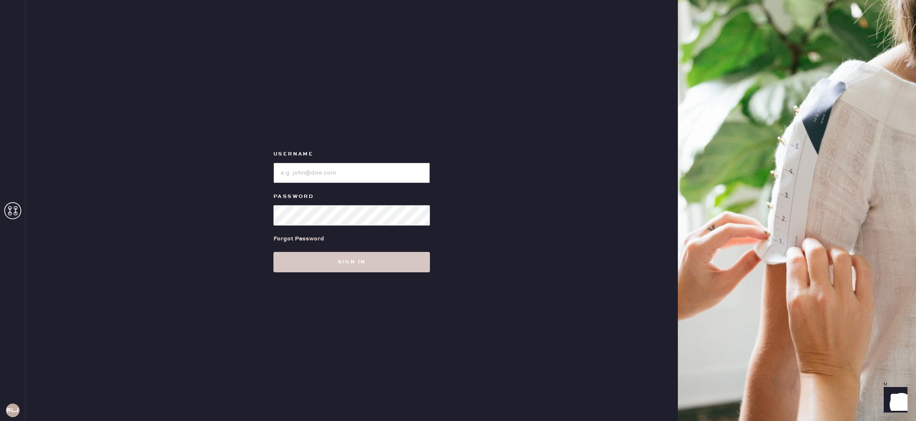
type input "reformationlajolla"
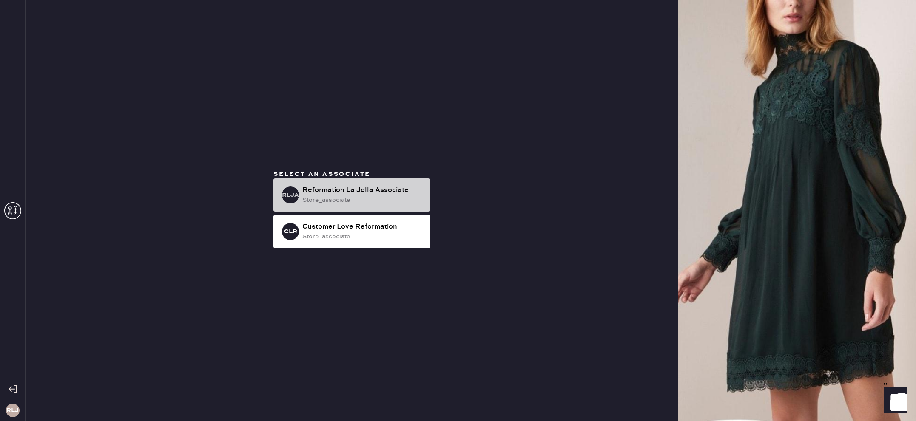
click at [348, 200] on div "store_associate" at bounding box center [362, 200] width 121 height 9
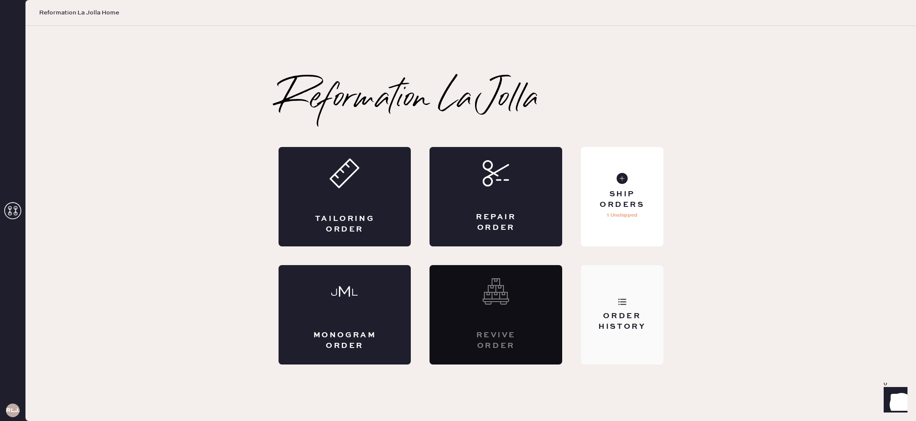
click at [618, 304] on icon at bounding box center [622, 302] width 9 height 9
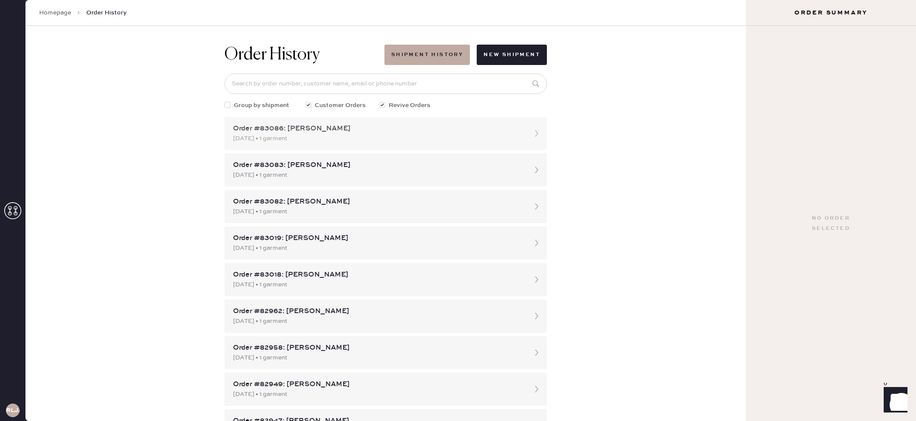
click at [461, 130] on div "Order #83086: [PERSON_NAME]" at bounding box center [378, 129] width 290 height 10
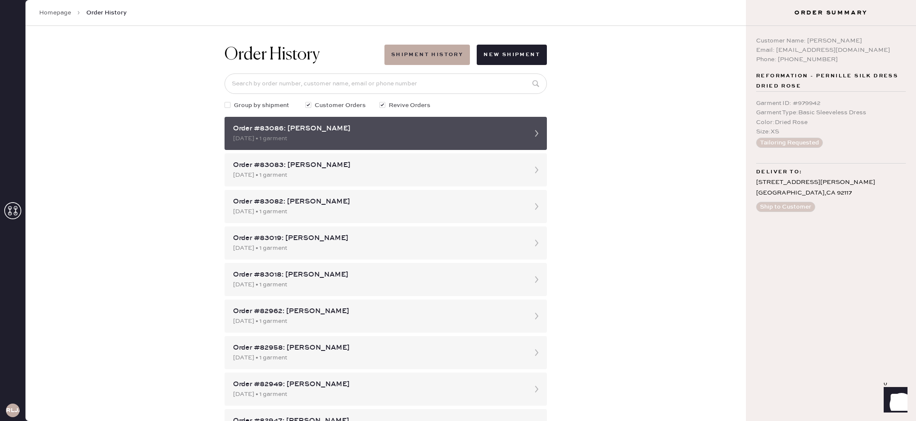
click at [534, 130] on icon at bounding box center [536, 133] width 17 height 17
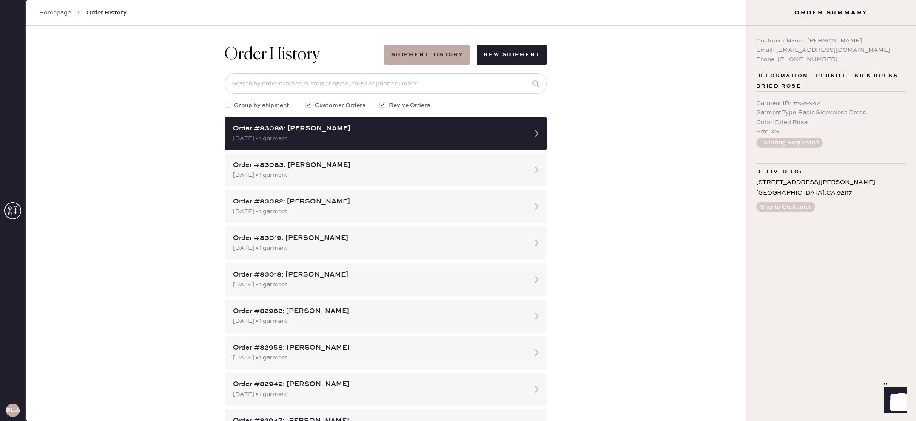
scroll to position [2, 0]
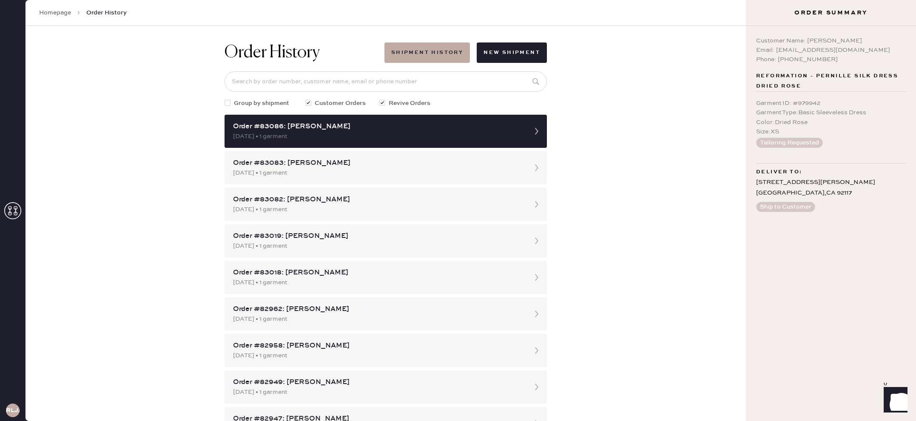
click at [47, 14] on link "Homepage" at bounding box center [55, 13] width 32 height 9
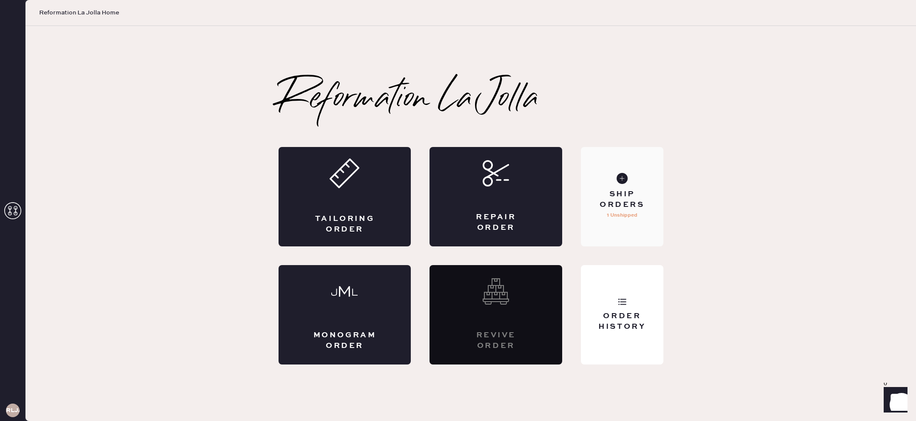
click at [620, 207] on div "Ship Orders" at bounding box center [622, 199] width 68 height 21
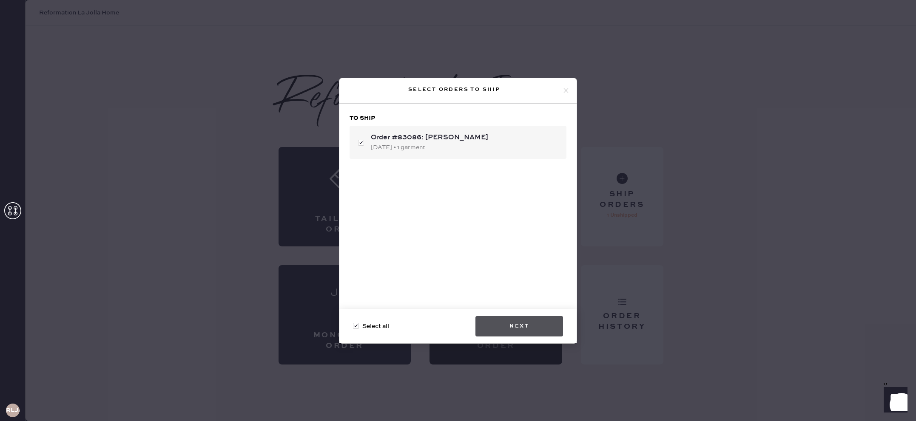
click at [516, 321] on button "Next" at bounding box center [519, 326] width 88 height 20
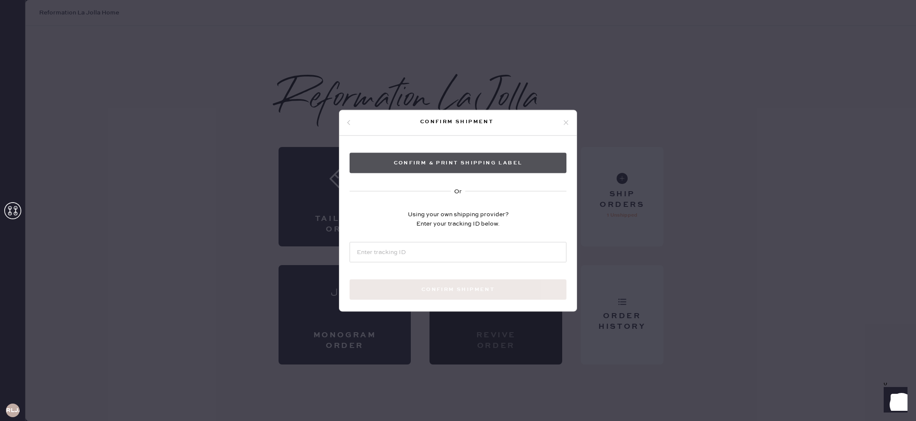
click at [499, 161] on button "Confirm & Print shipping label" at bounding box center [458, 163] width 217 height 20
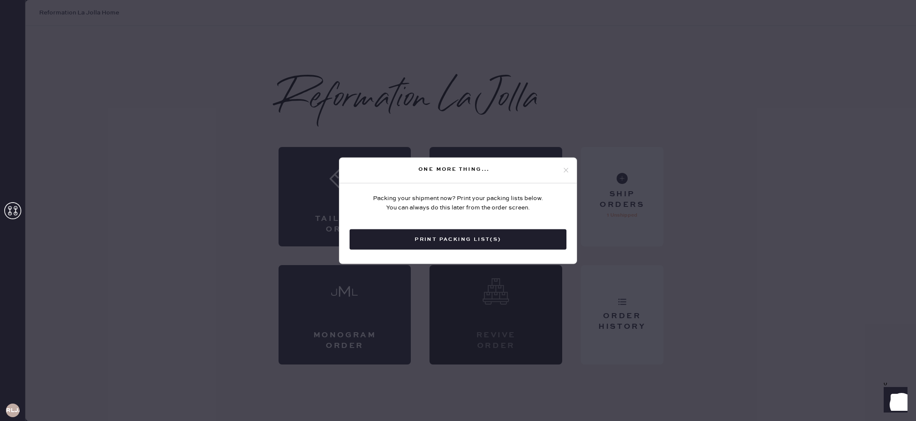
click at [564, 171] on icon at bounding box center [566, 171] width 8 height 8
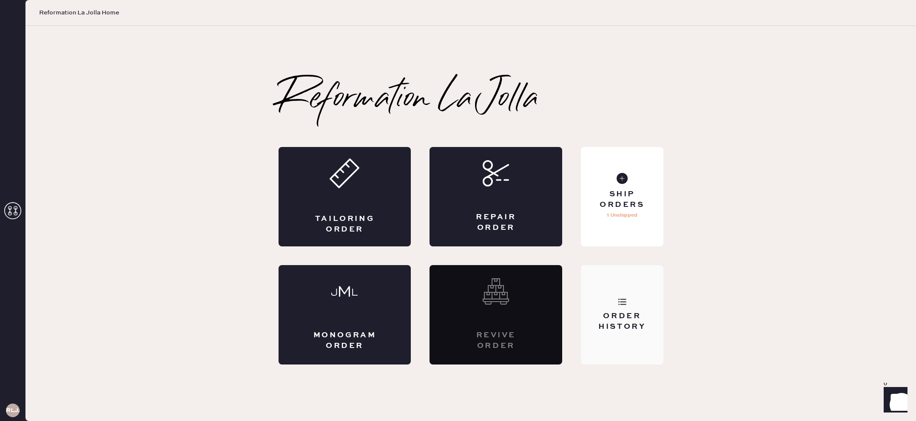
click at [614, 313] on div "Order History" at bounding box center [622, 321] width 68 height 21
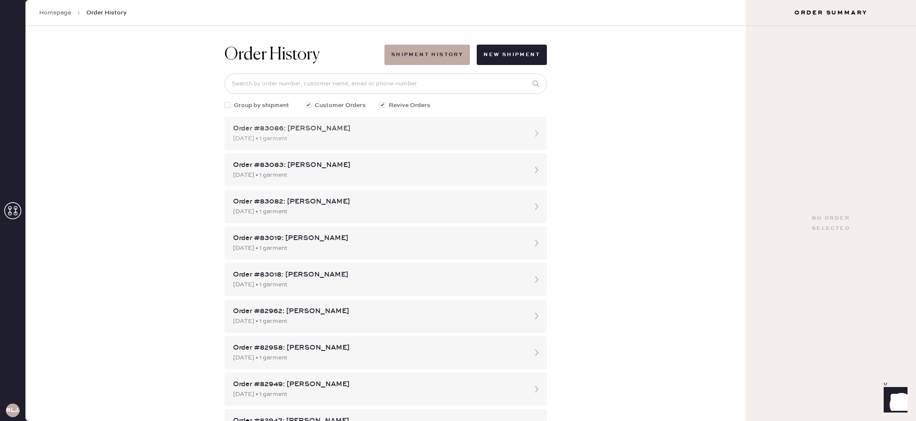
click at [515, 129] on div "Order #83086: [PERSON_NAME]" at bounding box center [378, 129] width 290 height 10
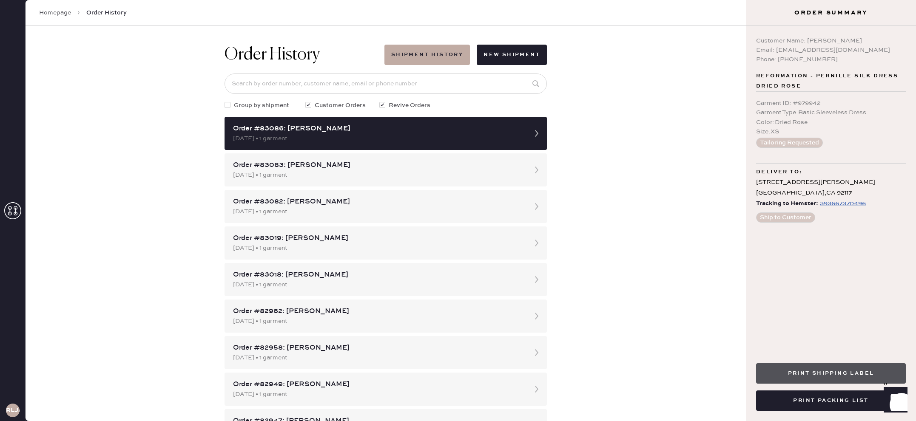
click at [832, 379] on button "Print Shipping Label" at bounding box center [831, 374] width 150 height 20
